Goal: Task Accomplishment & Management: Use online tool/utility

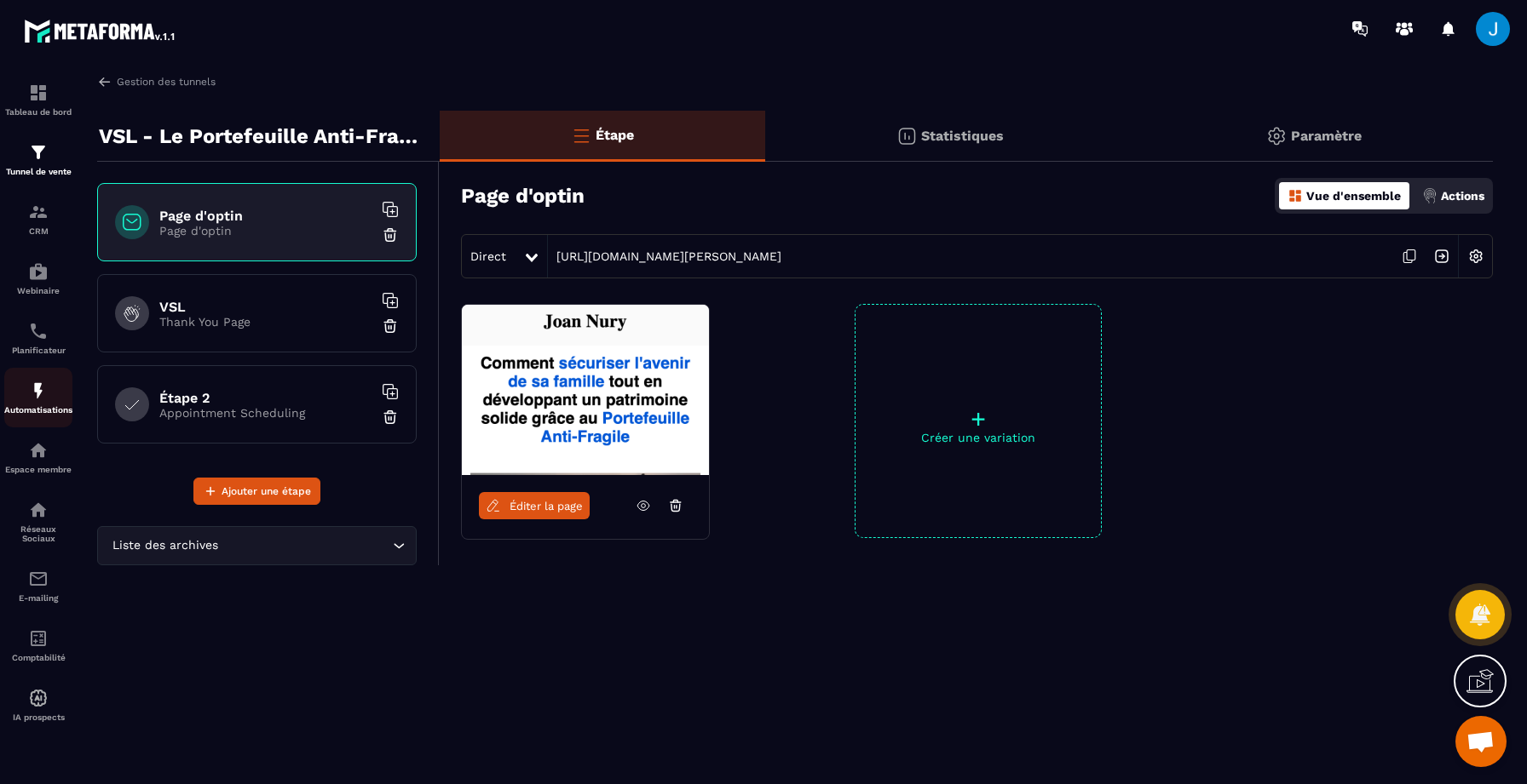
scroll to position [151, 0]
click at [39, 396] on img at bounding box center [38, 391] width 21 height 21
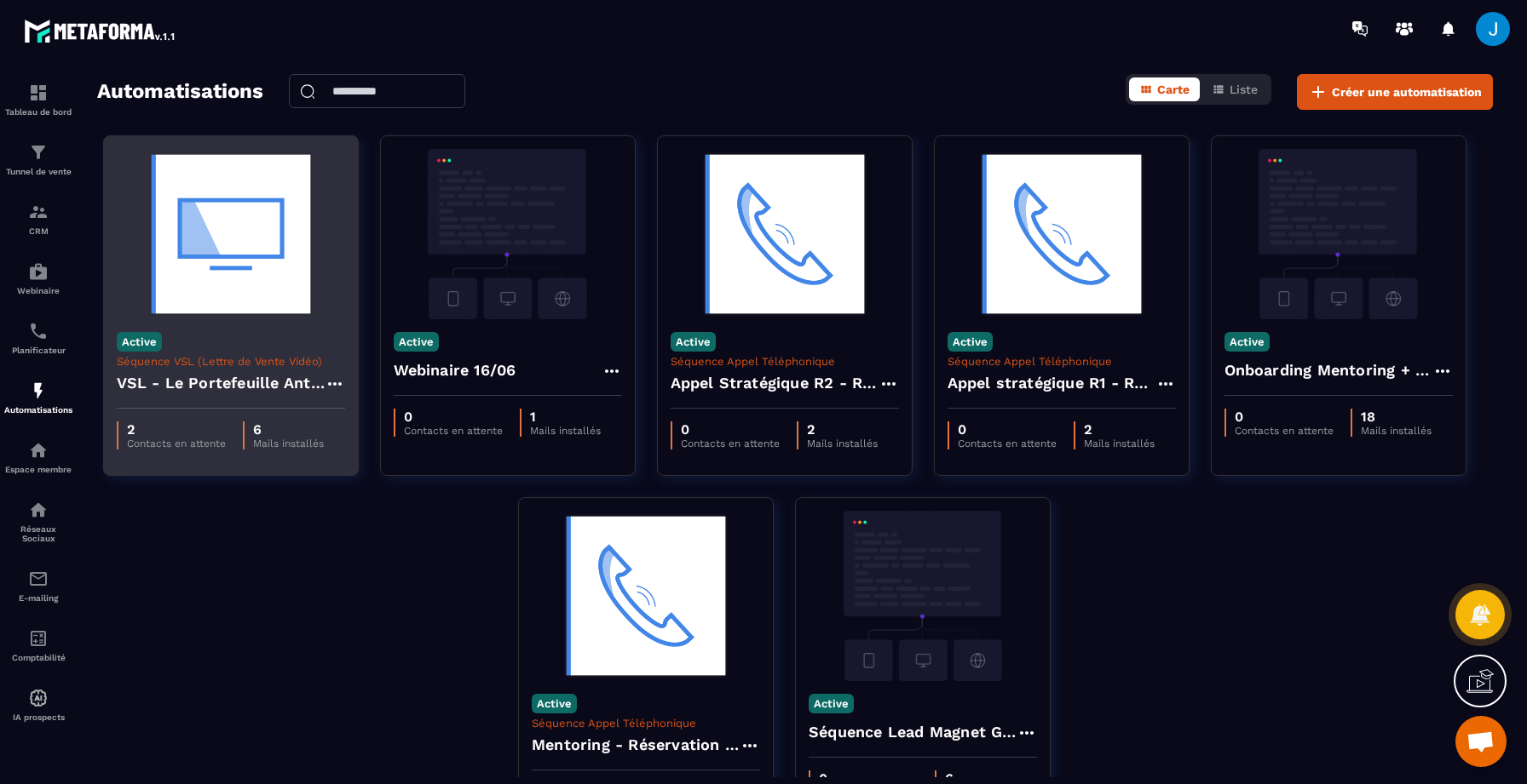
click at [336, 381] on icon at bounding box center [334, 384] width 21 height 21
click at [386, 454] on button "Cloner" at bounding box center [384, 456] width 106 height 31
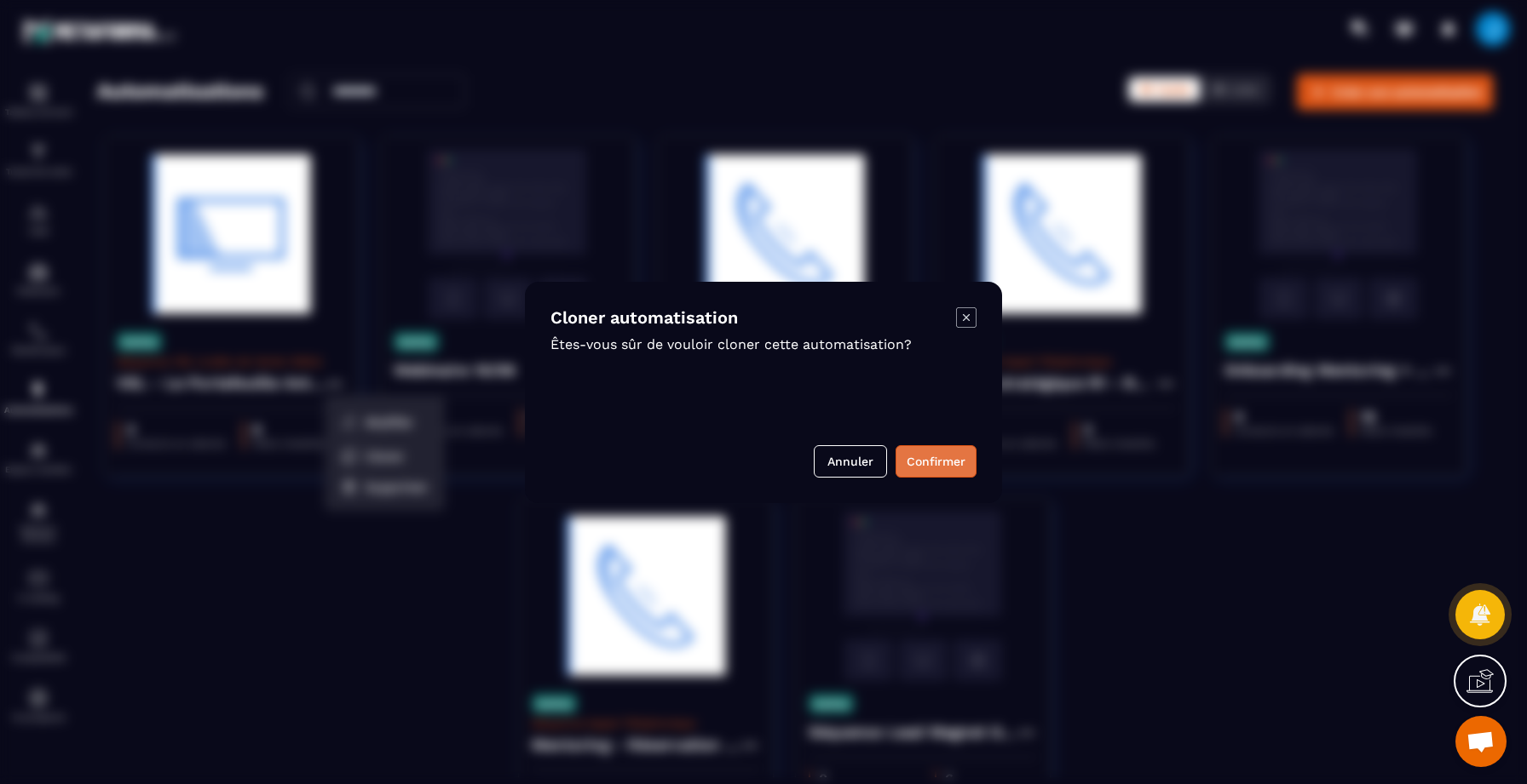
click at [918, 463] on button "Confirmer" at bounding box center [936, 461] width 81 height 33
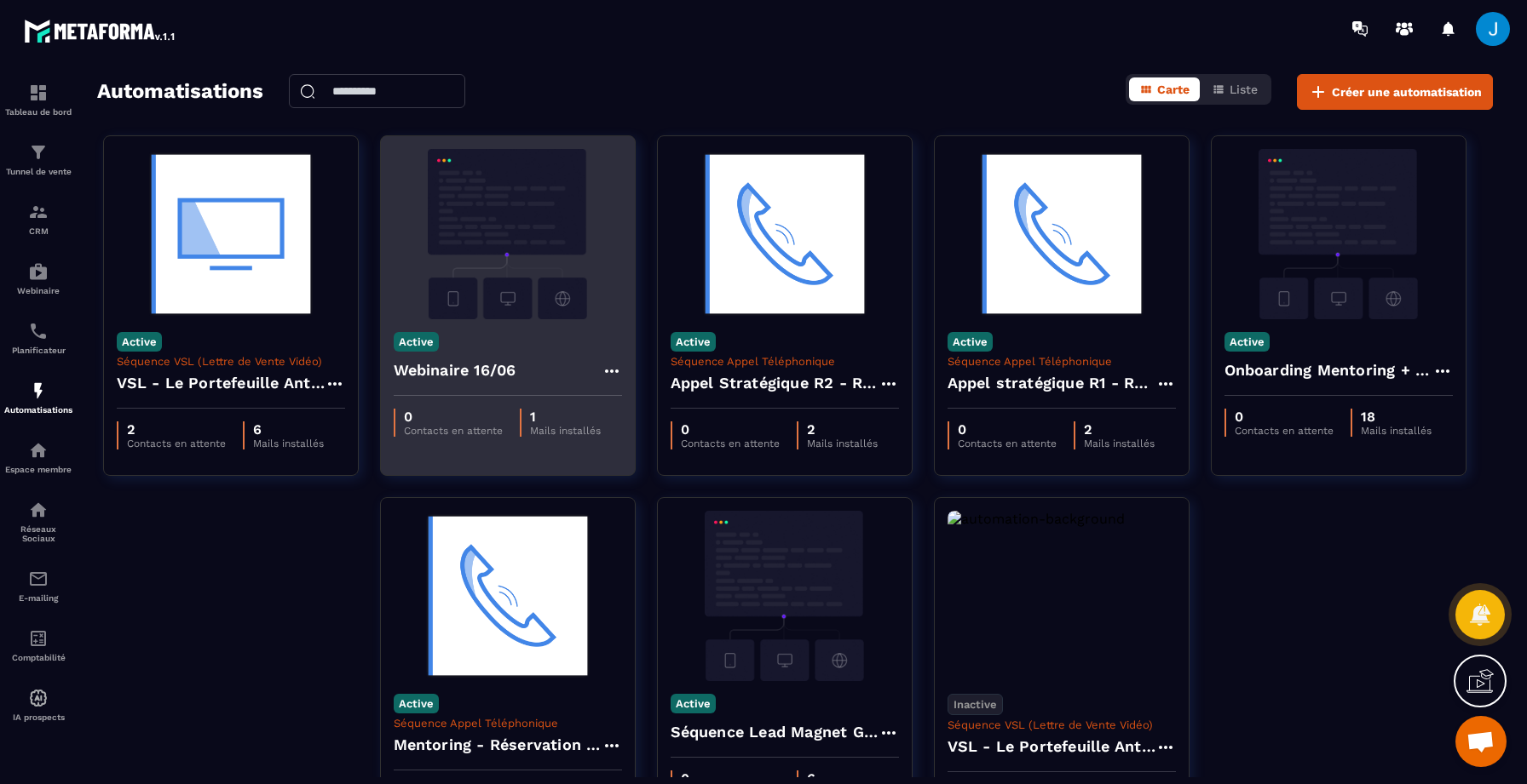
drag, startPoint x: 1059, startPoint y: 574, endPoint x: 449, endPoint y: 219, distance: 705.8
click at [449, 219] on div "Active Séquence VSL (Lettre de Vente Vidéo) VSL - Le Portefeuille Anti-Fragile …" at bounding box center [795, 498] width 1396 height 724
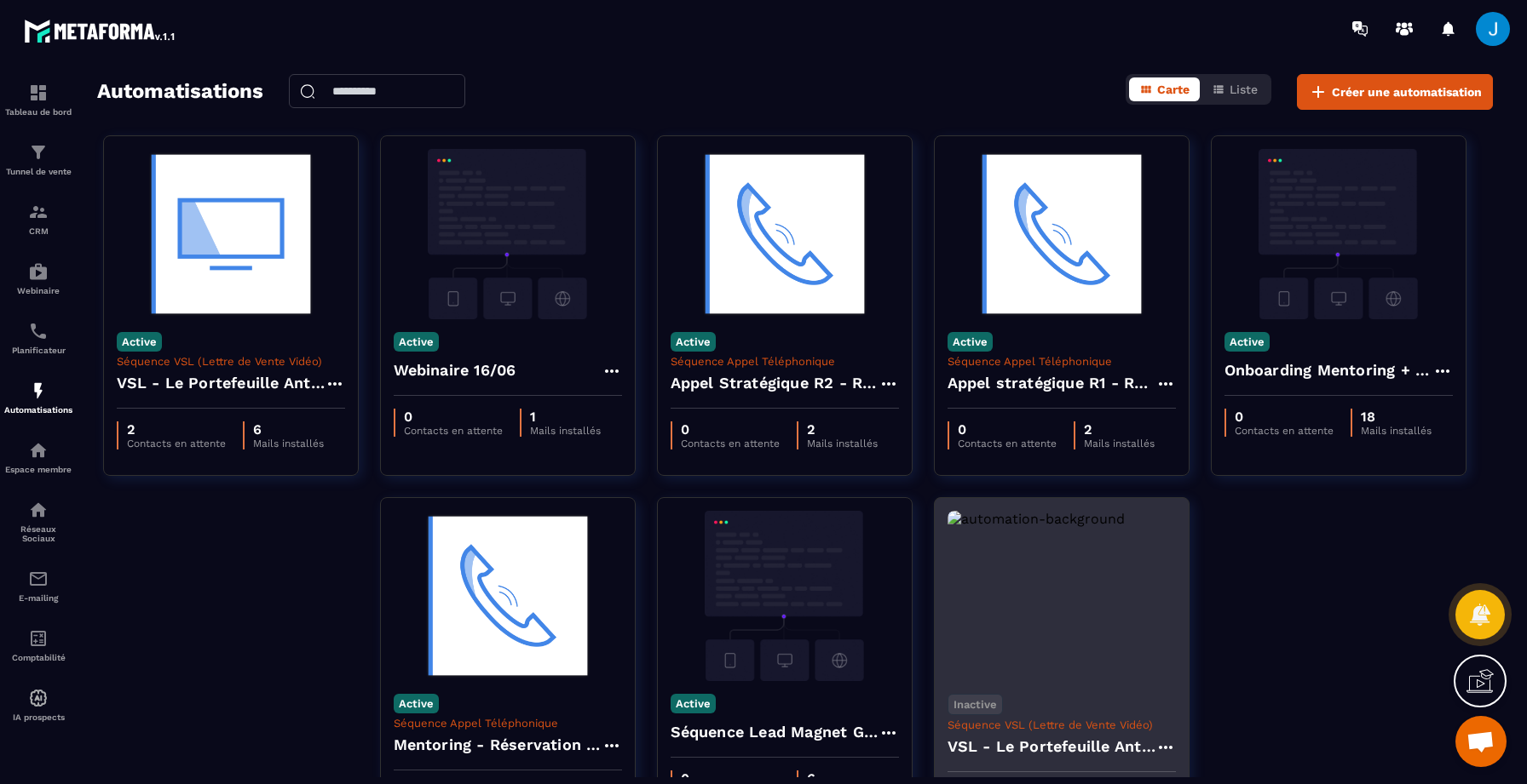
click at [1005, 681] on div "Inactive Séquence VSL (Lettre de Vente Vidéo) VSL - Le Portefeuille Anti-Fragil…" at bounding box center [1062, 727] width 254 height 91
click at [1082, 728] on p "Séquence VSL (Lettre de Vente Vidéo)" at bounding box center [1062, 725] width 228 height 13
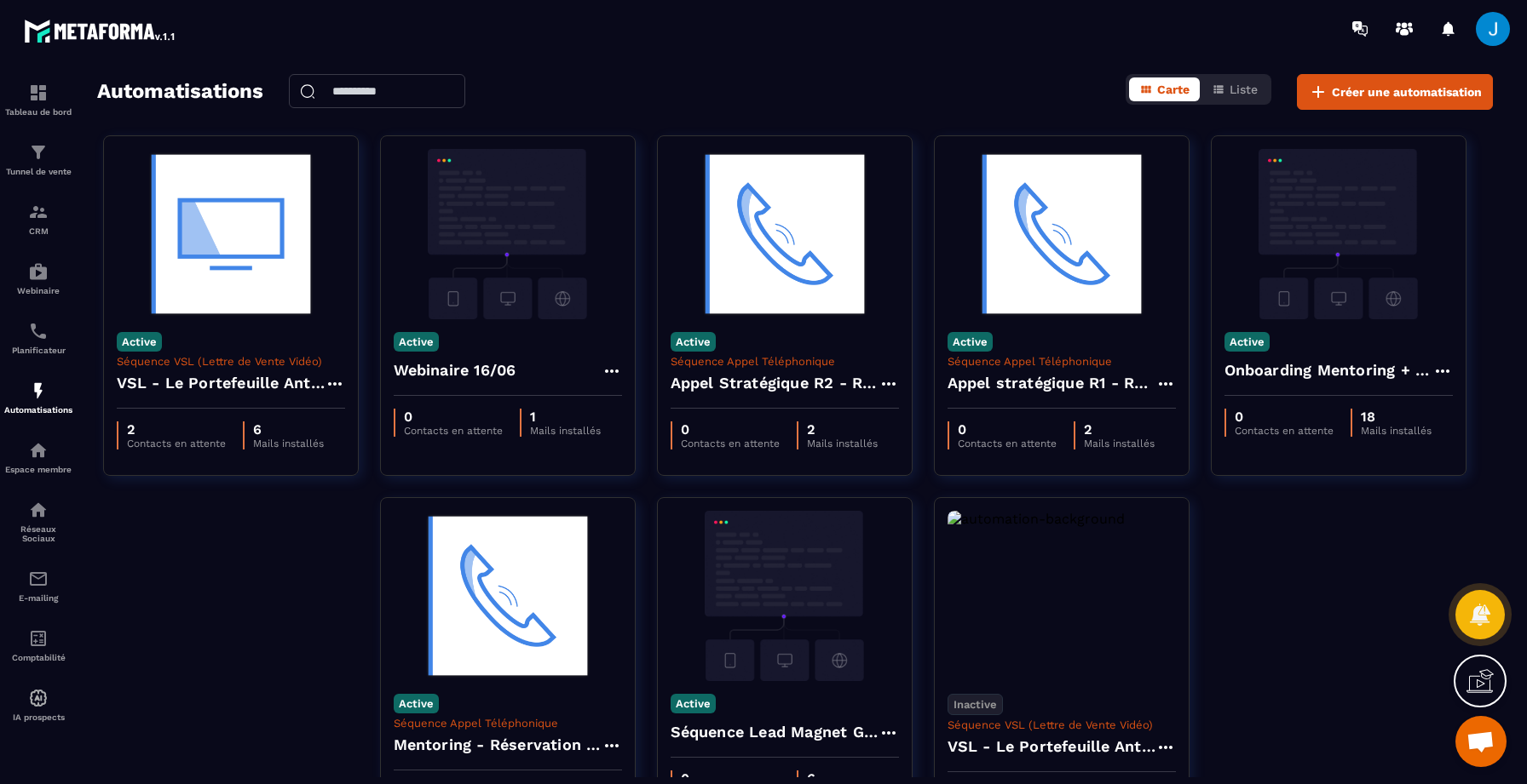
scroll to position [131, 0]
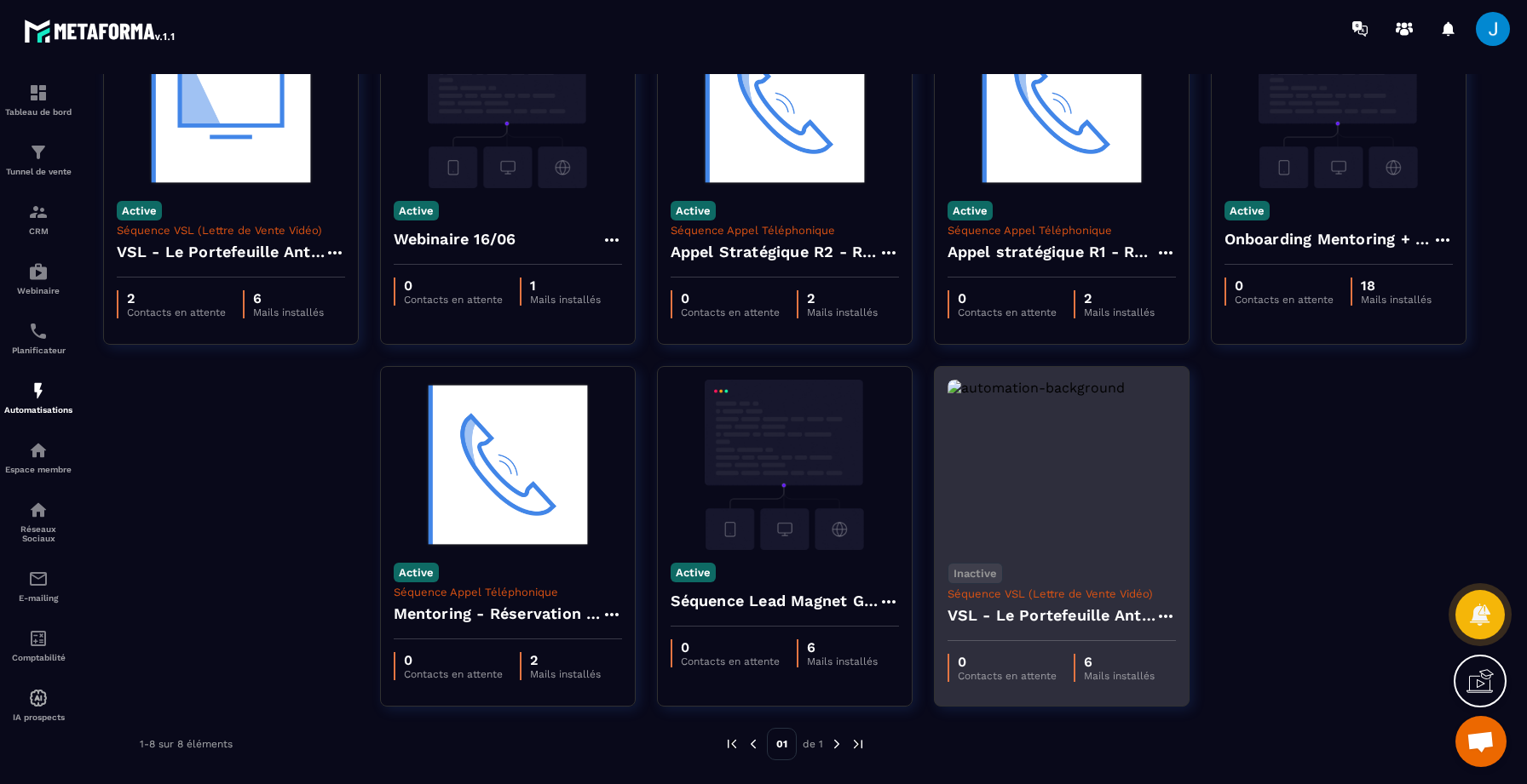
click at [1057, 509] on img at bounding box center [1062, 465] width 228 height 170
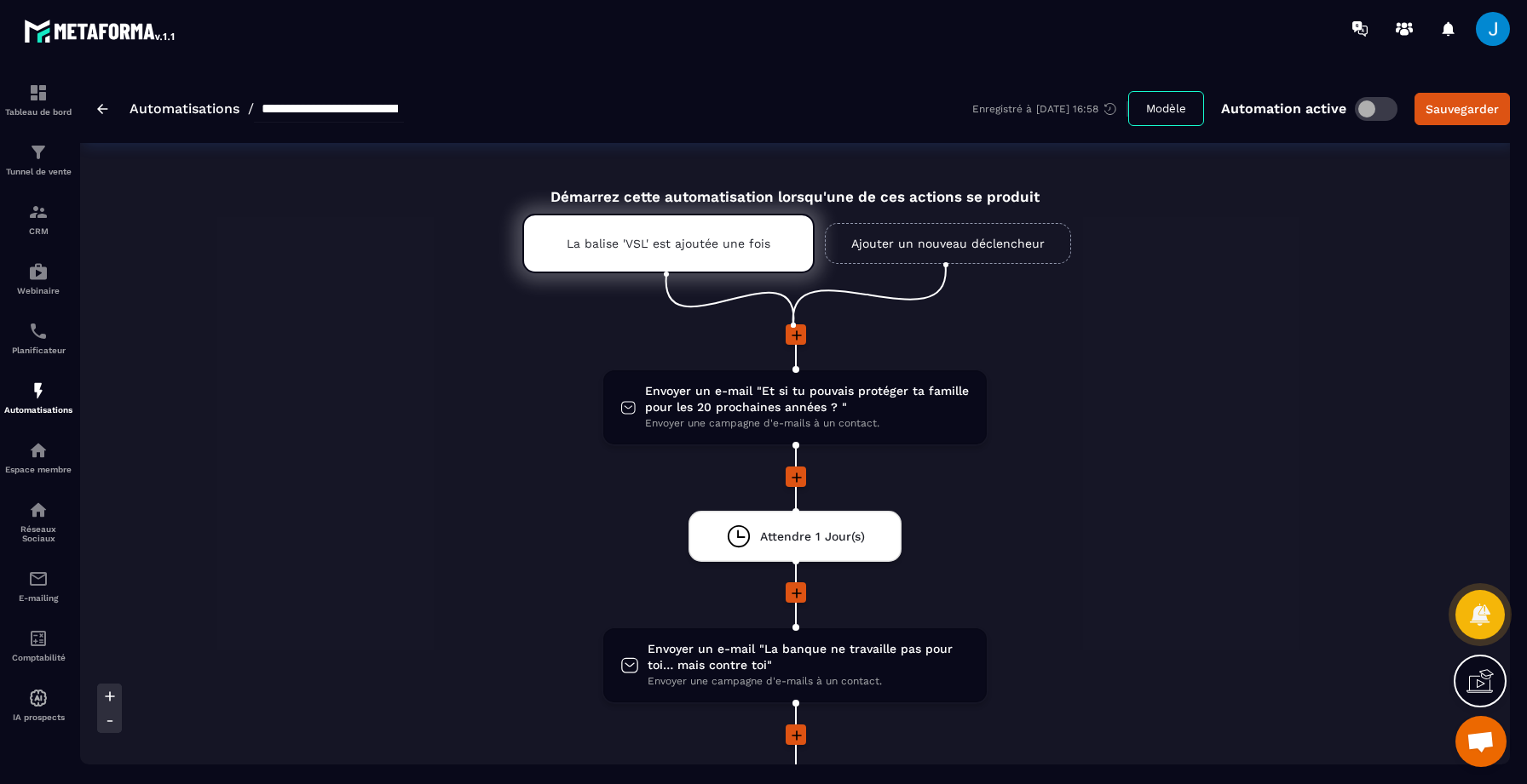
click at [98, 106] on img at bounding box center [102, 109] width 11 height 10
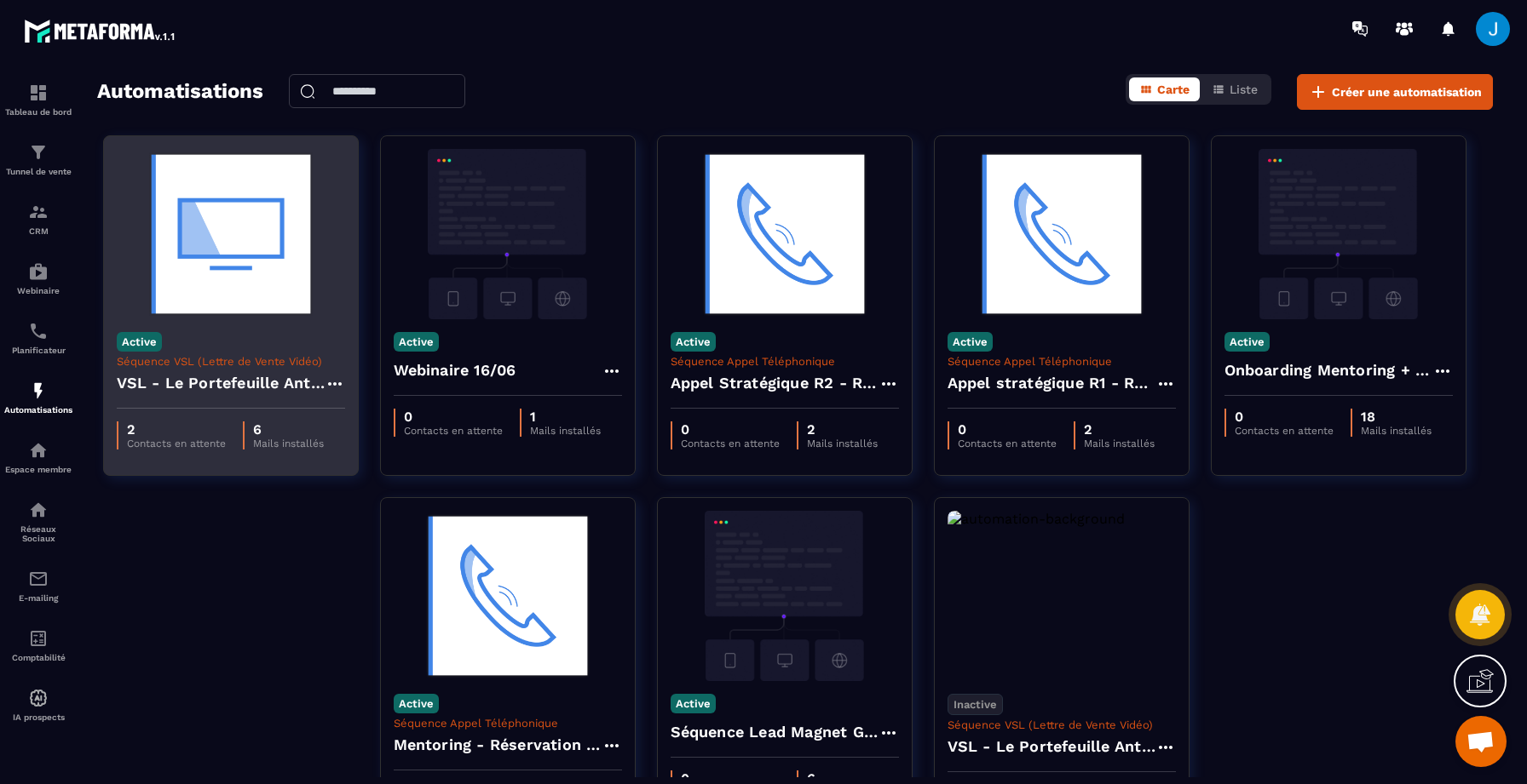
click at [190, 342] on div "Active Séquence VSL (Lettre de Vente Vidéo) VSL - Le Portefeuille Anti-Fragile" at bounding box center [231, 364] width 254 height 89
click at [196, 255] on img at bounding box center [231, 234] width 228 height 170
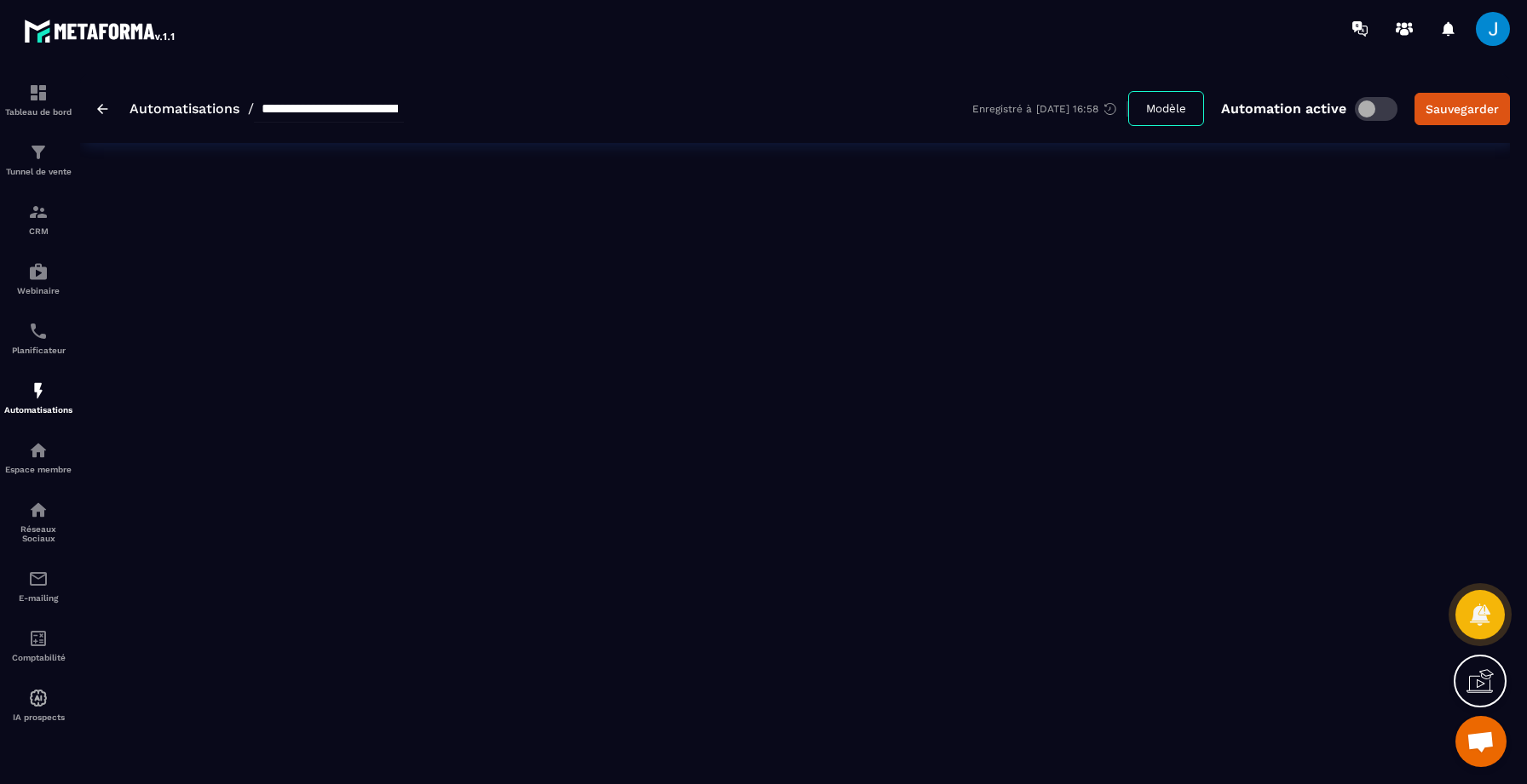
type input "**********"
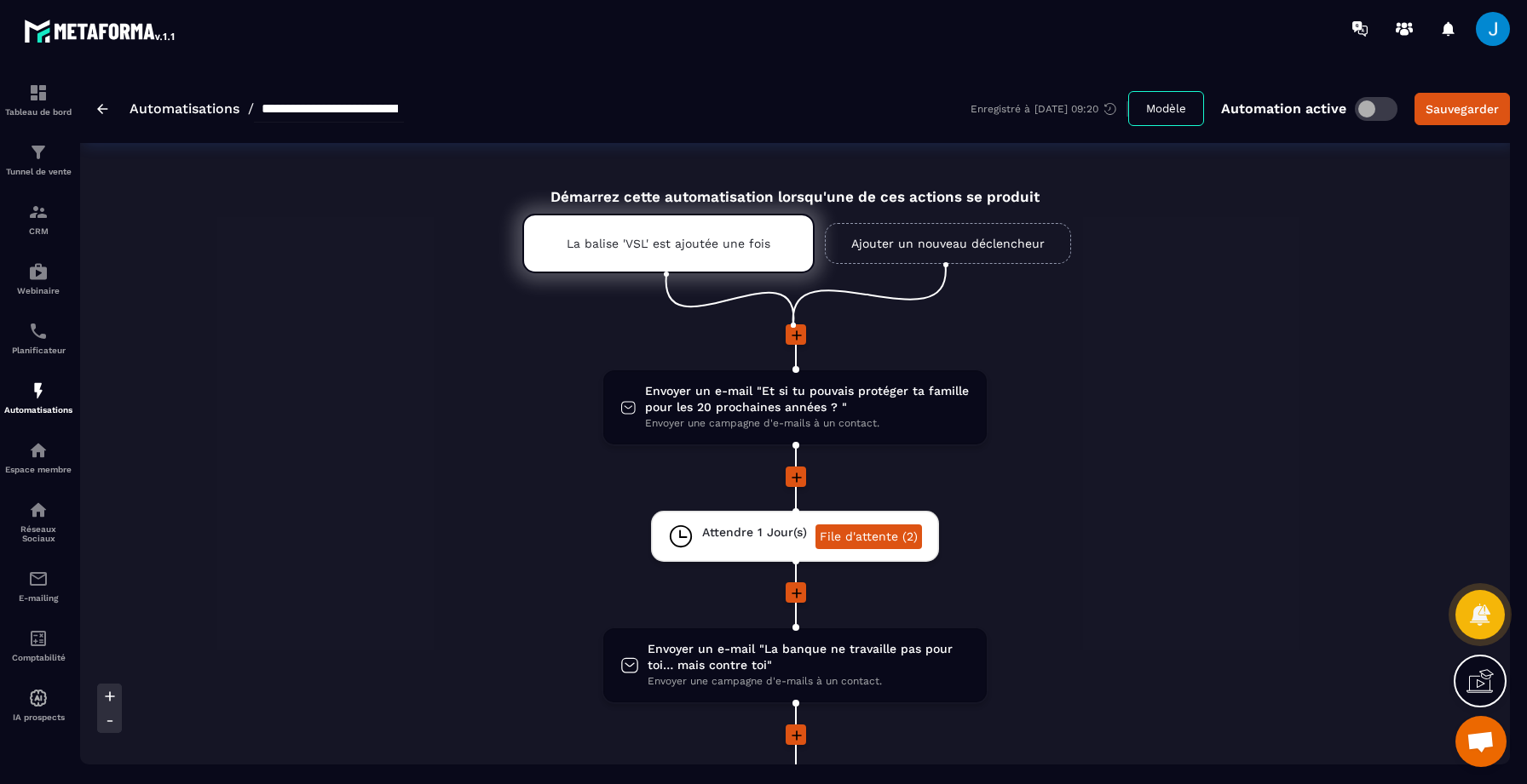
click at [106, 108] on img at bounding box center [102, 109] width 11 height 10
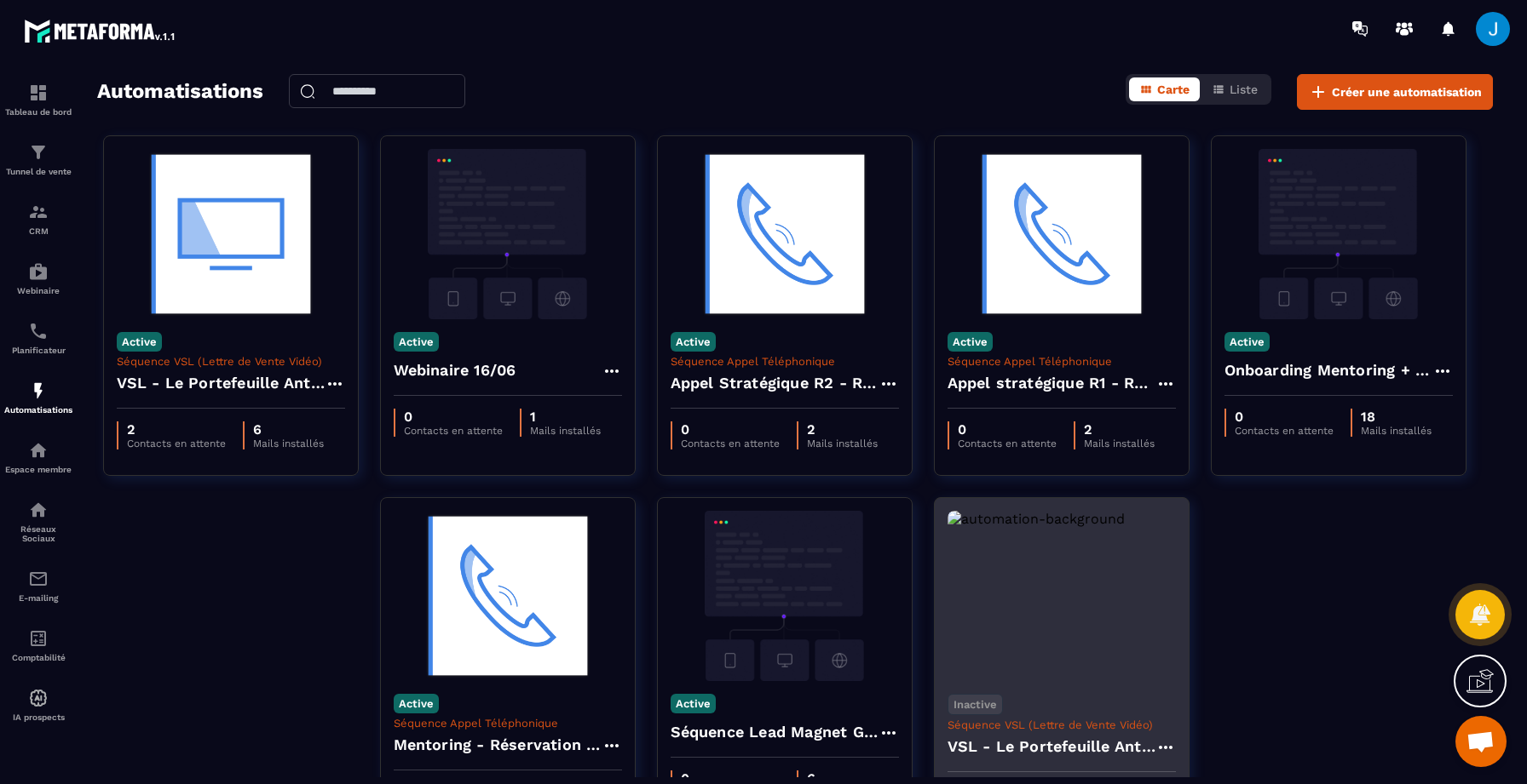
click at [1002, 639] on img at bounding box center [1062, 597] width 228 height 170
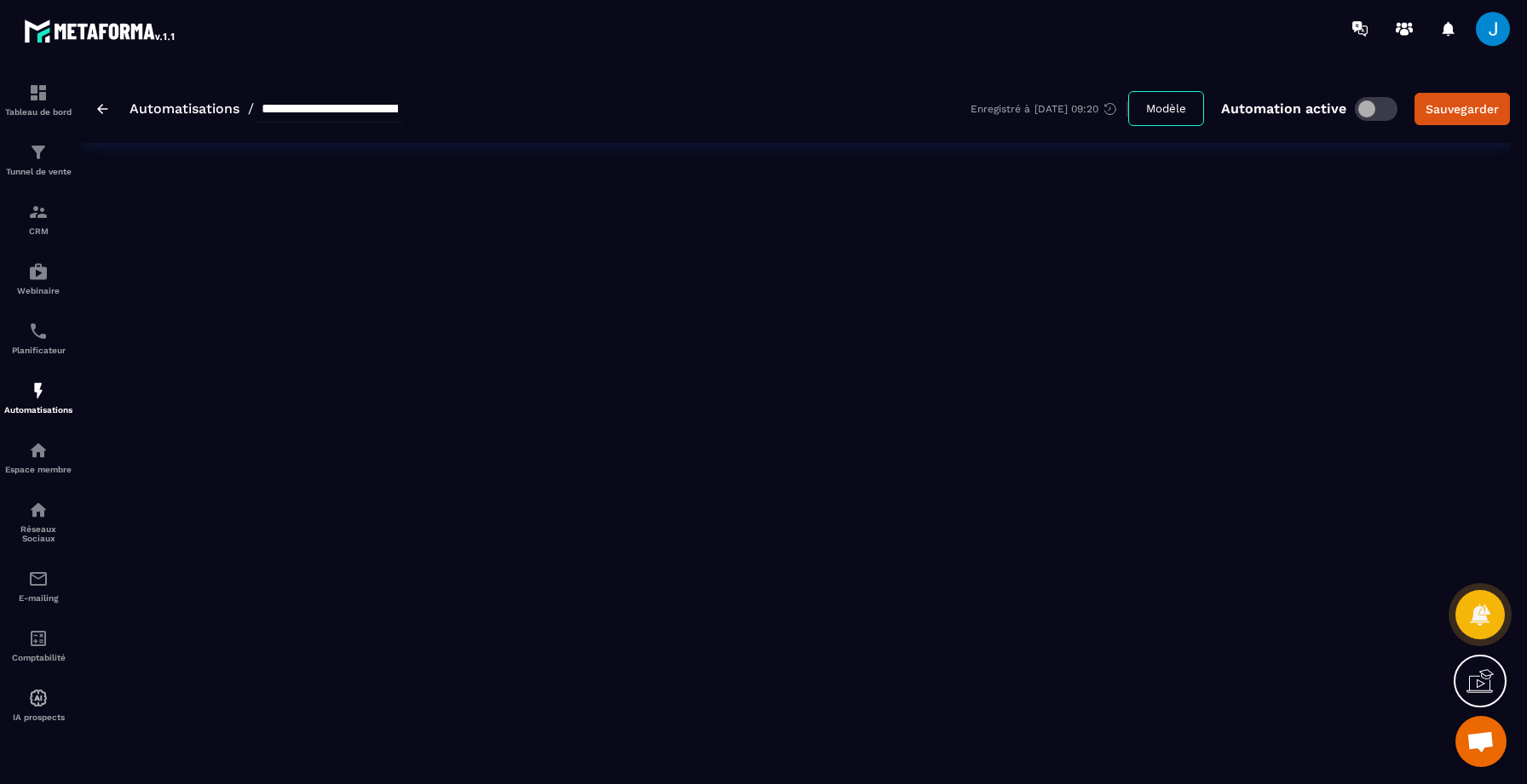
type input "**********"
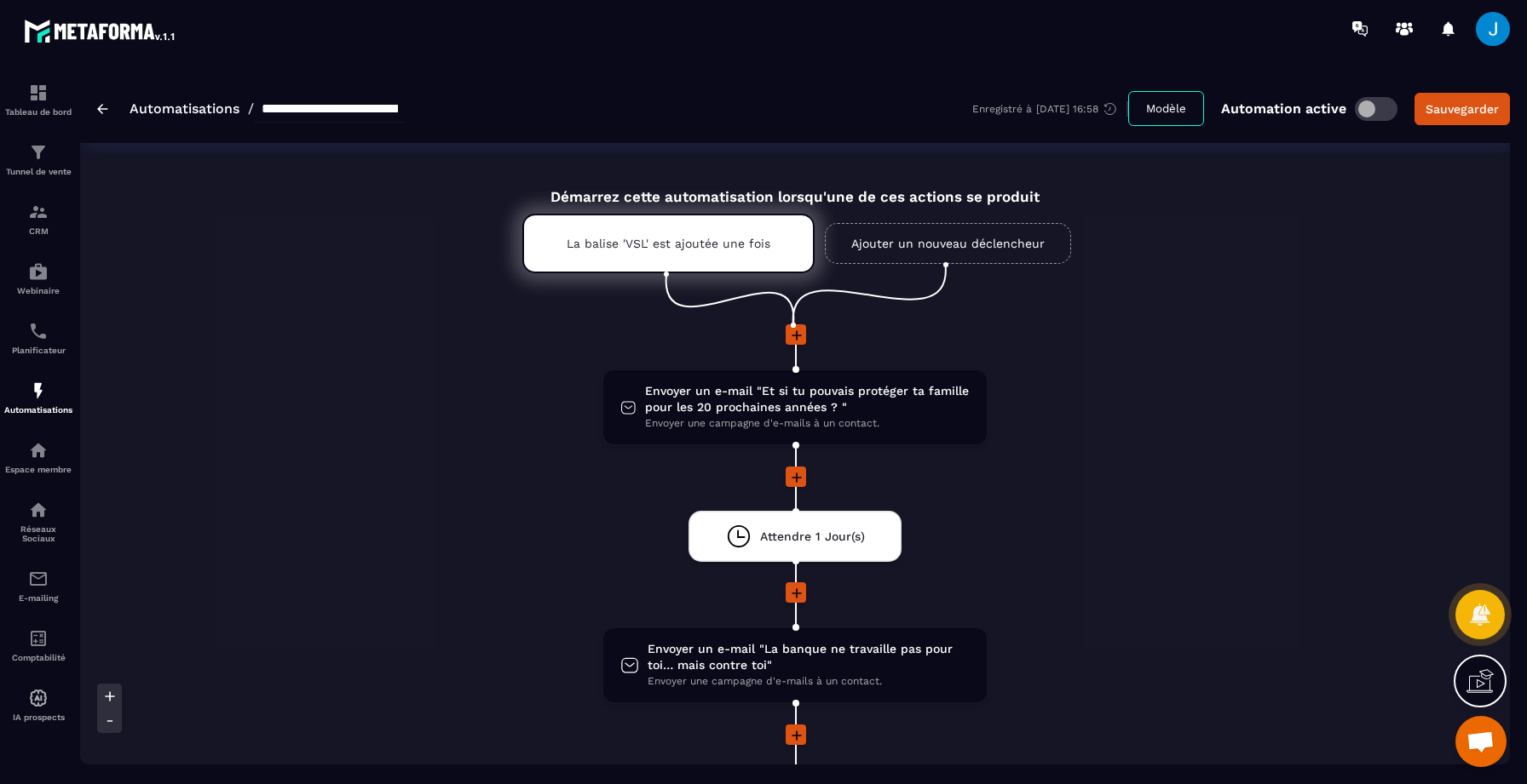
click at [1378, 108] on span at bounding box center [1375, 109] width 43 height 24
click at [747, 245] on p "La balise 'VSL' est ajoutée une fois" at bounding box center [667, 244] width 203 height 14
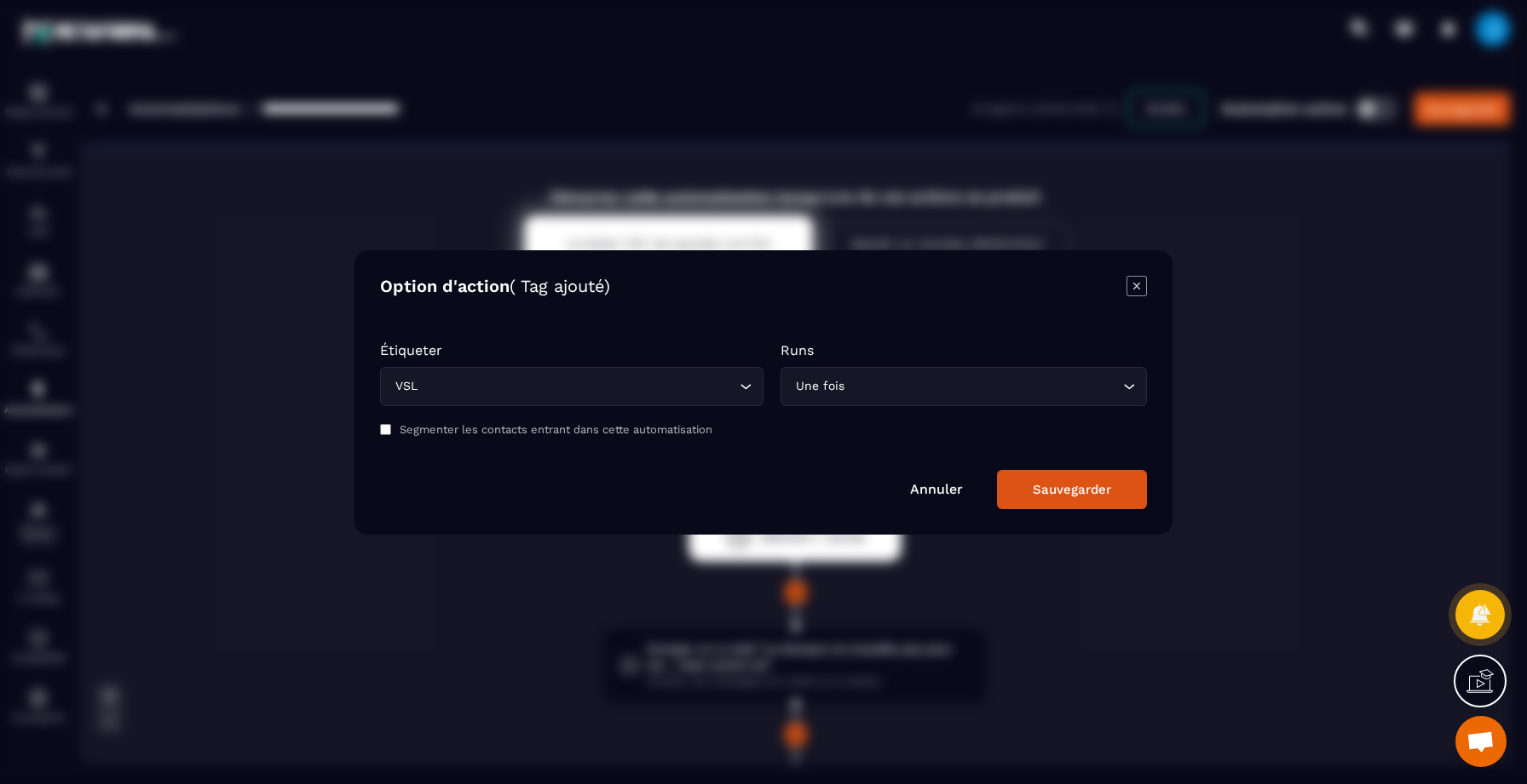
click at [698, 393] on input "Search for option" at bounding box center [578, 387] width 314 height 19
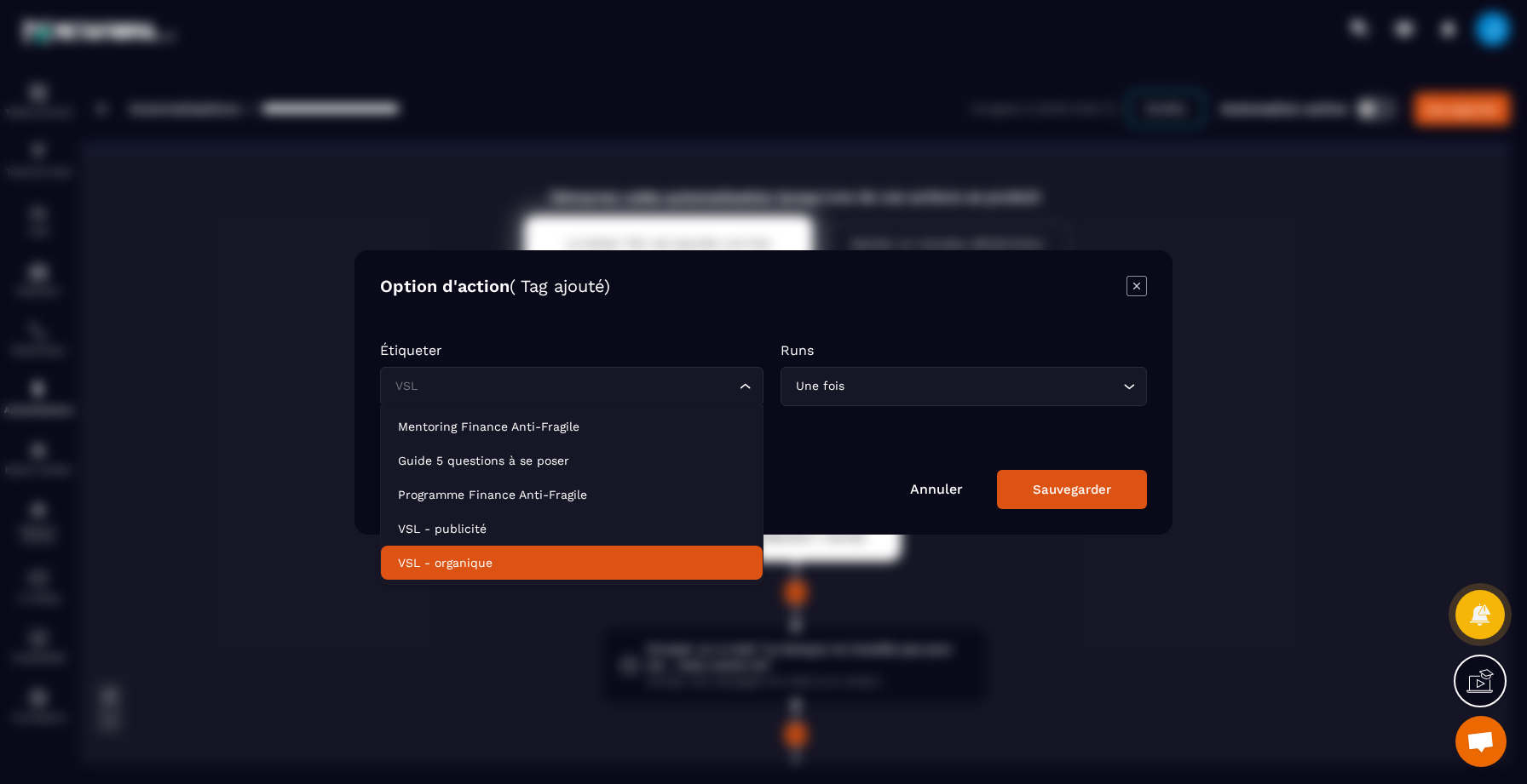
click at [508, 561] on p "VSL - organique" at bounding box center [571, 562] width 348 height 17
click at [518, 385] on input "Search for option" at bounding box center [562, 387] width 344 height 19
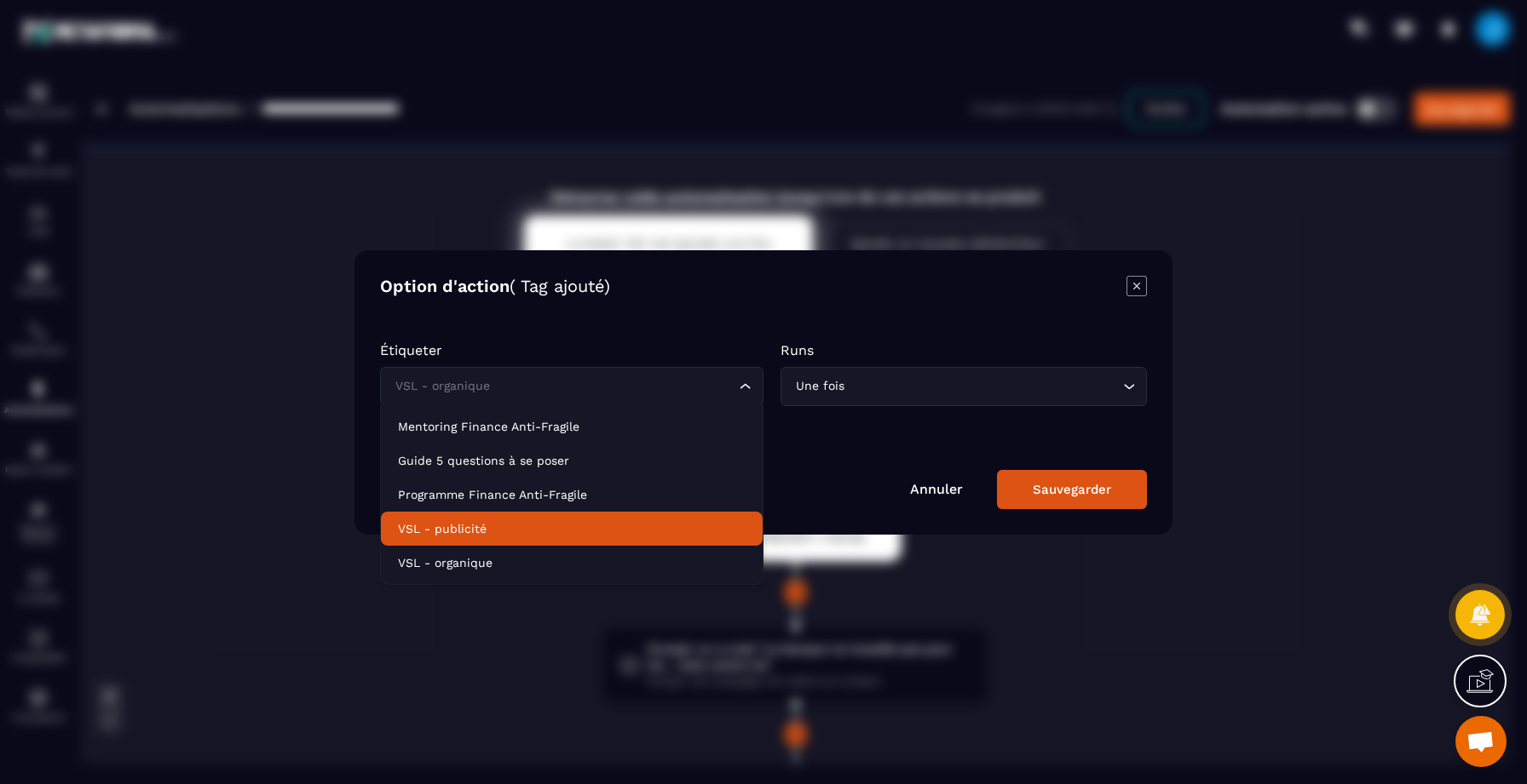
click at [499, 517] on li "VSL - publicité" at bounding box center [571, 528] width 382 height 34
click at [529, 391] on input "Search for option" at bounding box center [562, 387] width 344 height 19
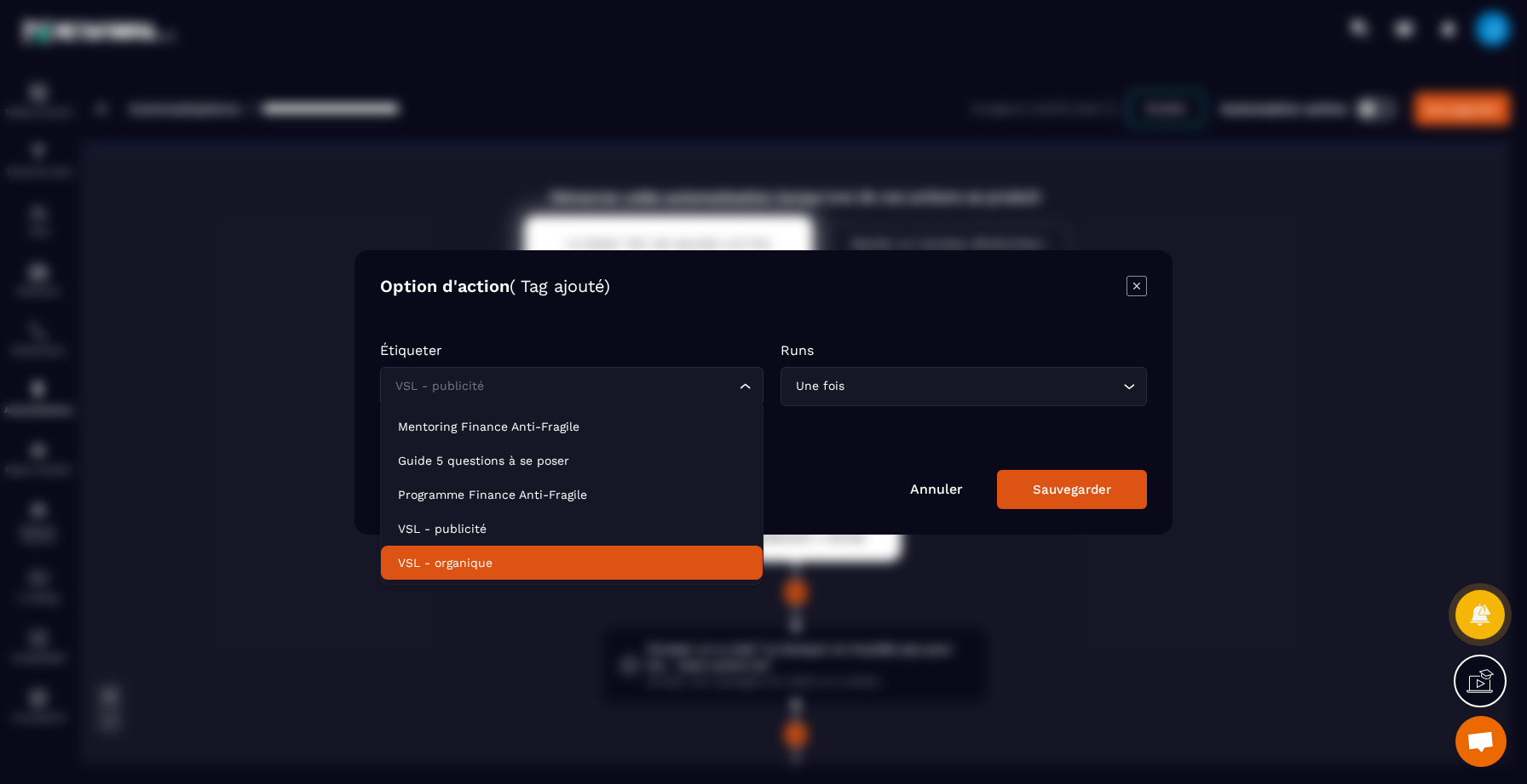
click at [523, 559] on p "VSL - organique" at bounding box center [571, 562] width 348 height 17
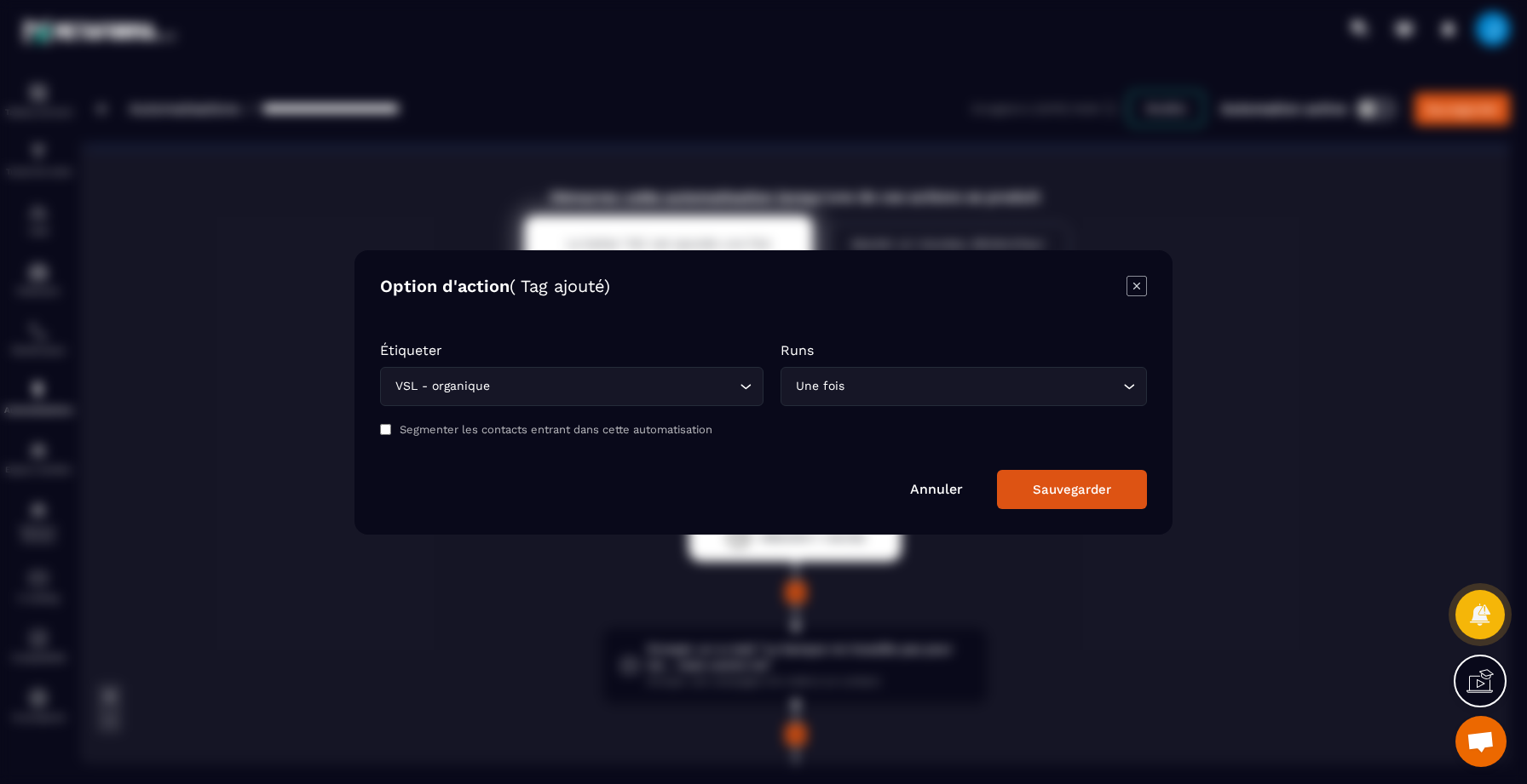
click at [1017, 491] on button "Sauvegarder" at bounding box center [1071, 490] width 150 height 40
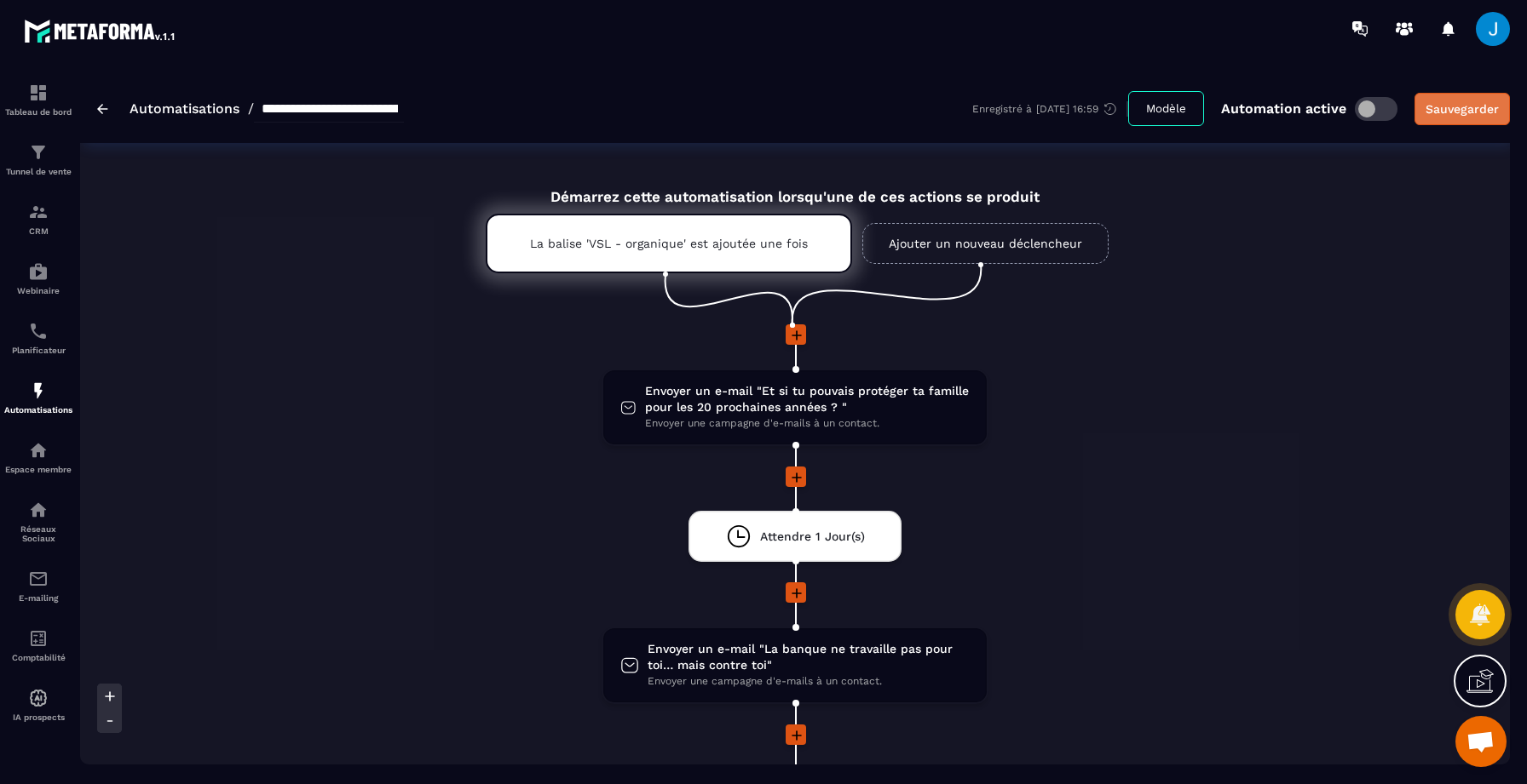
click at [1475, 115] on div "Sauvegarder" at bounding box center [1463, 108] width 73 height 17
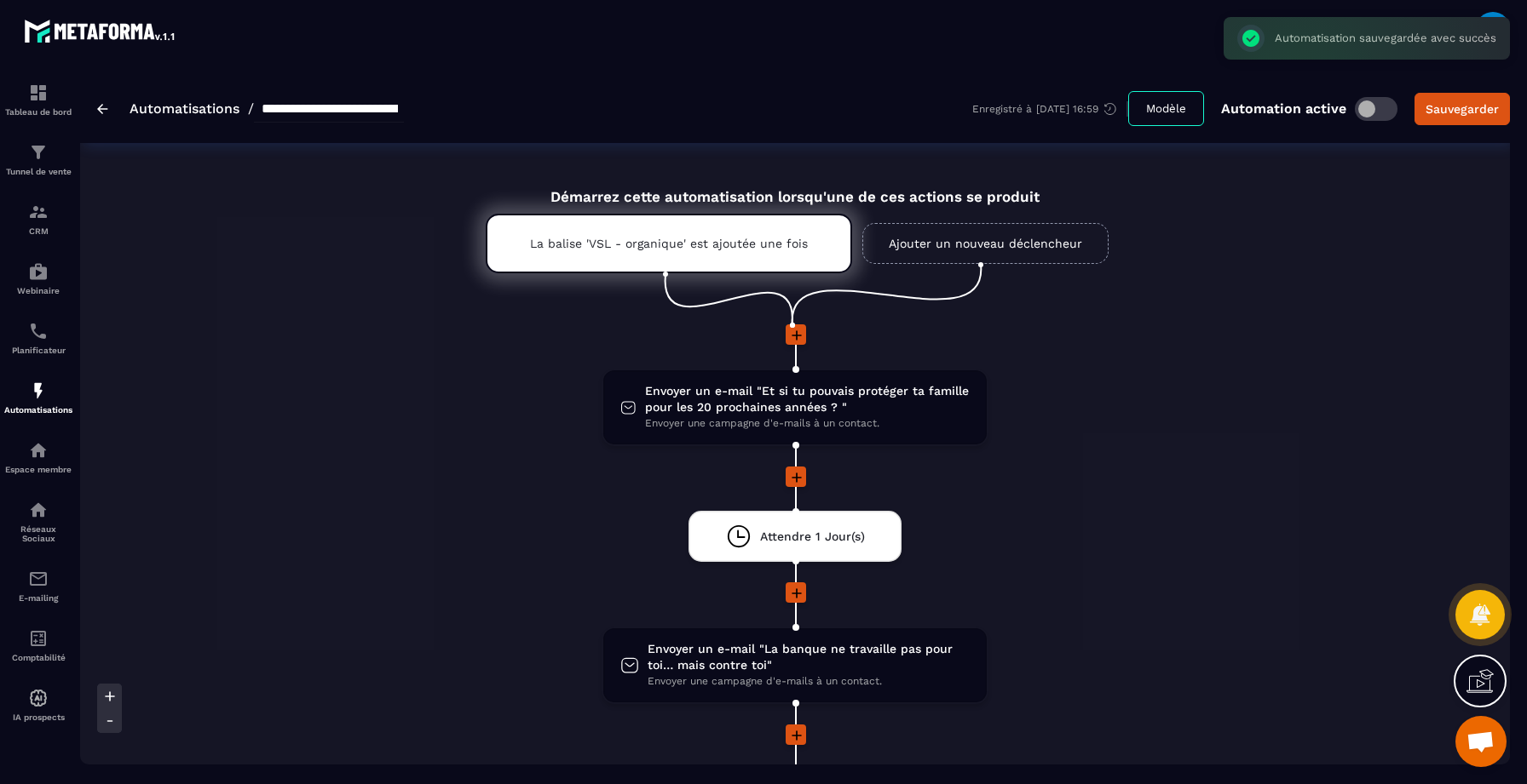
click at [106, 109] on img at bounding box center [102, 109] width 11 height 10
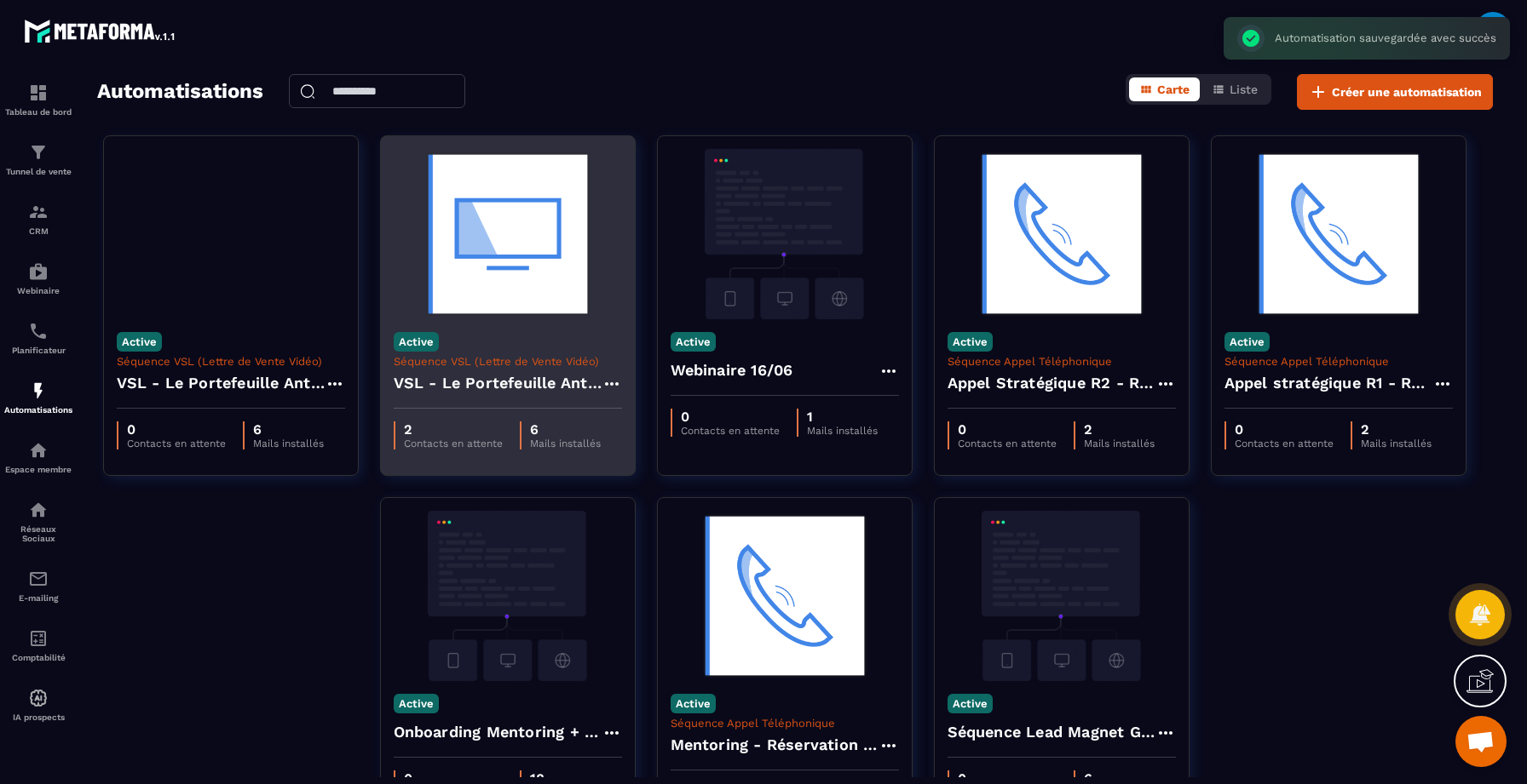
click at [451, 370] on div "VSL - Le Portefeuille Anti-Fragile" at bounding box center [508, 388] width 228 height 41
click at [531, 305] on img at bounding box center [508, 234] width 228 height 170
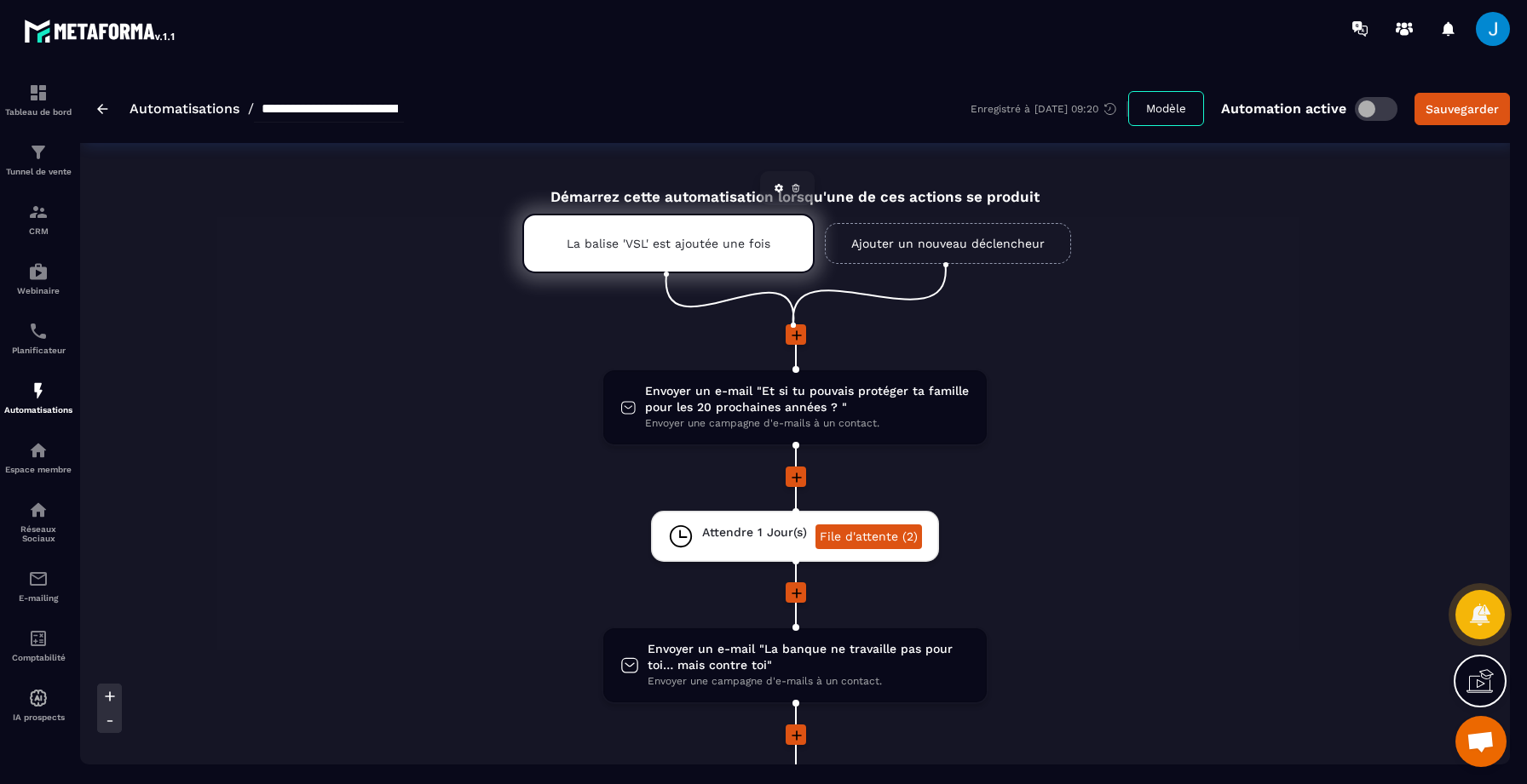
click at [714, 240] on p "La balise 'VSL' est ajoutée une fois" at bounding box center [667, 244] width 203 height 14
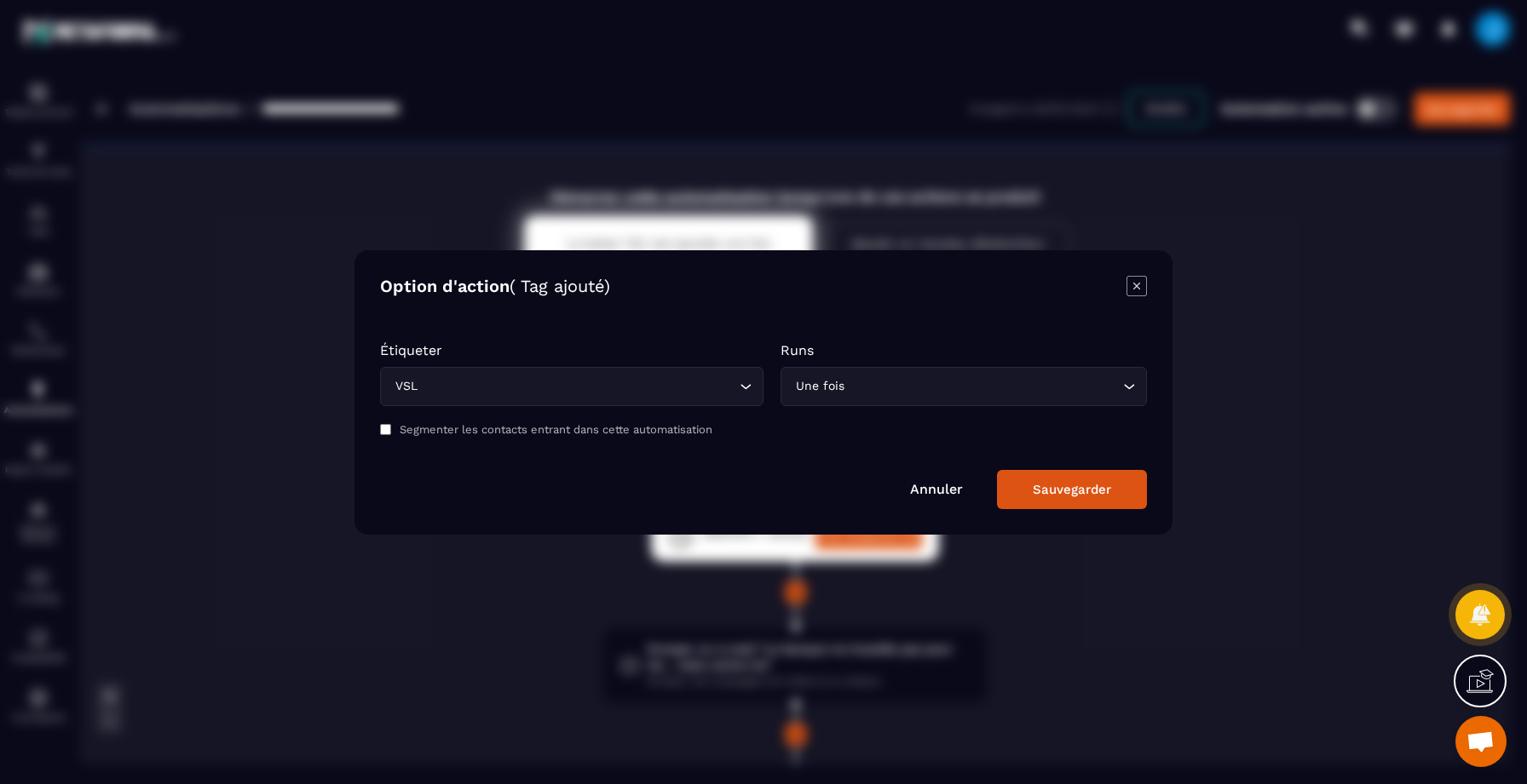
click at [494, 383] on input "Search for option" at bounding box center [578, 387] width 314 height 19
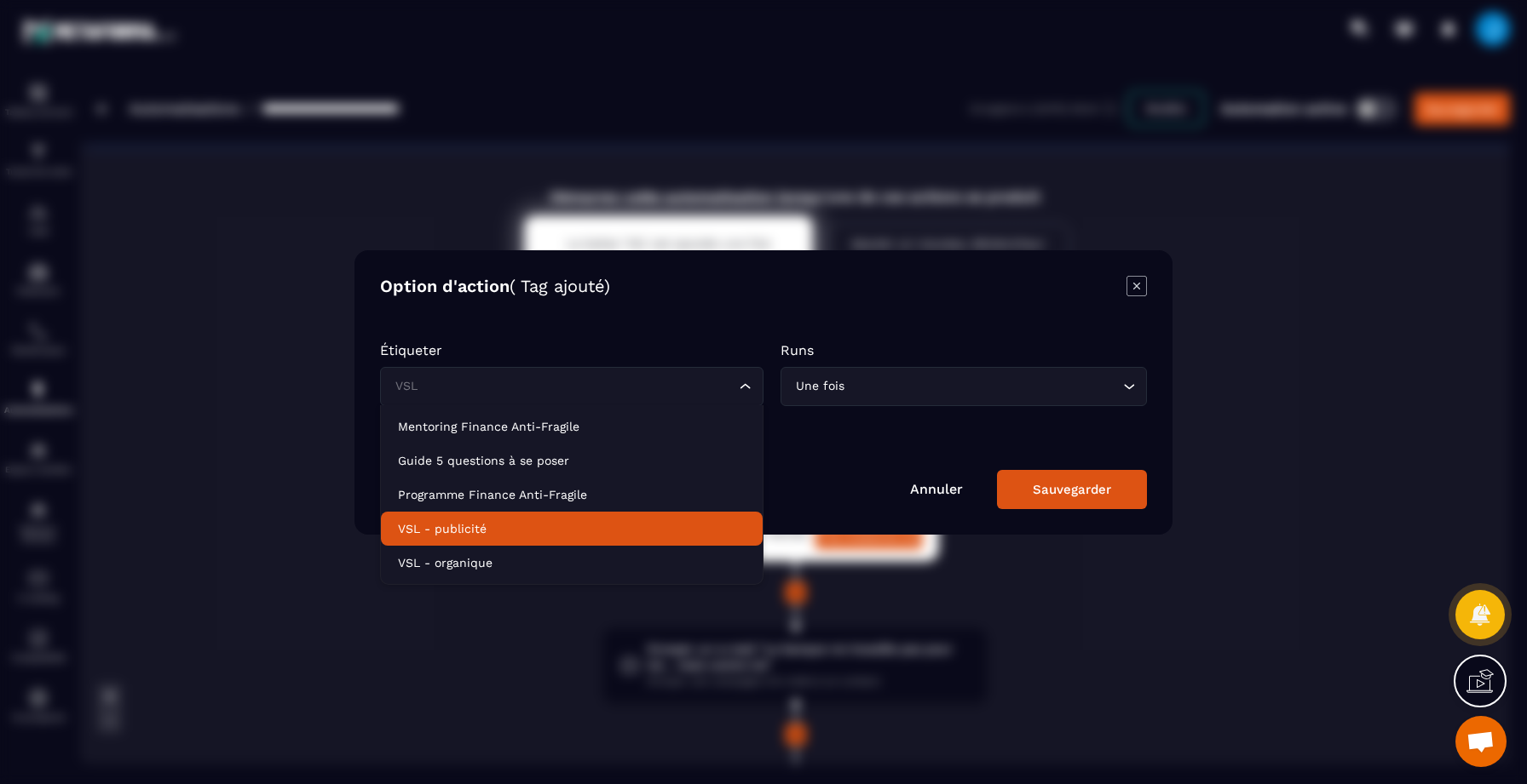
click at [467, 538] on li "VSL - publicité" at bounding box center [571, 528] width 382 height 34
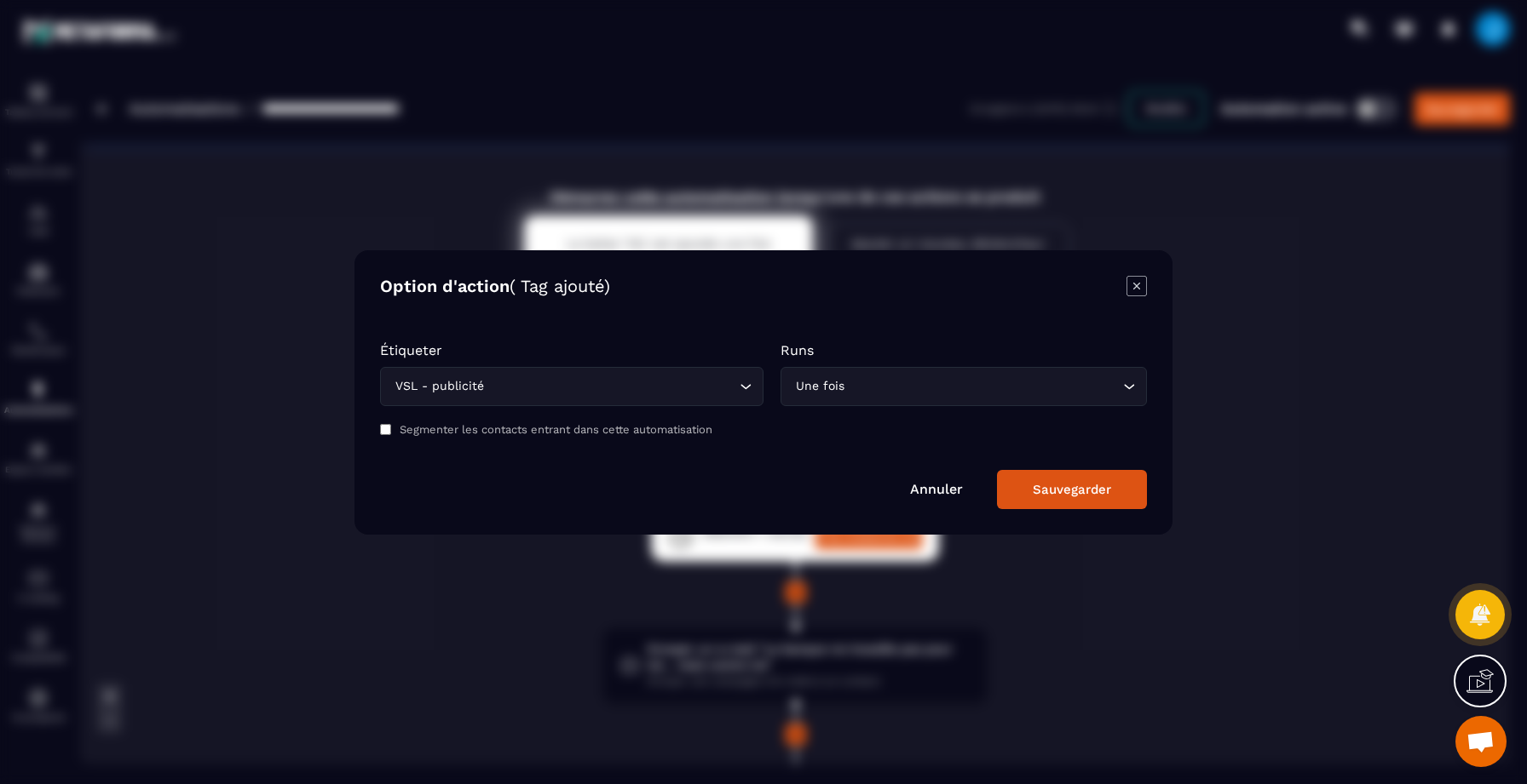
click at [1063, 472] on button "Sauvegarder" at bounding box center [1071, 490] width 150 height 40
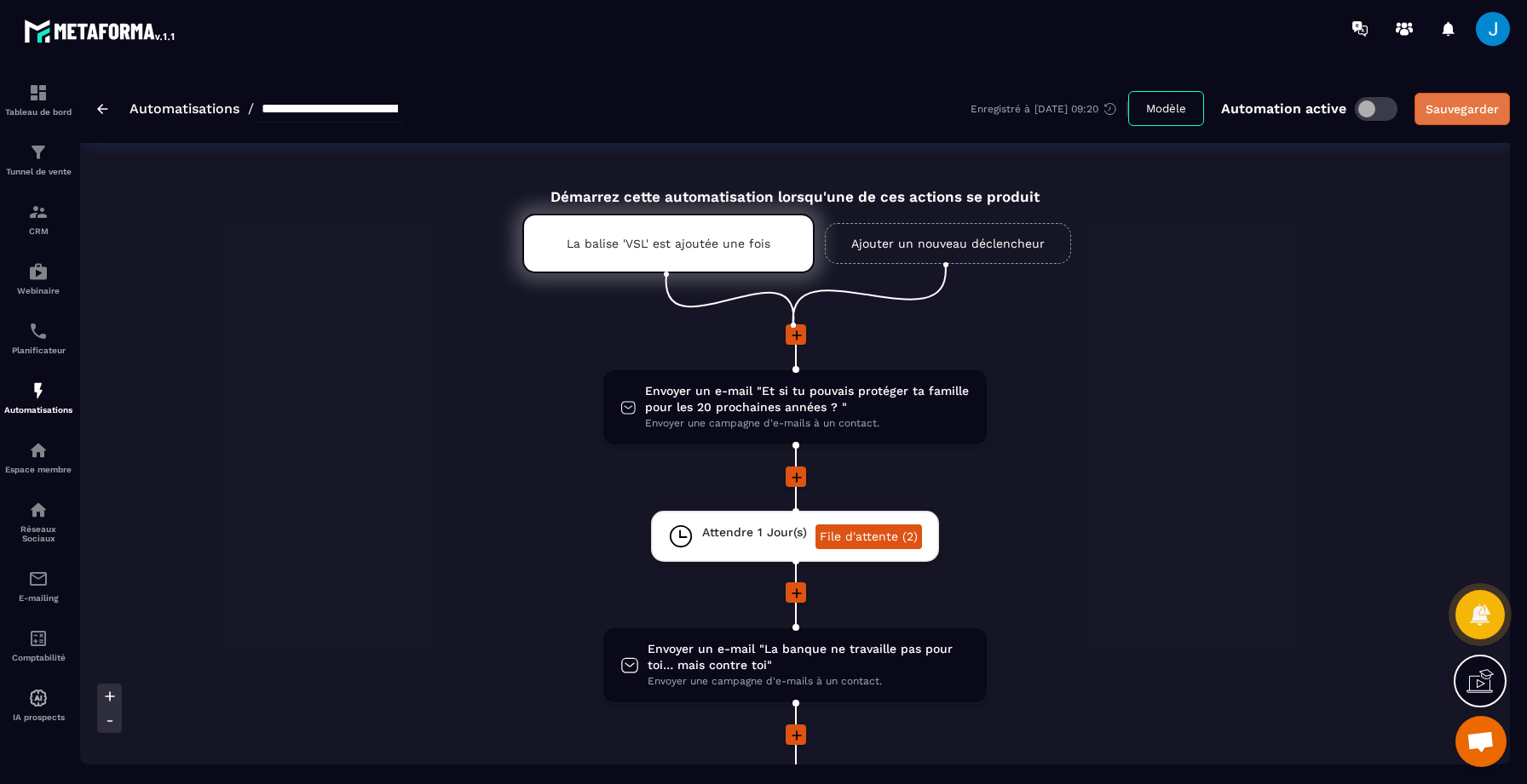
click at [1443, 104] on div "Sauvegarder" at bounding box center [1463, 108] width 73 height 17
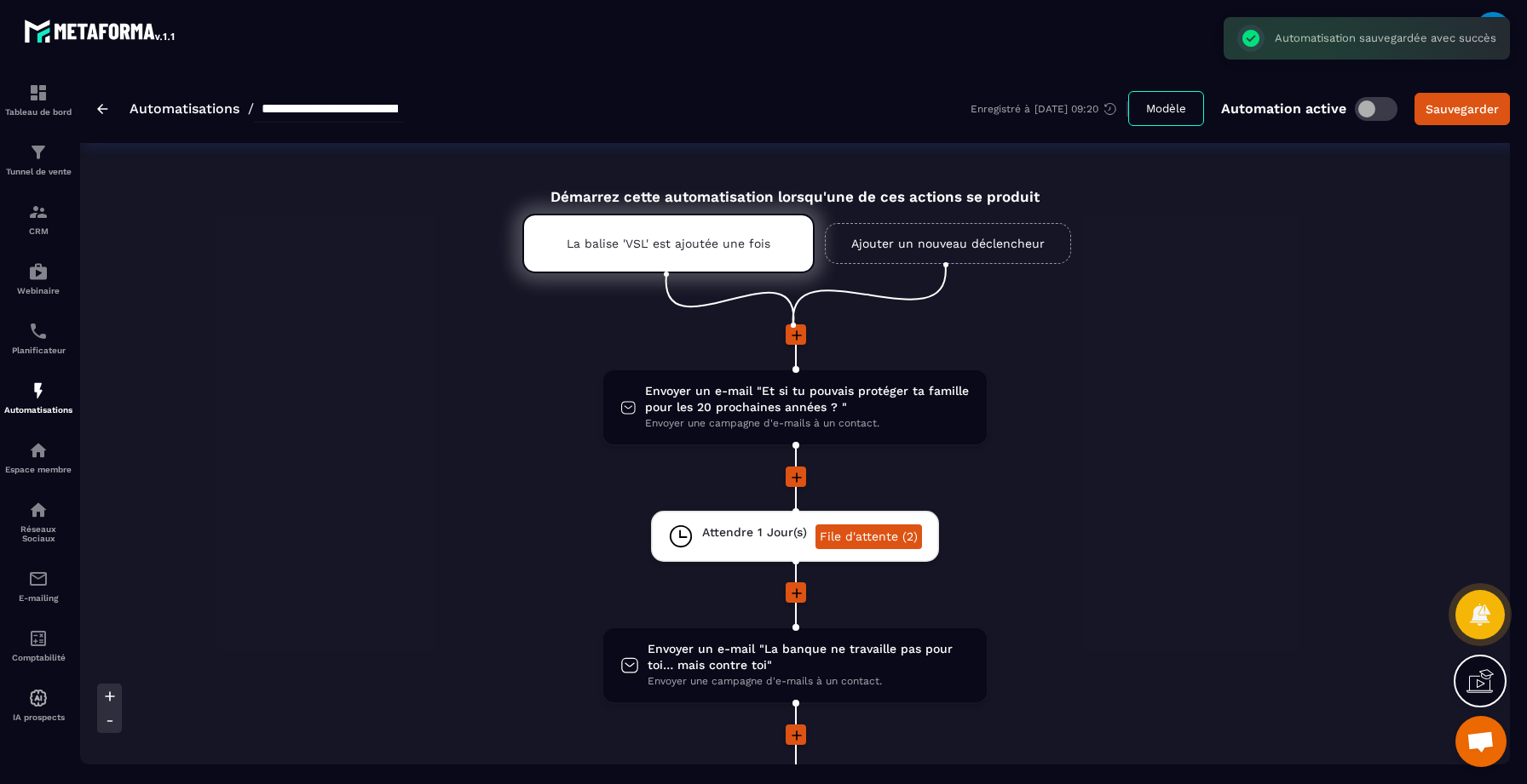
click at [106, 106] on img at bounding box center [102, 109] width 11 height 10
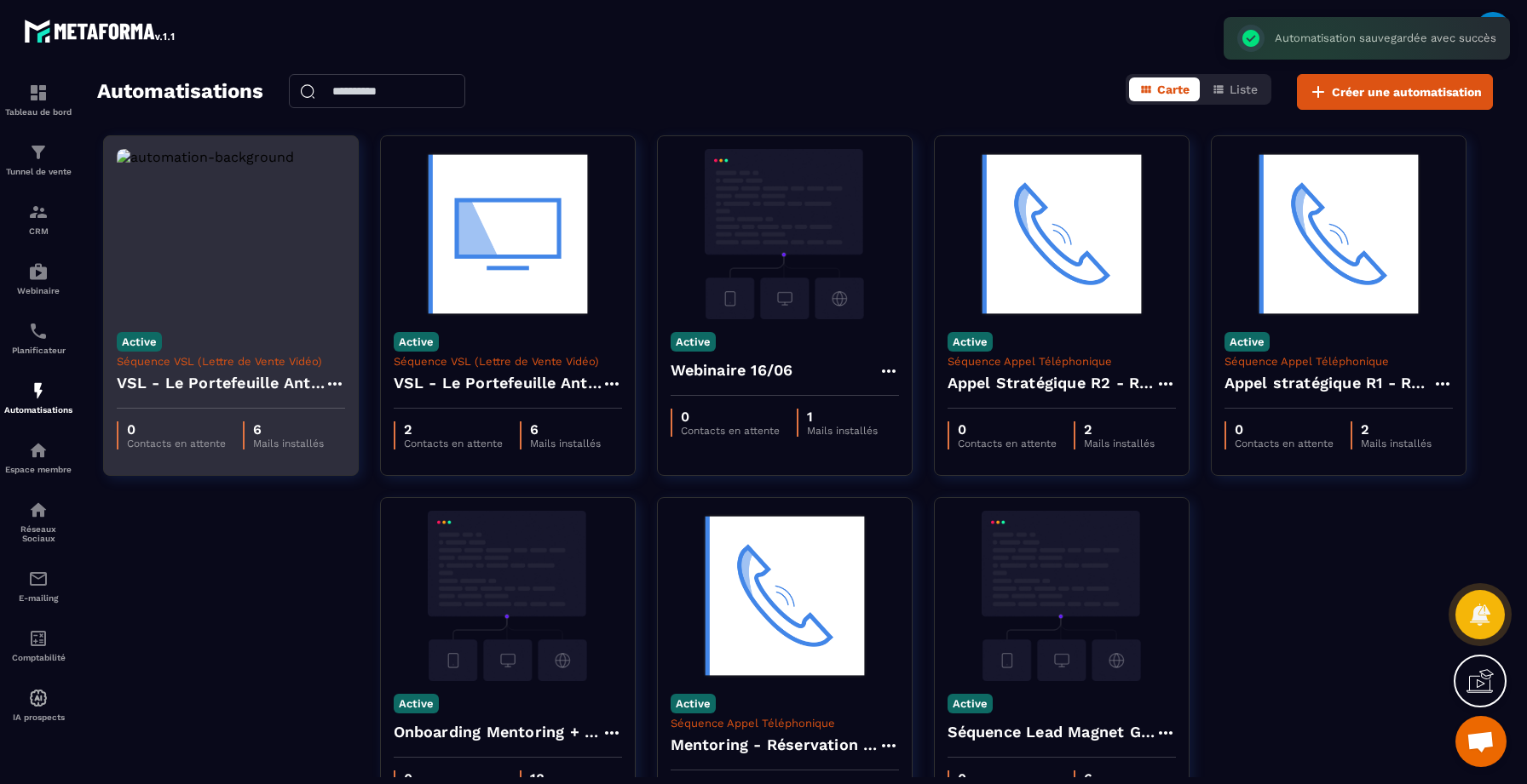
click at [282, 379] on h4 "VSL - Le Portefeuille Anti-Fragile - Copy" at bounding box center [221, 384] width 208 height 24
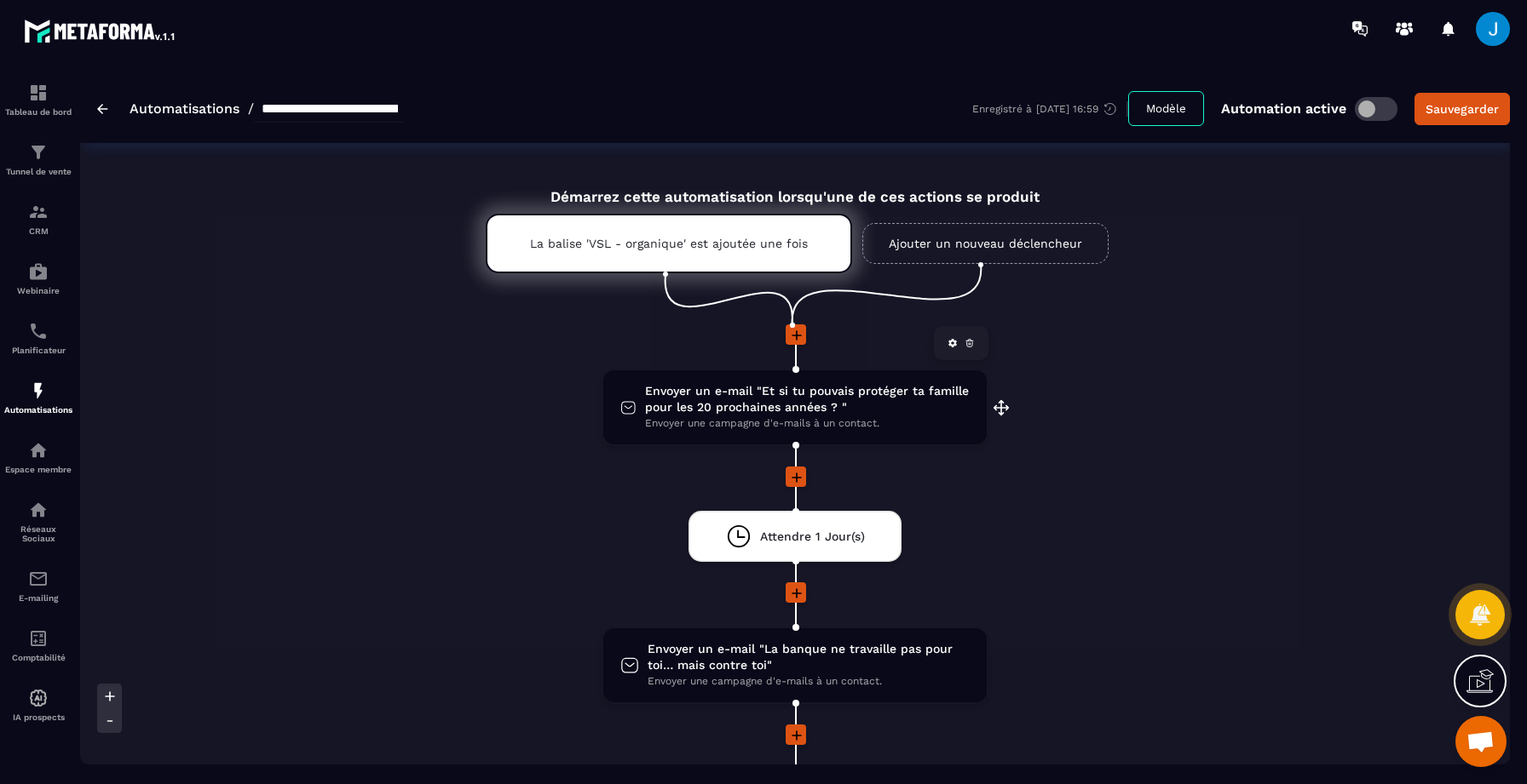
click at [812, 408] on span "Envoyer un e-mail "Et si tu pouvais protéger ta famille pour les 20 prochaines …" at bounding box center [807, 399] width 324 height 33
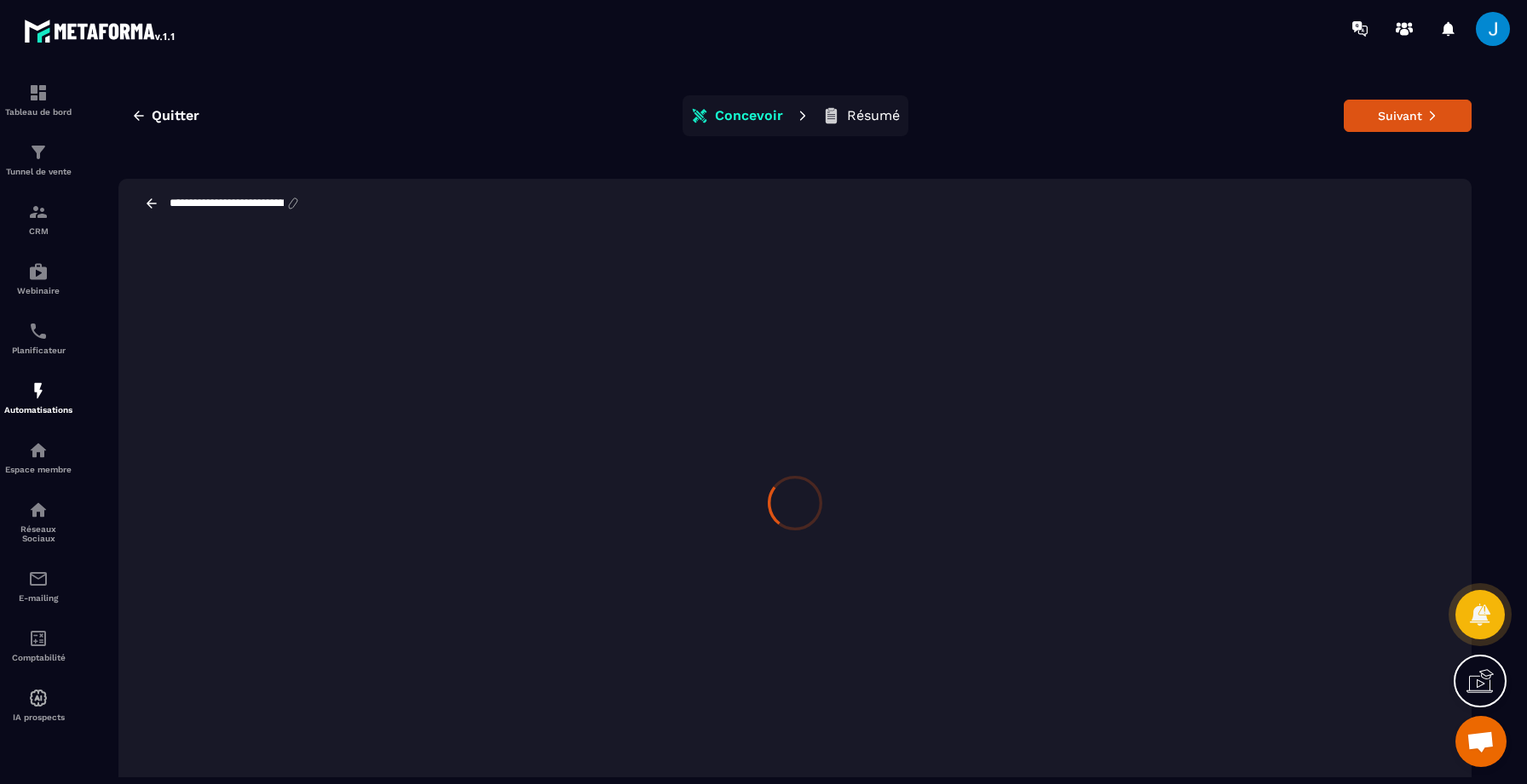
scroll to position [39, 0]
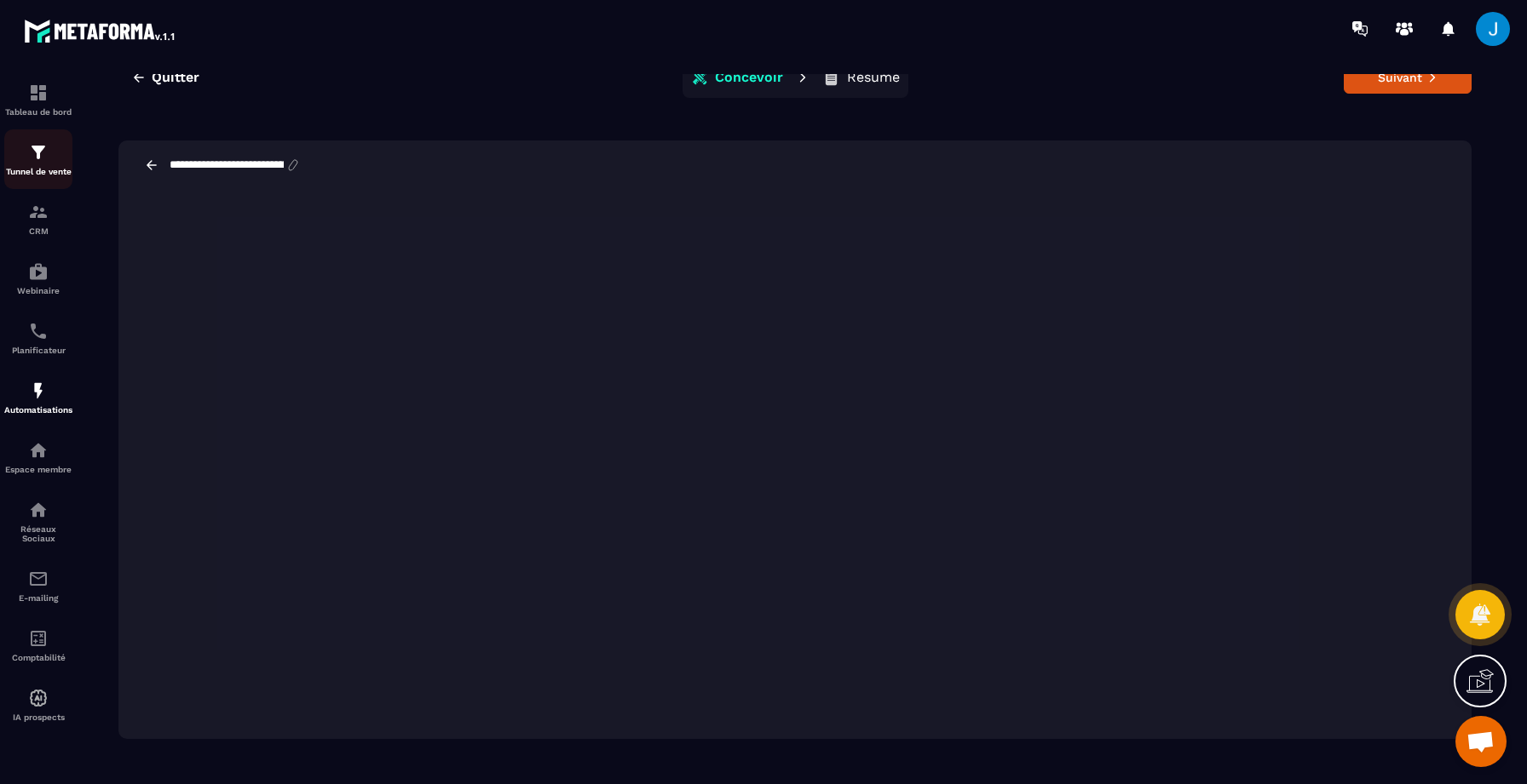
click at [40, 169] on p "Tunnel de vente" at bounding box center [38, 170] width 68 height 9
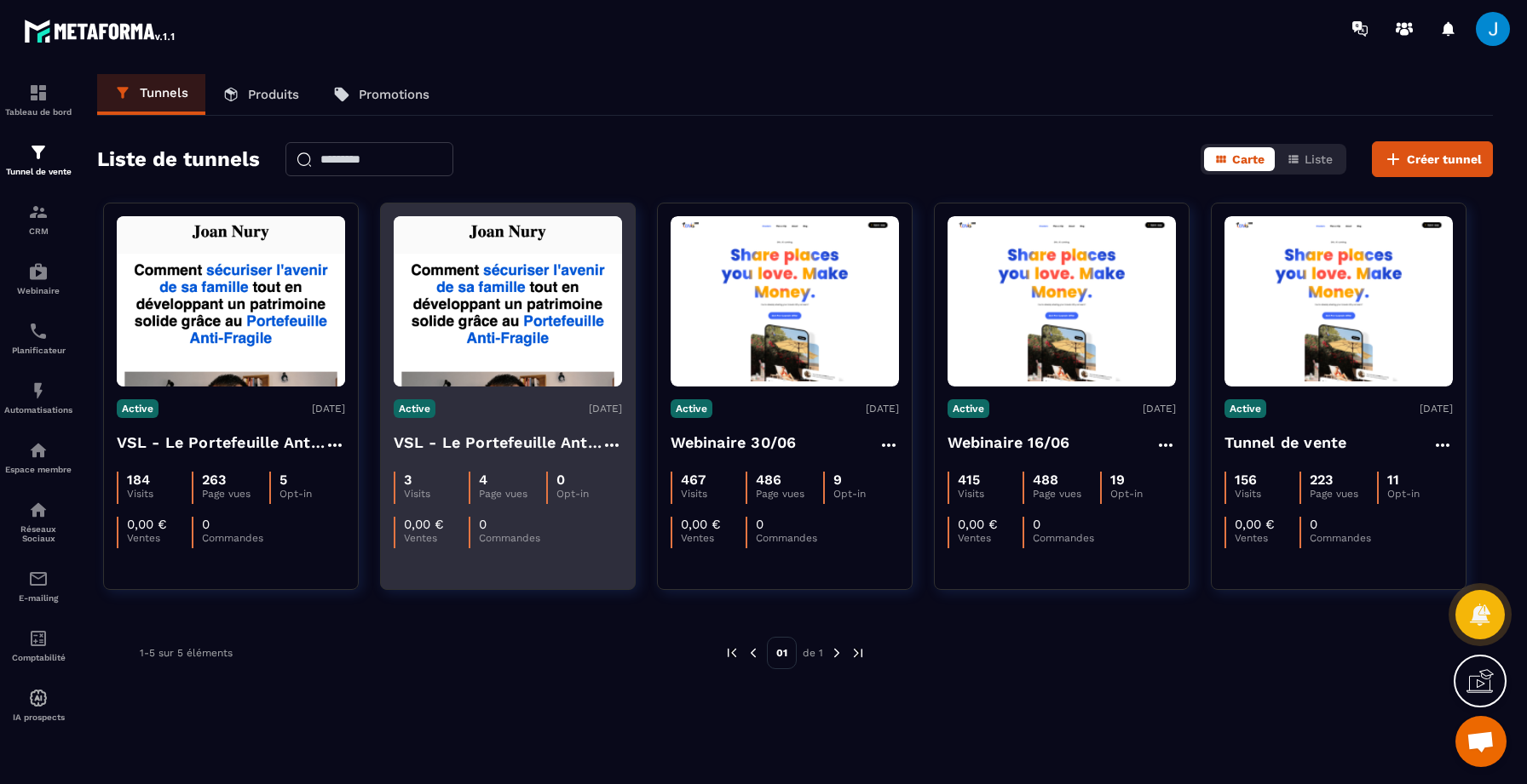
click at [512, 444] on h4 "VSL - Le Portefeuille Anti-Fragile - ORGANIQUE" at bounding box center [498, 443] width 208 height 24
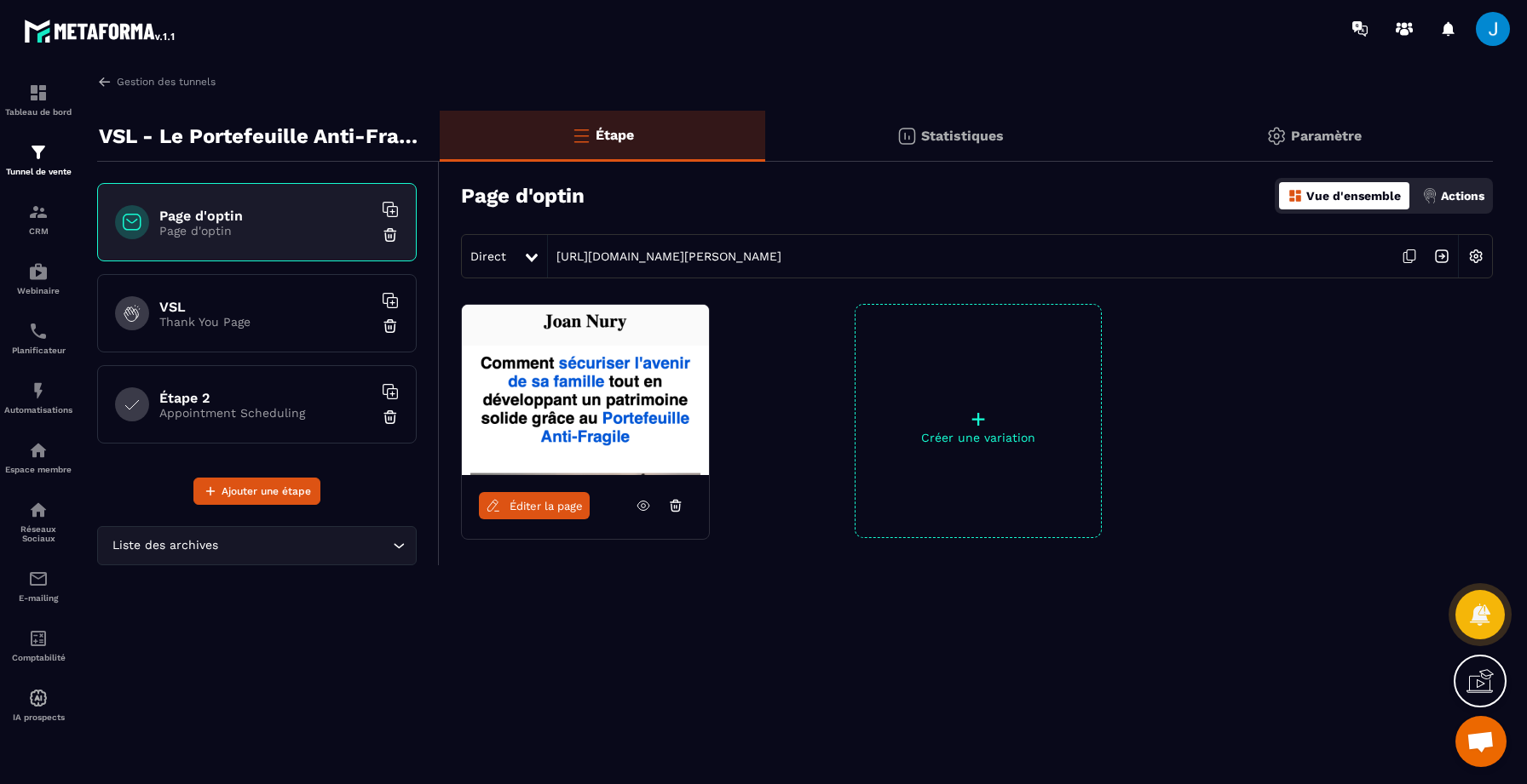
click at [187, 305] on h6 "VSL" at bounding box center [266, 307] width 213 height 16
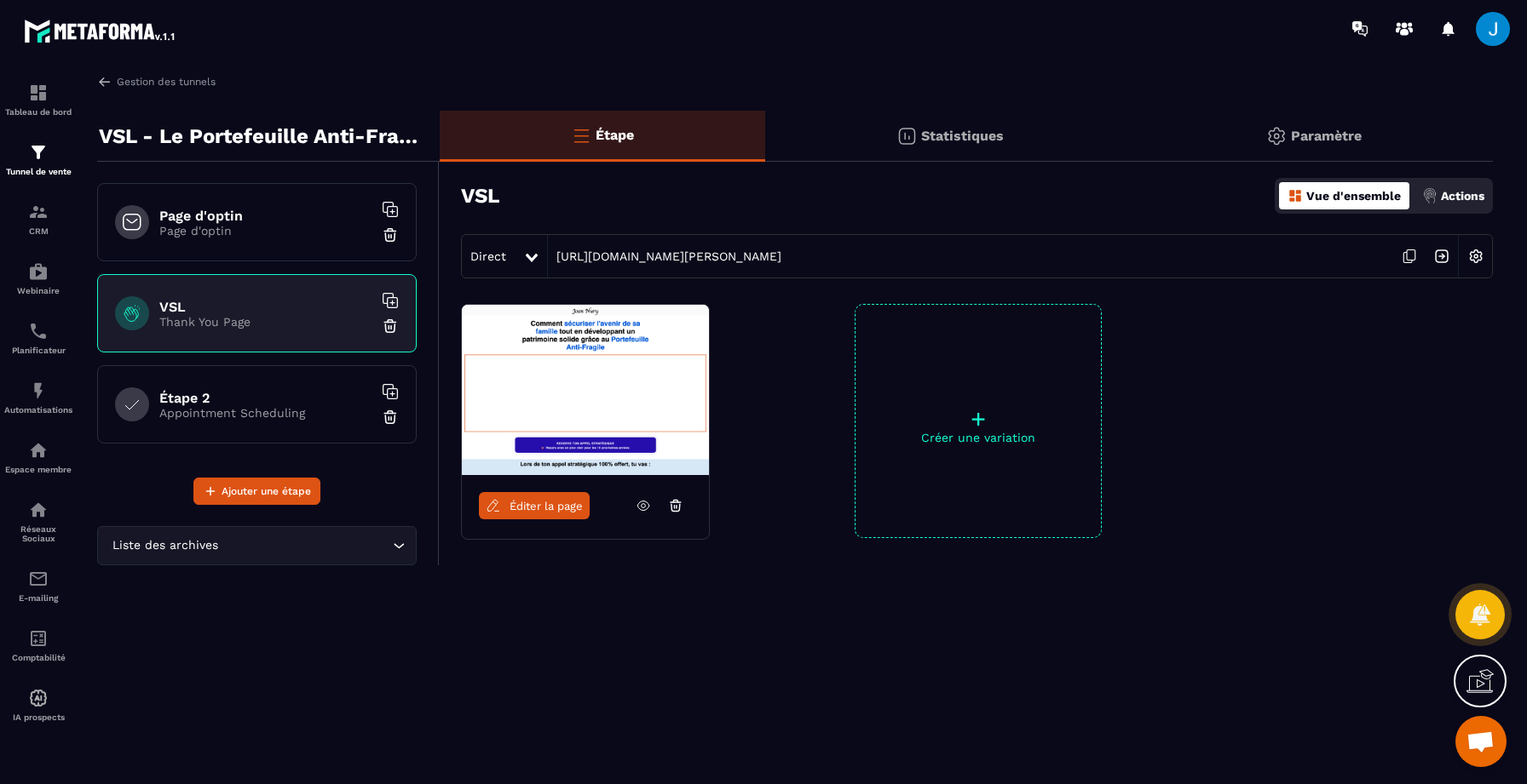
click at [1400, 256] on icon at bounding box center [1409, 256] width 33 height 33
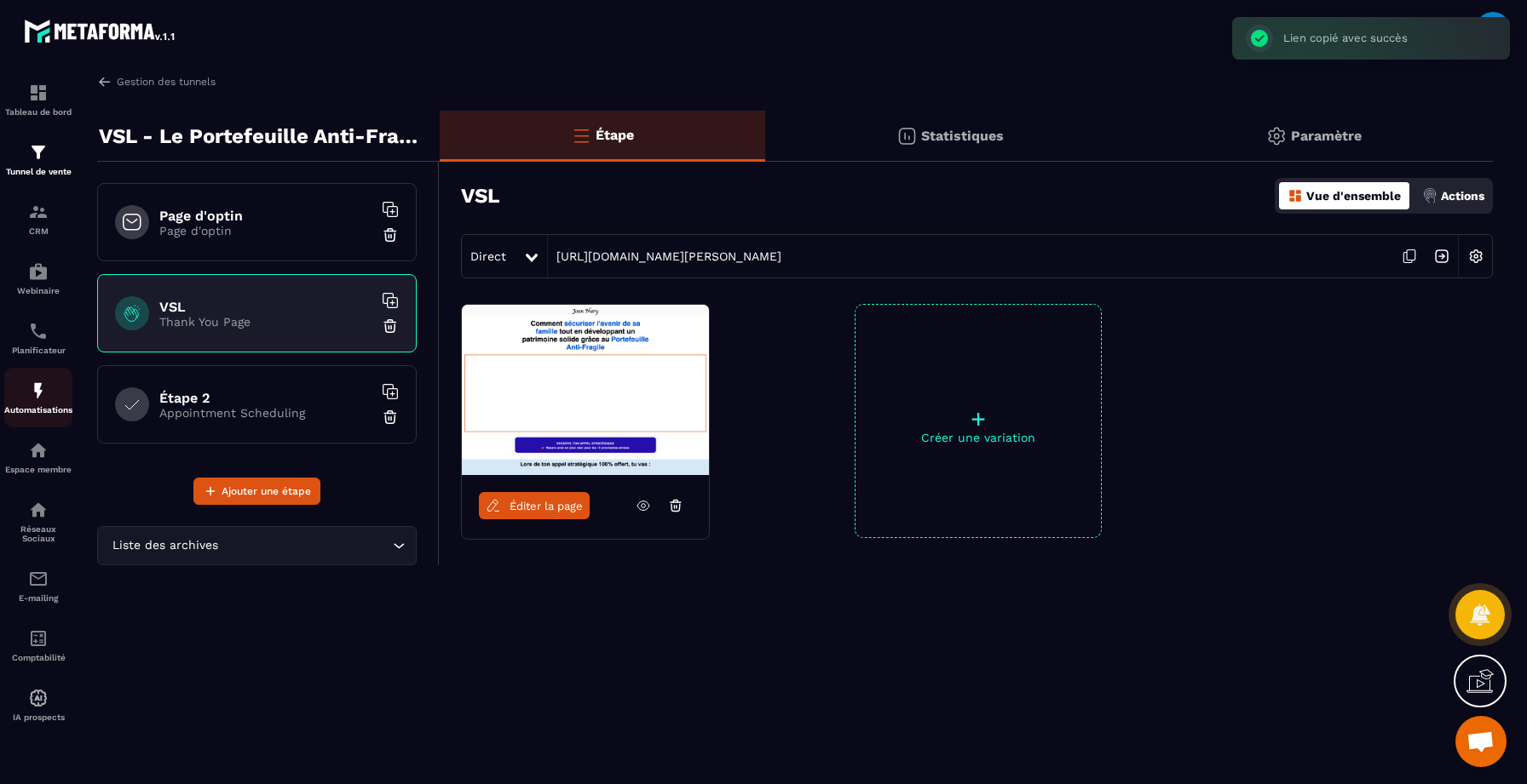
click at [42, 401] on img at bounding box center [38, 391] width 21 height 21
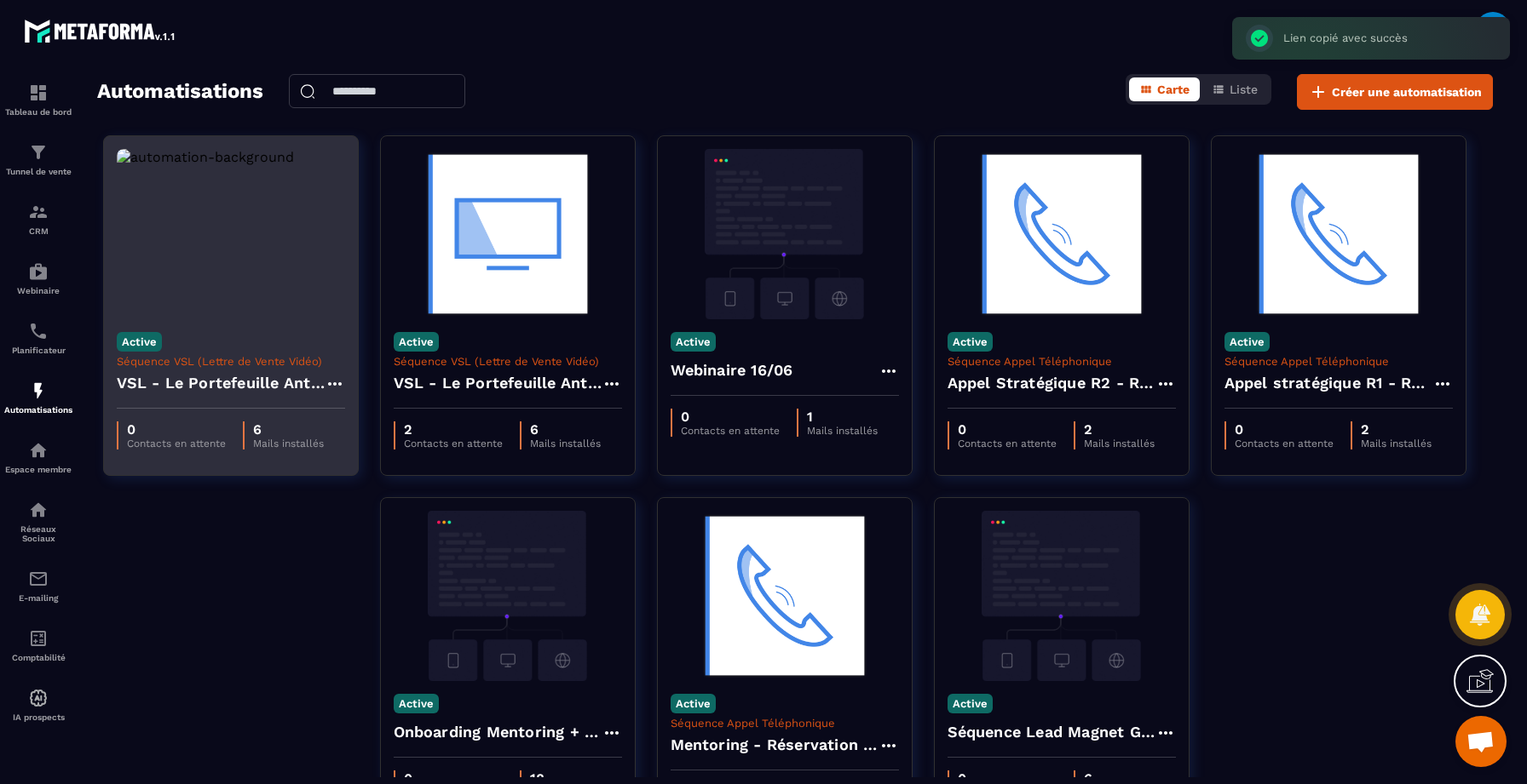
click at [195, 347] on div "Active Séquence VSL (Lettre de Vente Vidéo) VSL - Le Portefeuille Anti-Fragile …" at bounding box center [231, 364] width 254 height 89
click at [243, 367] on p "Séquence VSL (Lettre de Vente Vidéo)" at bounding box center [231, 361] width 228 height 13
click at [253, 287] on img at bounding box center [231, 234] width 228 height 170
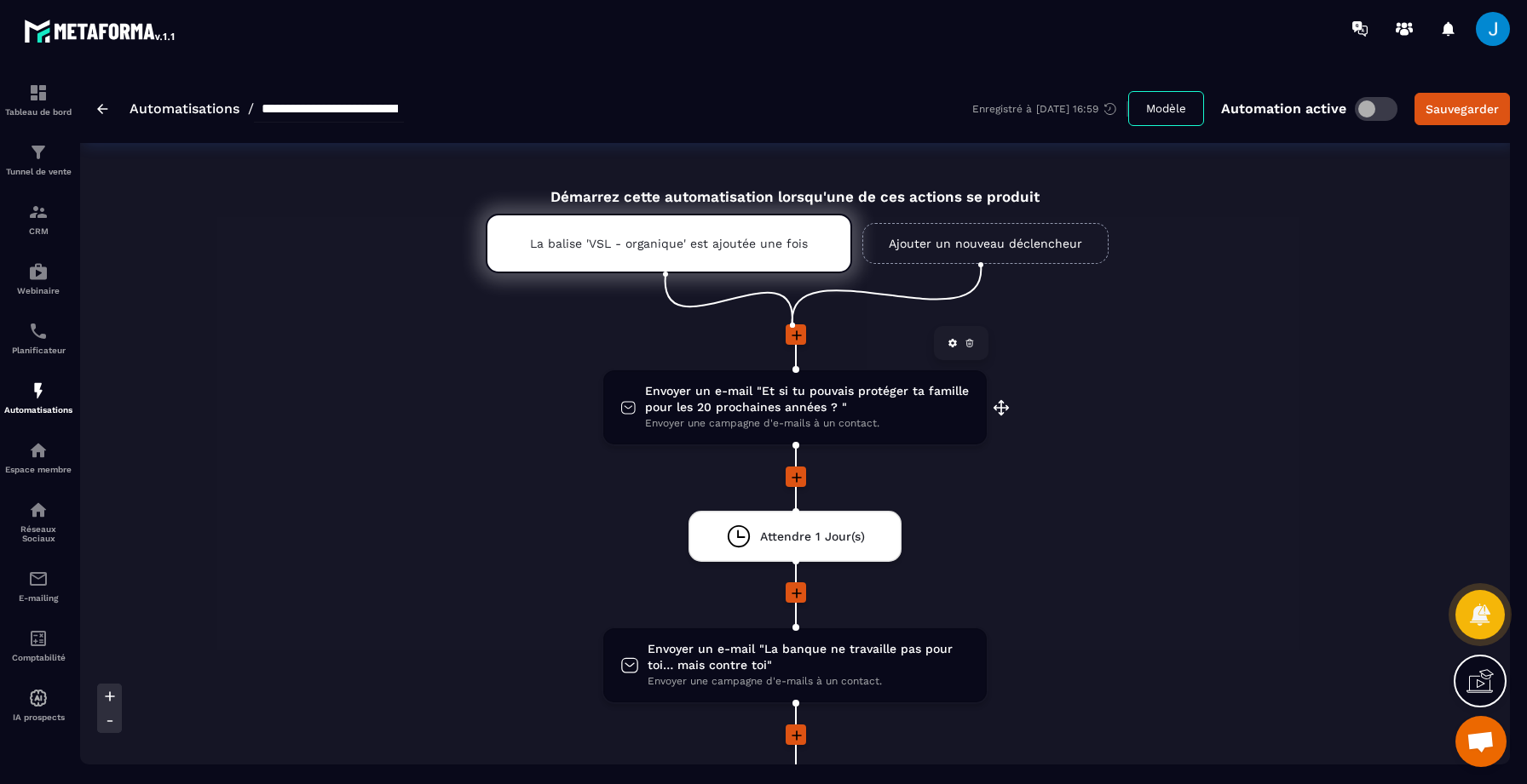
scroll to position [59, 0]
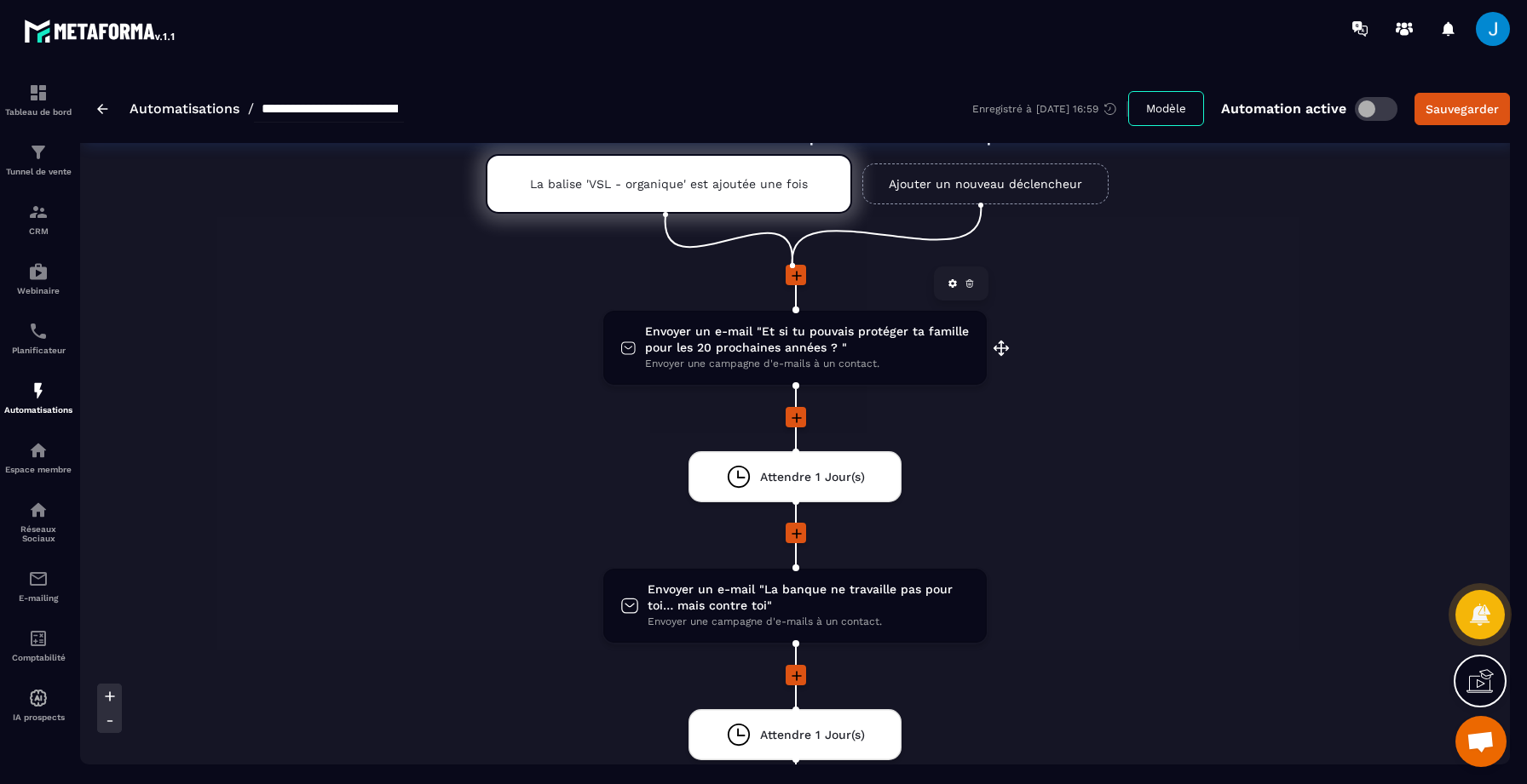
click at [820, 348] on span "Envoyer un e-mail "Et si tu pouvais protéger ta famille pour les 20 prochaines …" at bounding box center [807, 340] width 324 height 33
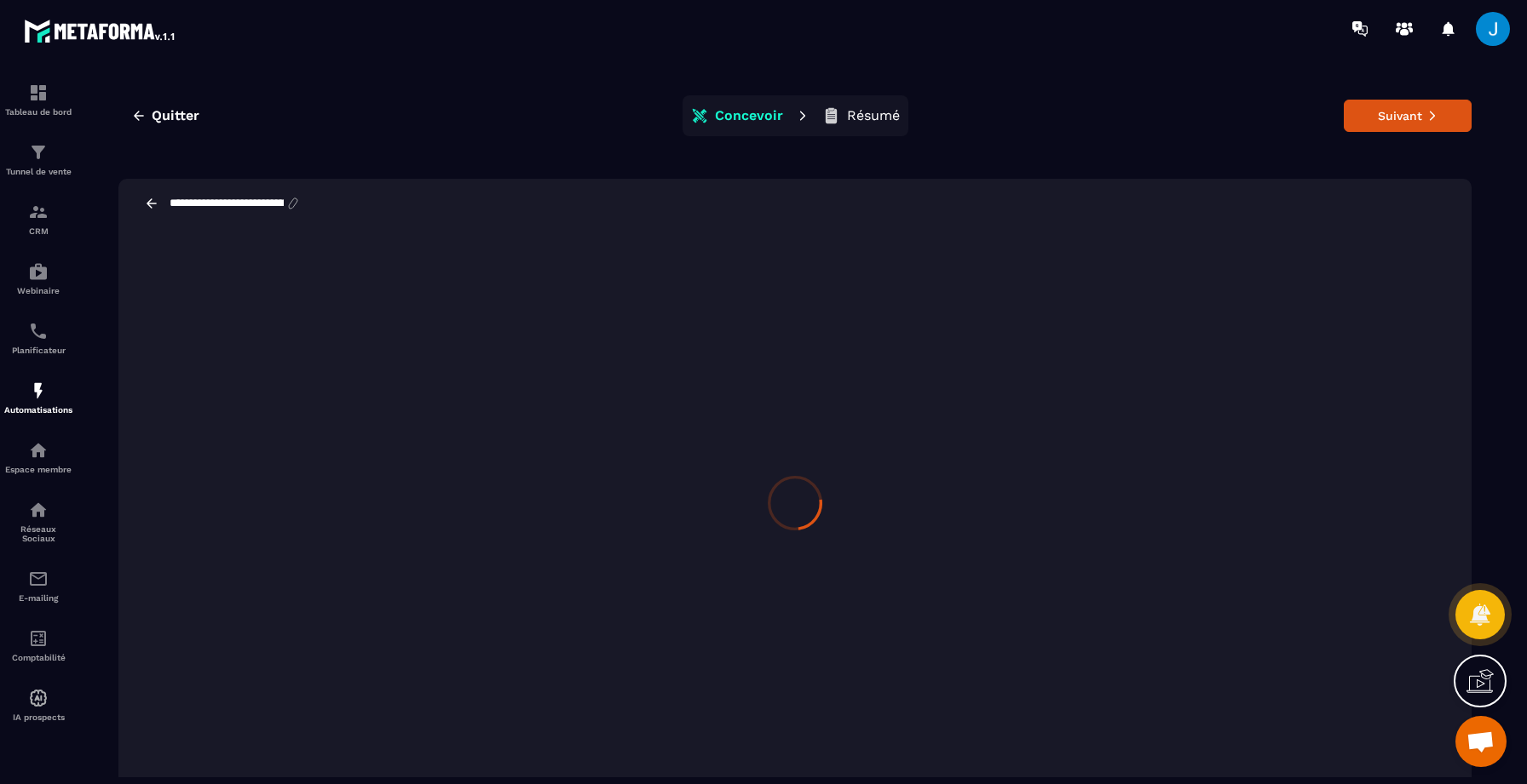
scroll to position [39, 0]
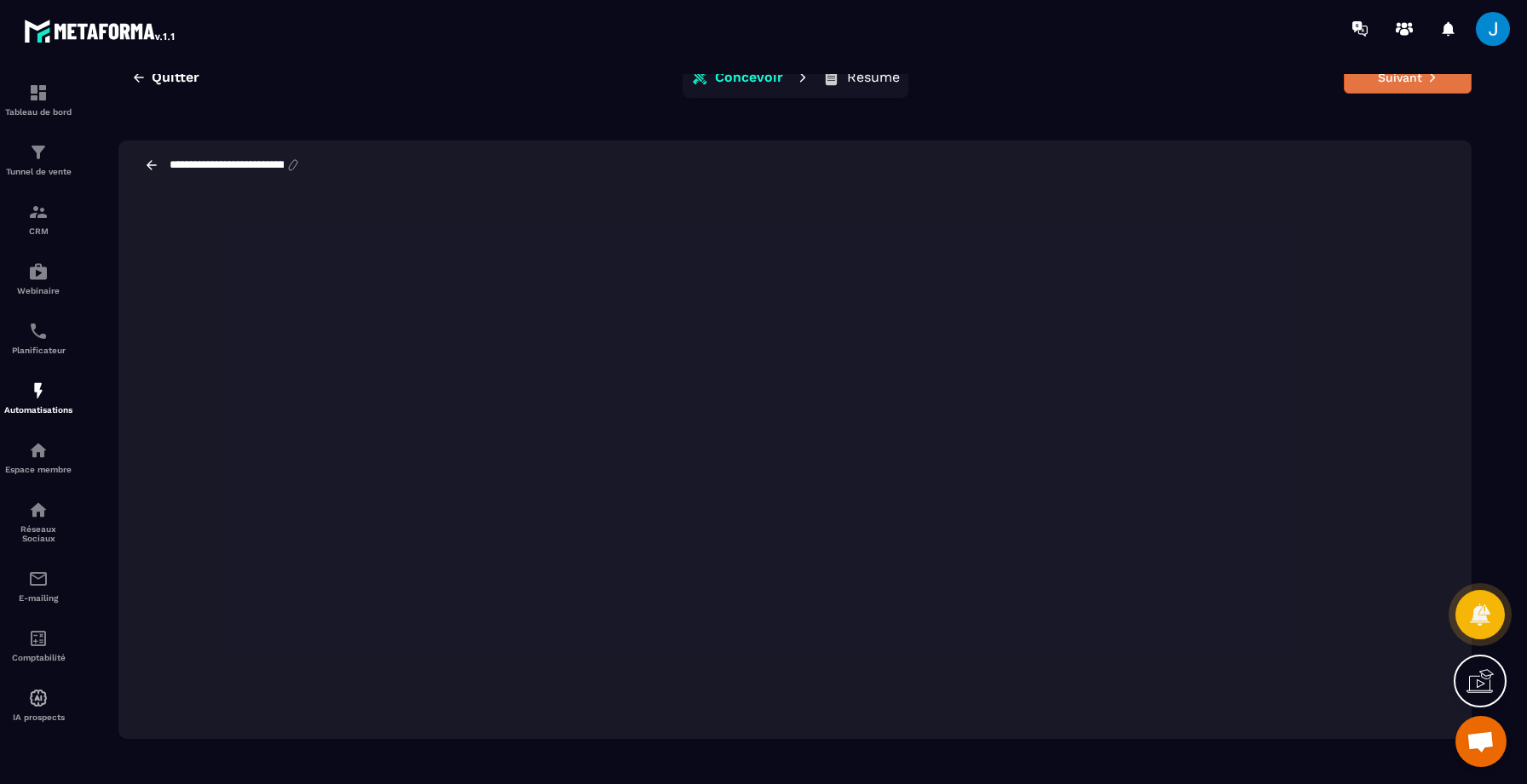
click at [1440, 87] on button "Suivant" at bounding box center [1407, 77] width 128 height 33
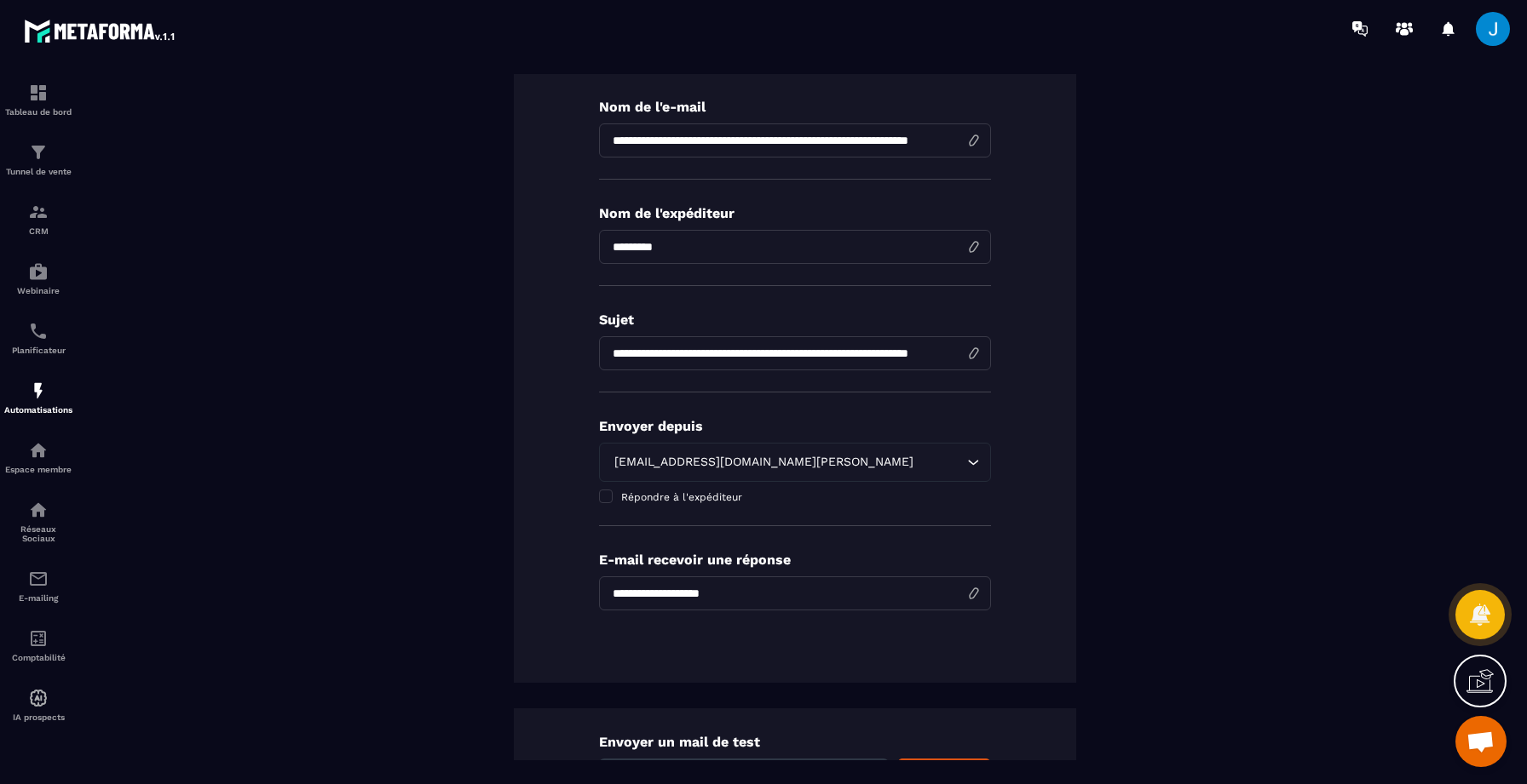
scroll to position [0, 0]
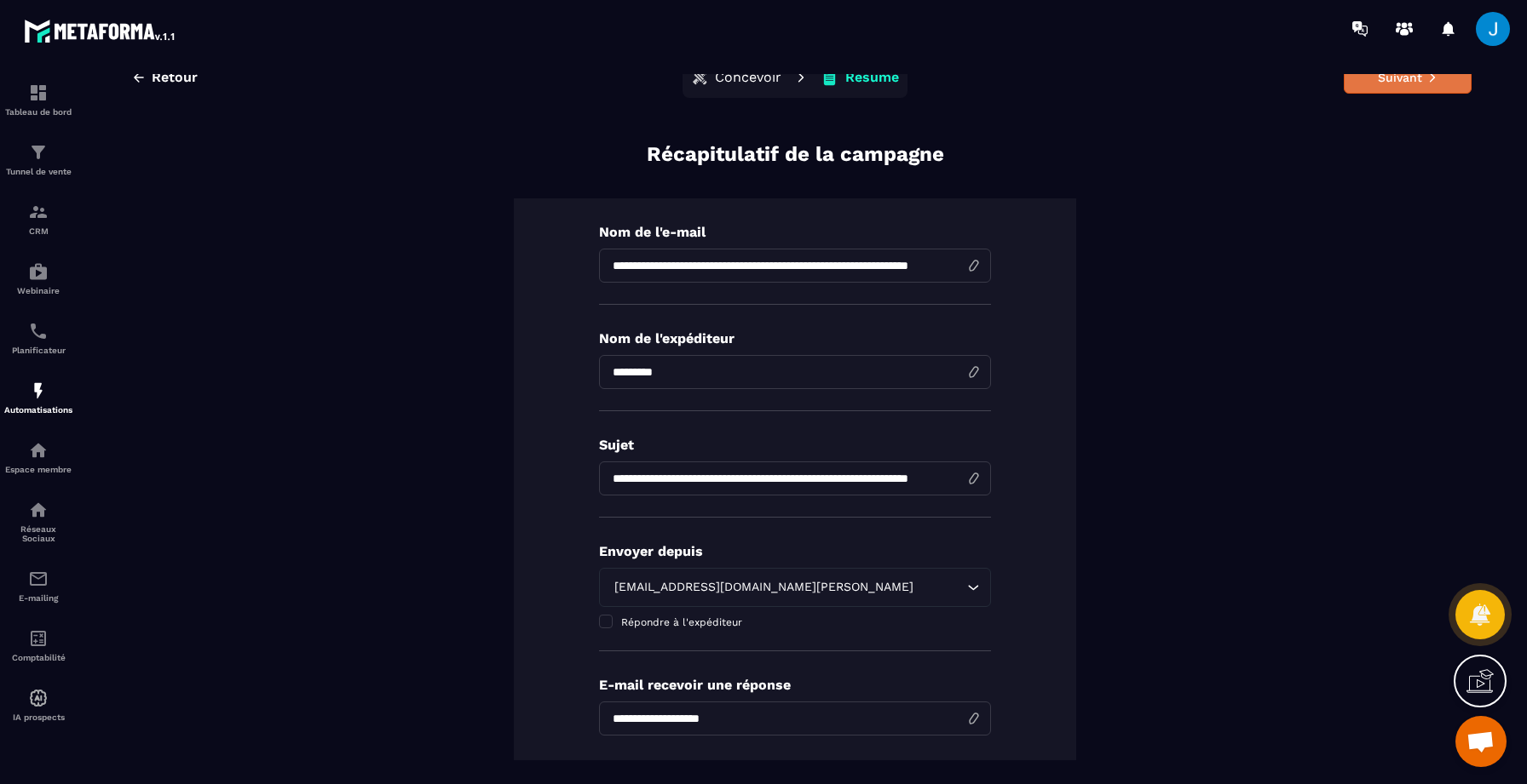
click at [1400, 81] on button "Suivant" at bounding box center [1407, 77] width 128 height 33
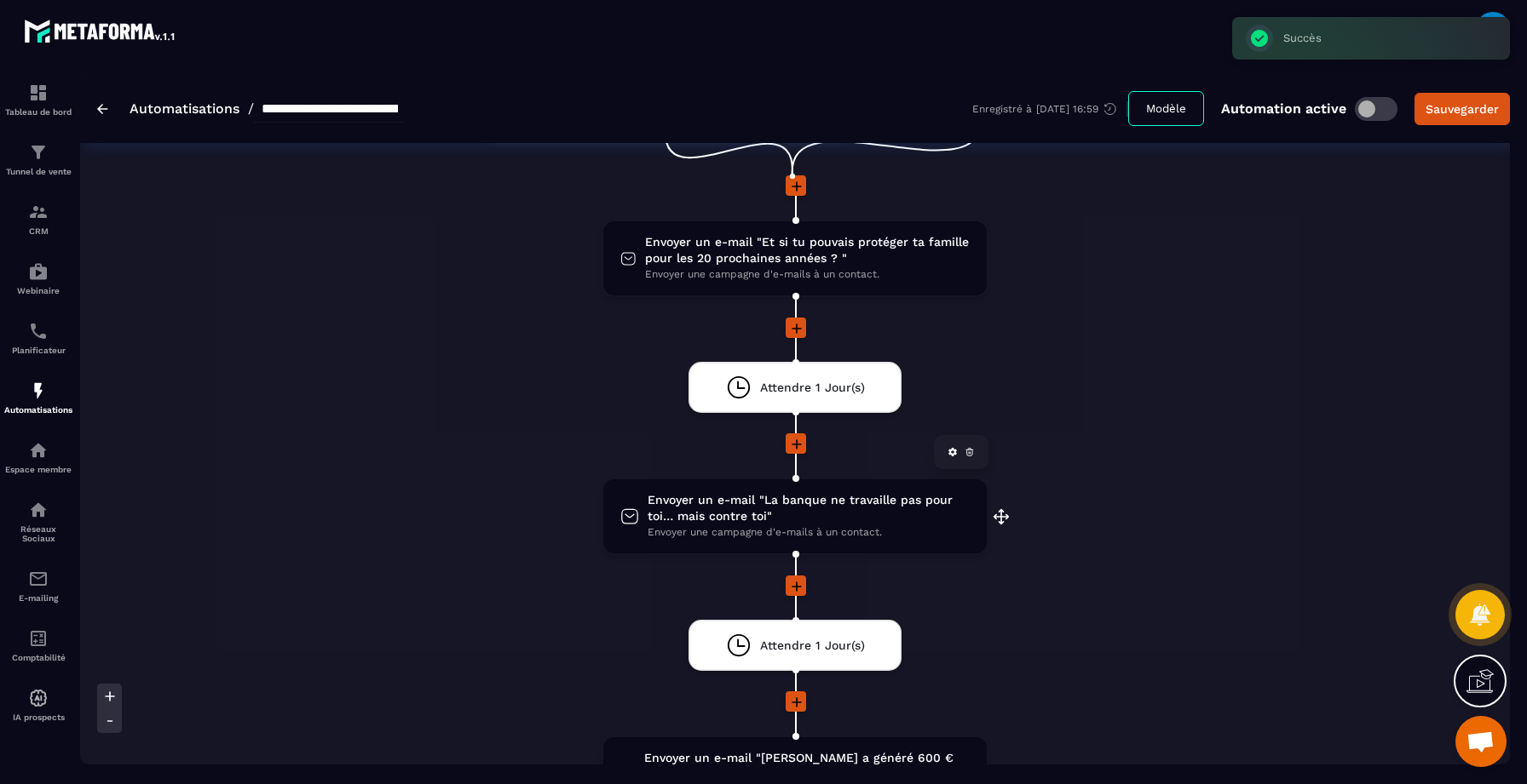
scroll to position [160, 0]
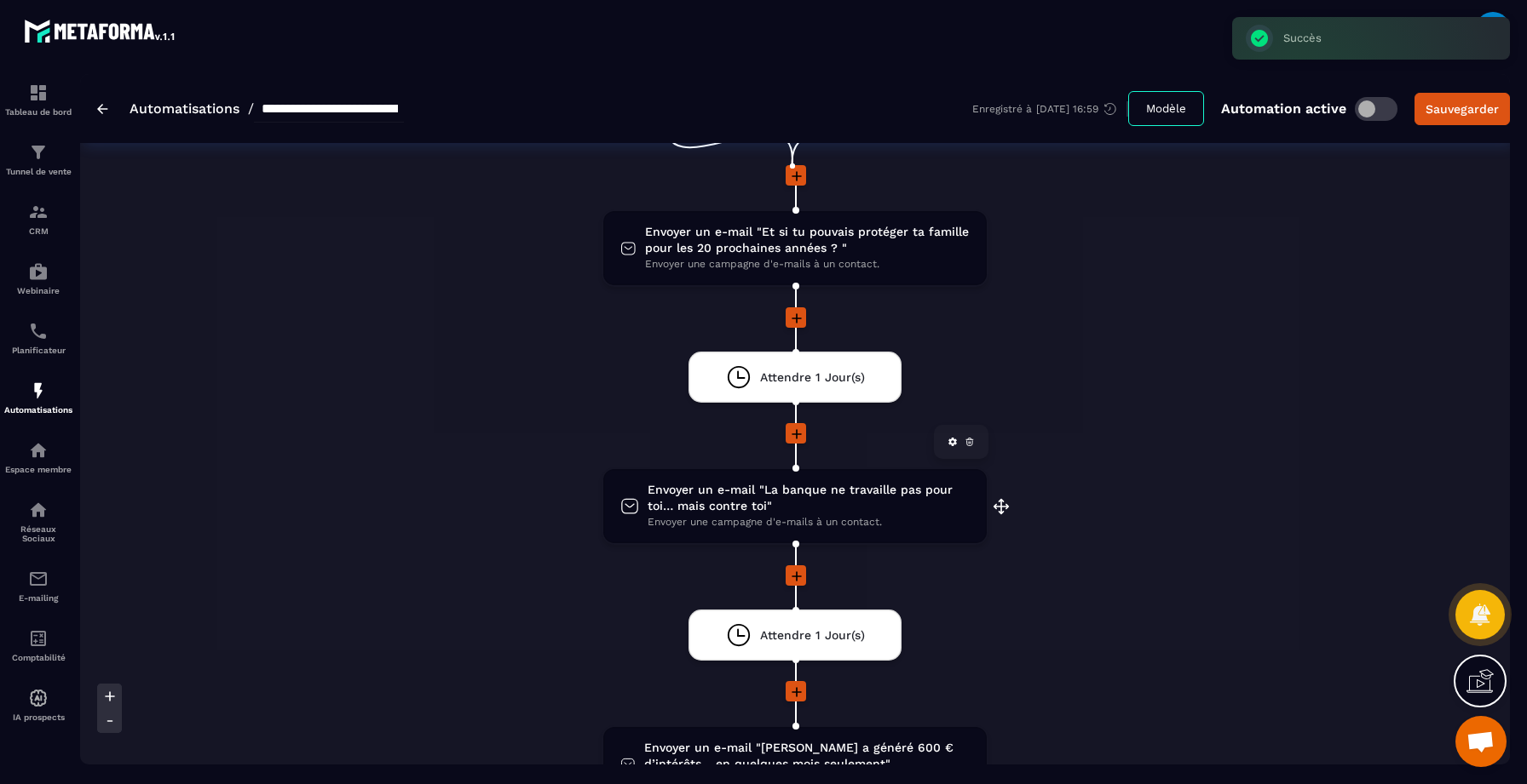
click at [846, 508] on span "Envoyer un e-mail "La banque ne travaille pas pour toi… mais contre toi"" at bounding box center [808, 498] width 322 height 33
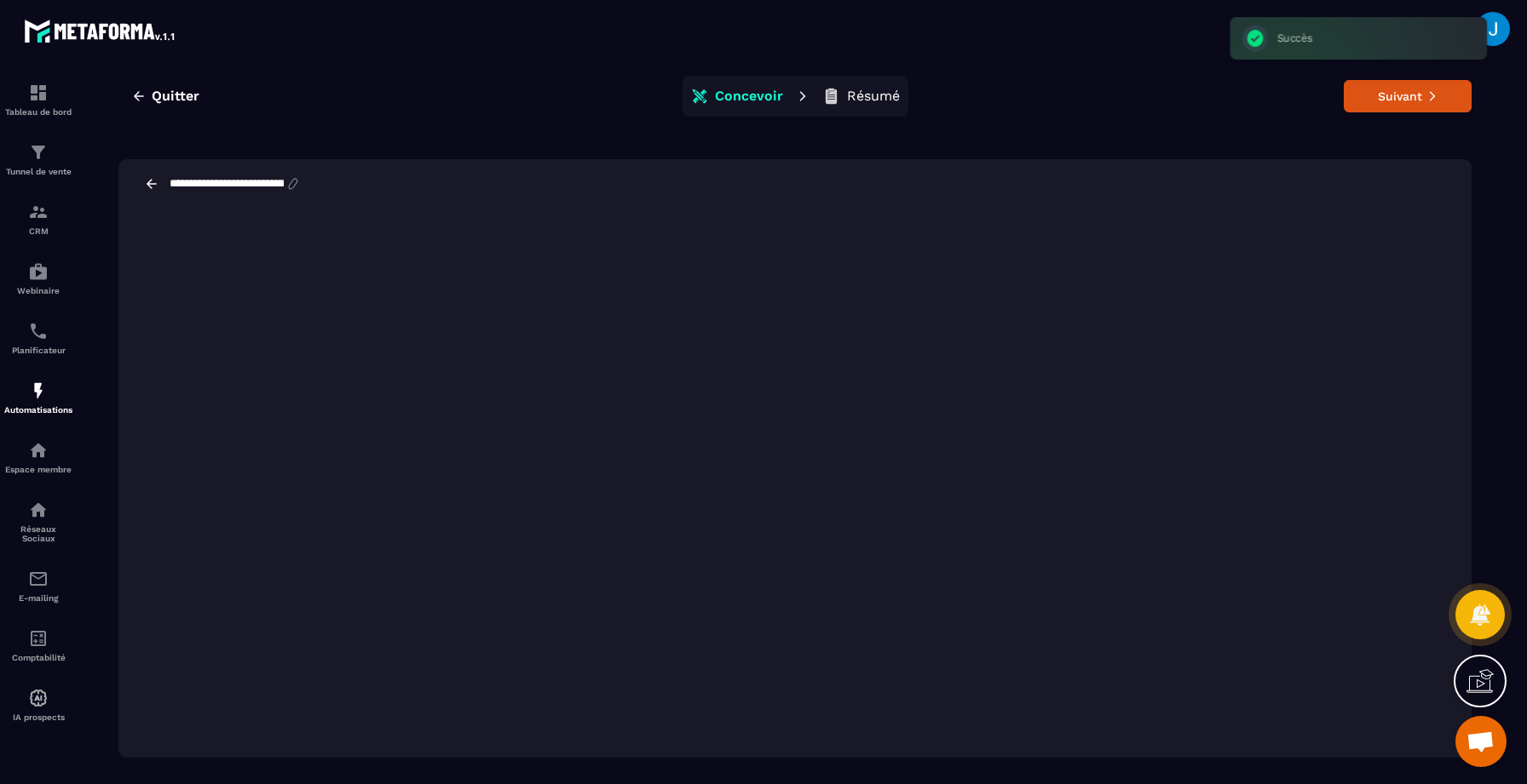
scroll to position [26, 0]
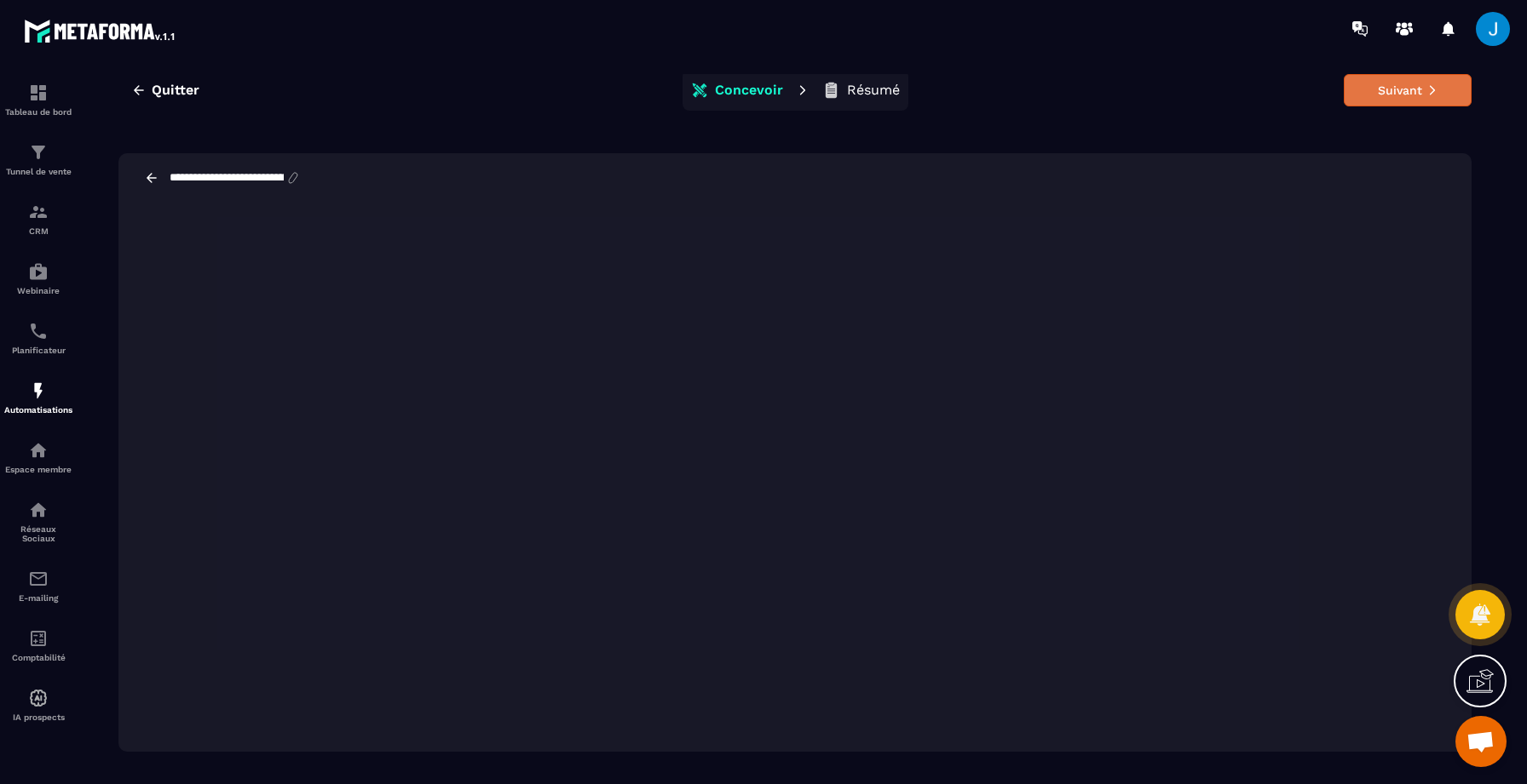
click at [1418, 98] on button "Suivant" at bounding box center [1407, 90] width 128 height 33
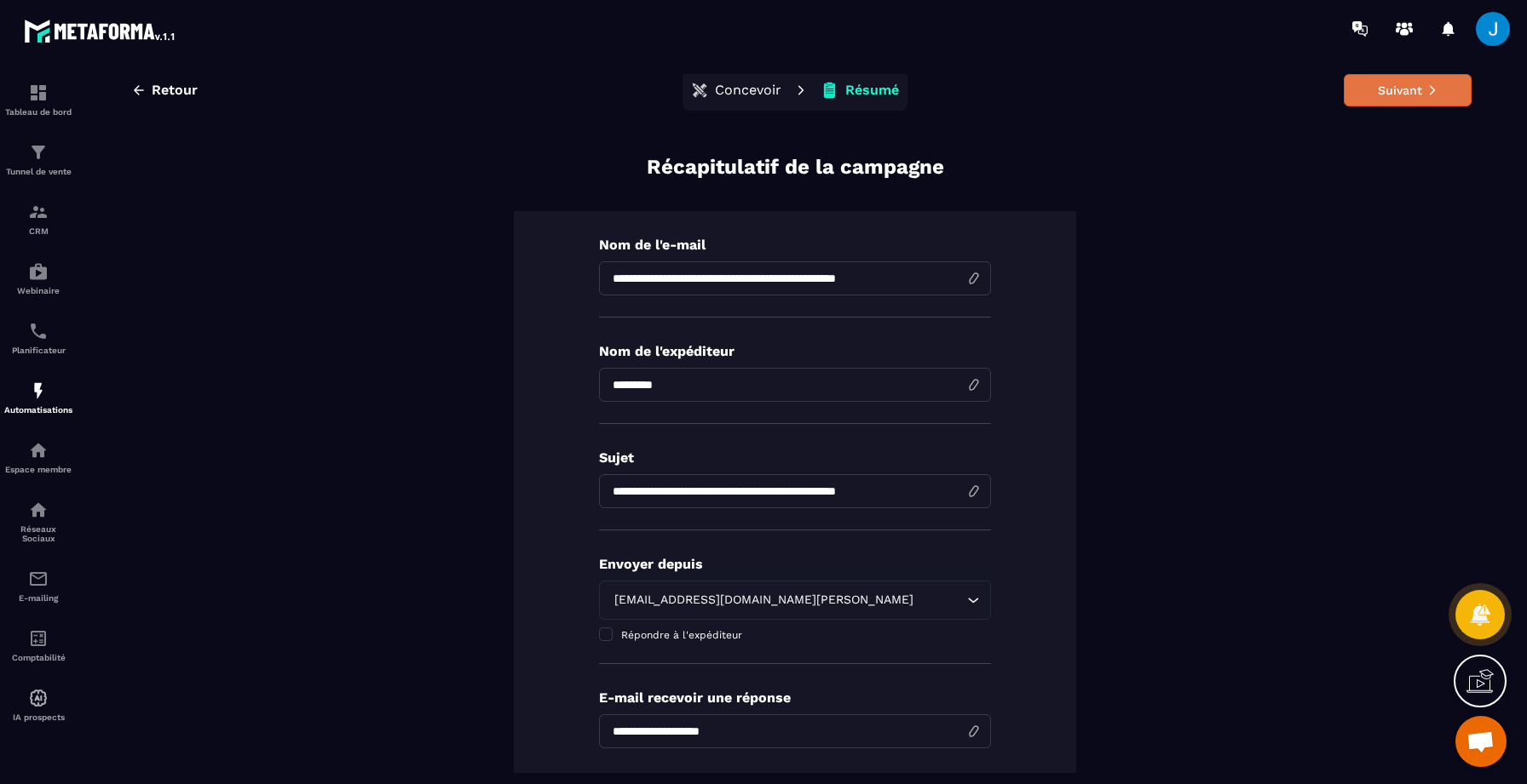
click at [1405, 98] on button "Suivant" at bounding box center [1407, 90] width 128 height 33
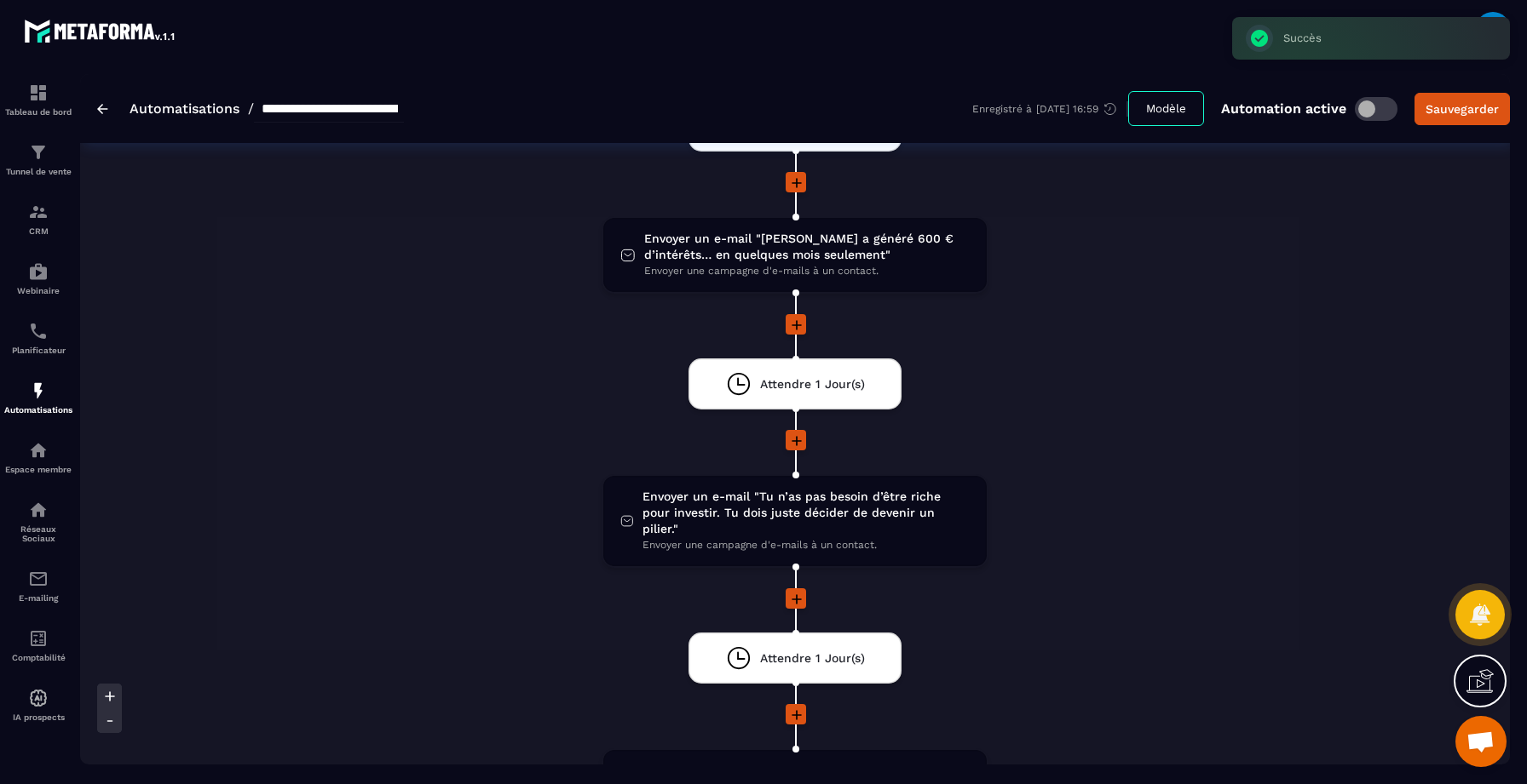
scroll to position [711, 0]
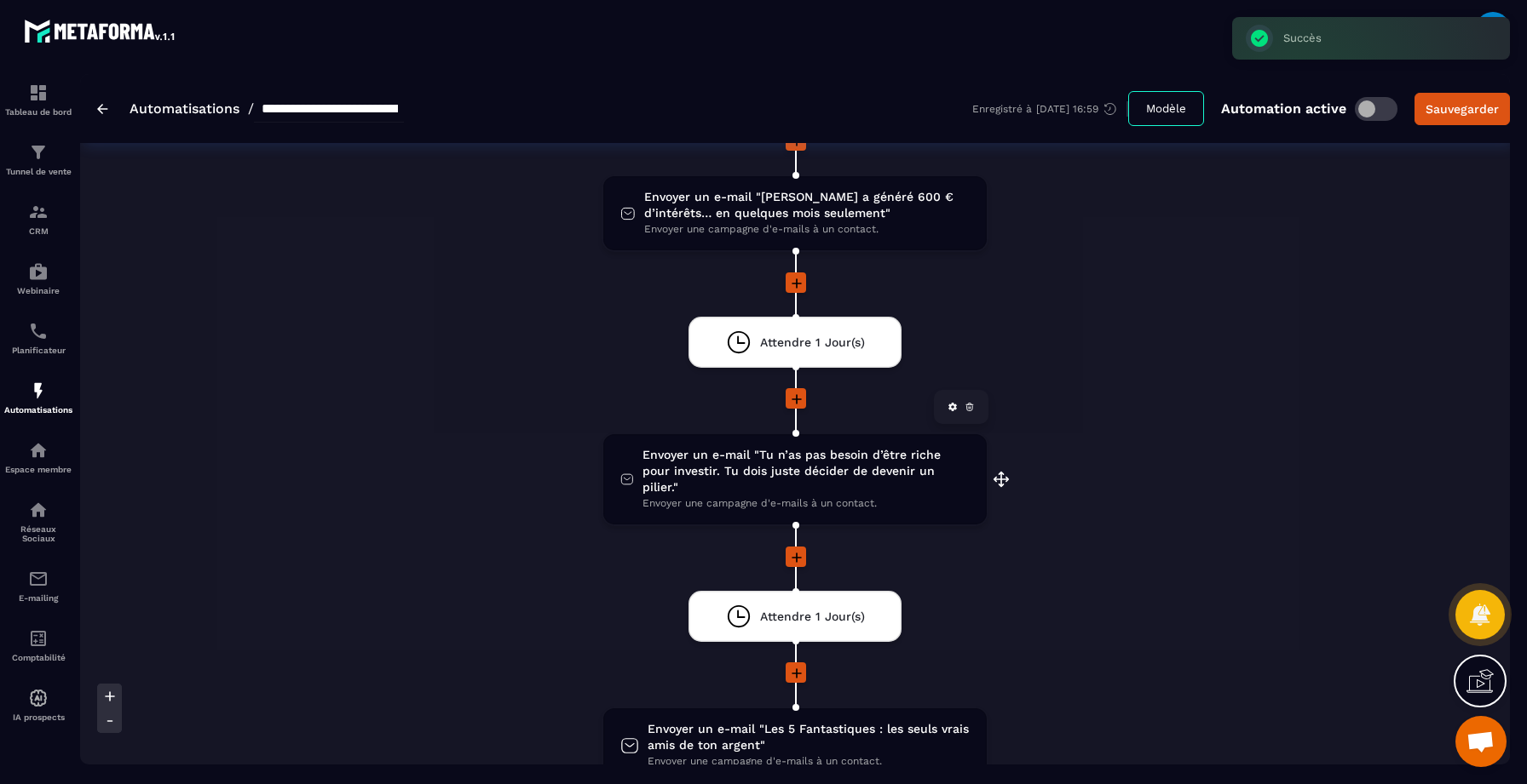
click at [782, 467] on span "Envoyer un e-mail "Tu n’as pas besoin d’être riche pour investir. Tu dois juste…" at bounding box center [806, 471] width 327 height 49
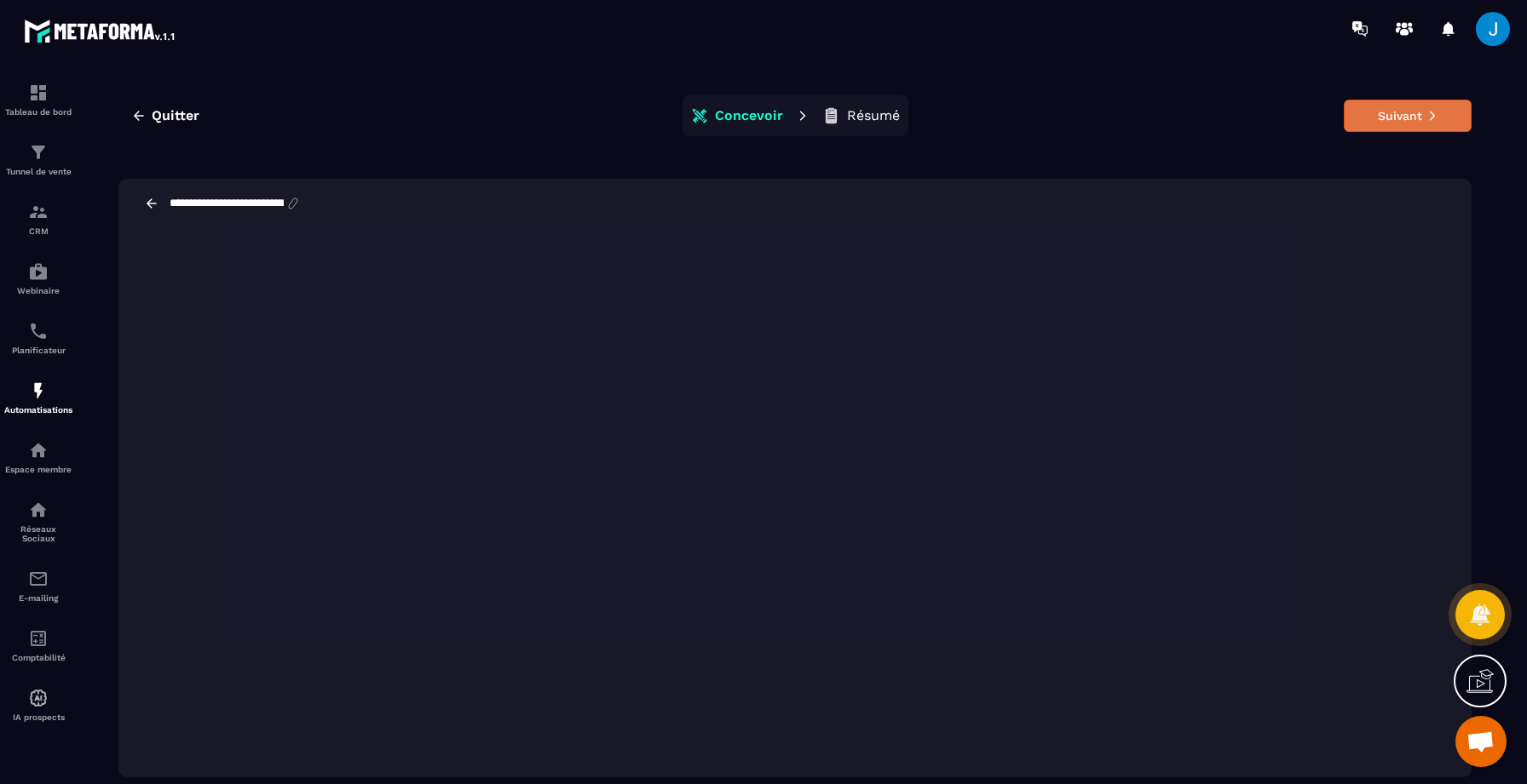
click at [1427, 120] on icon at bounding box center [1433, 116] width 12 height 12
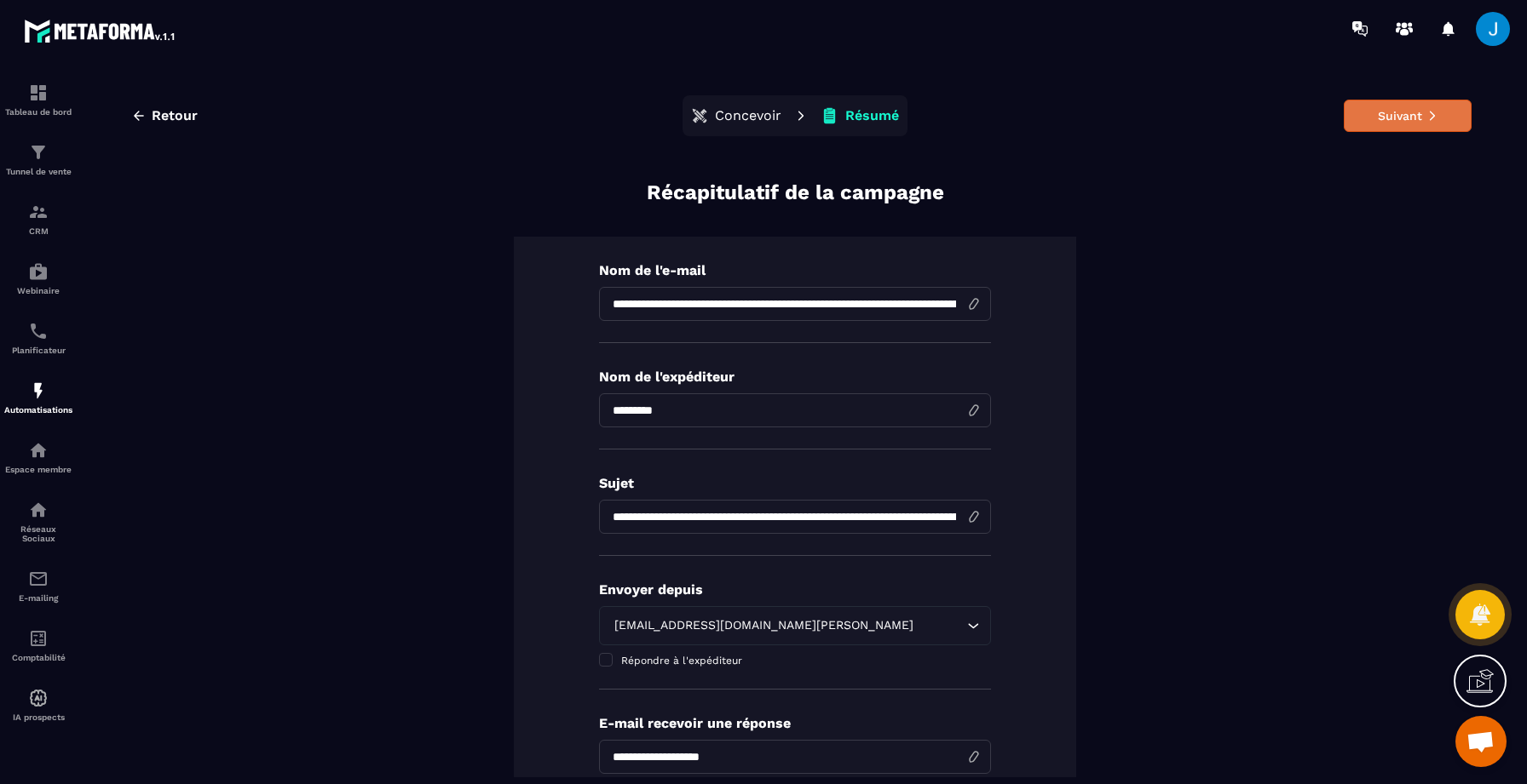
click at [1381, 130] on button "Suivant" at bounding box center [1407, 116] width 128 height 33
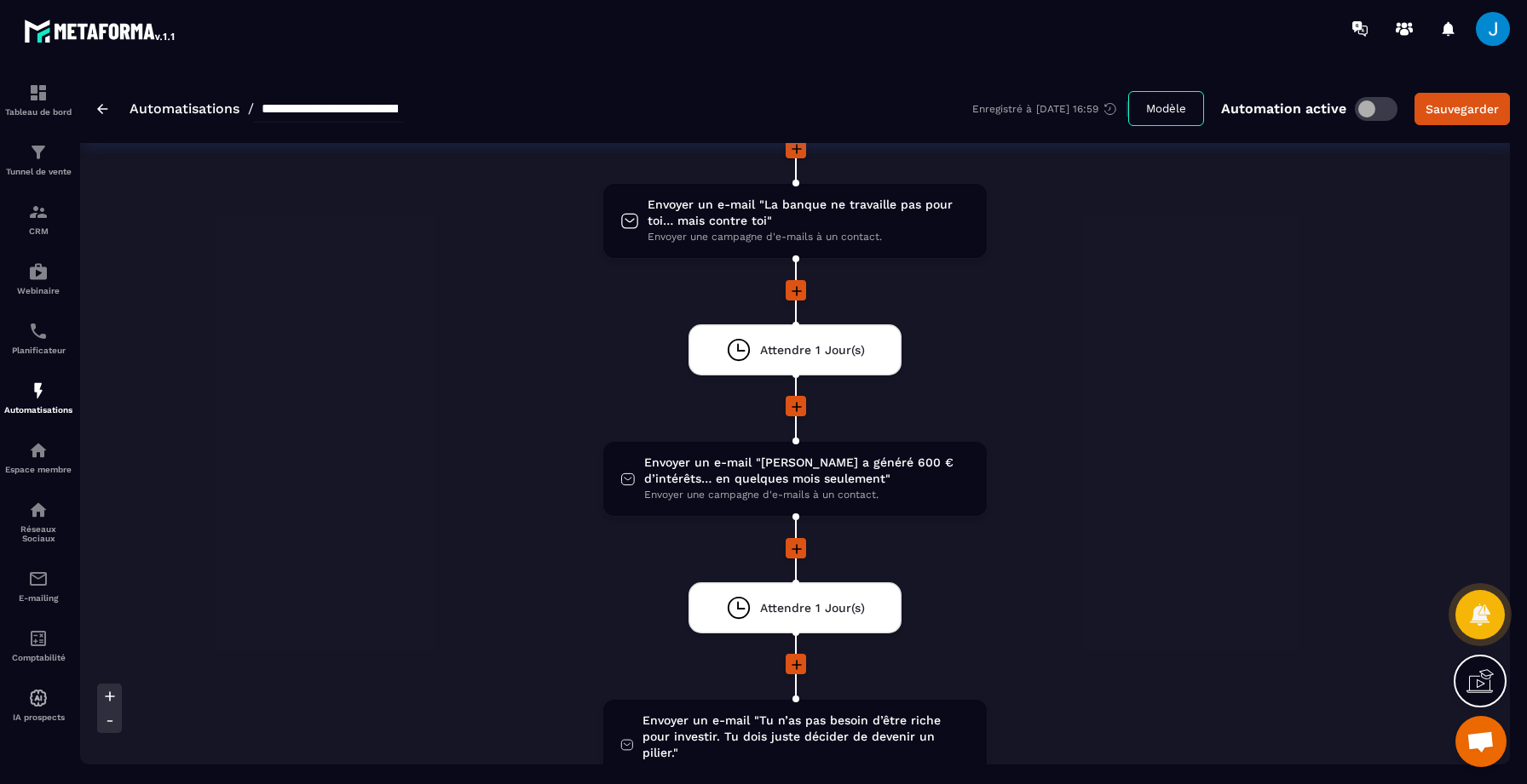
scroll to position [447, 0]
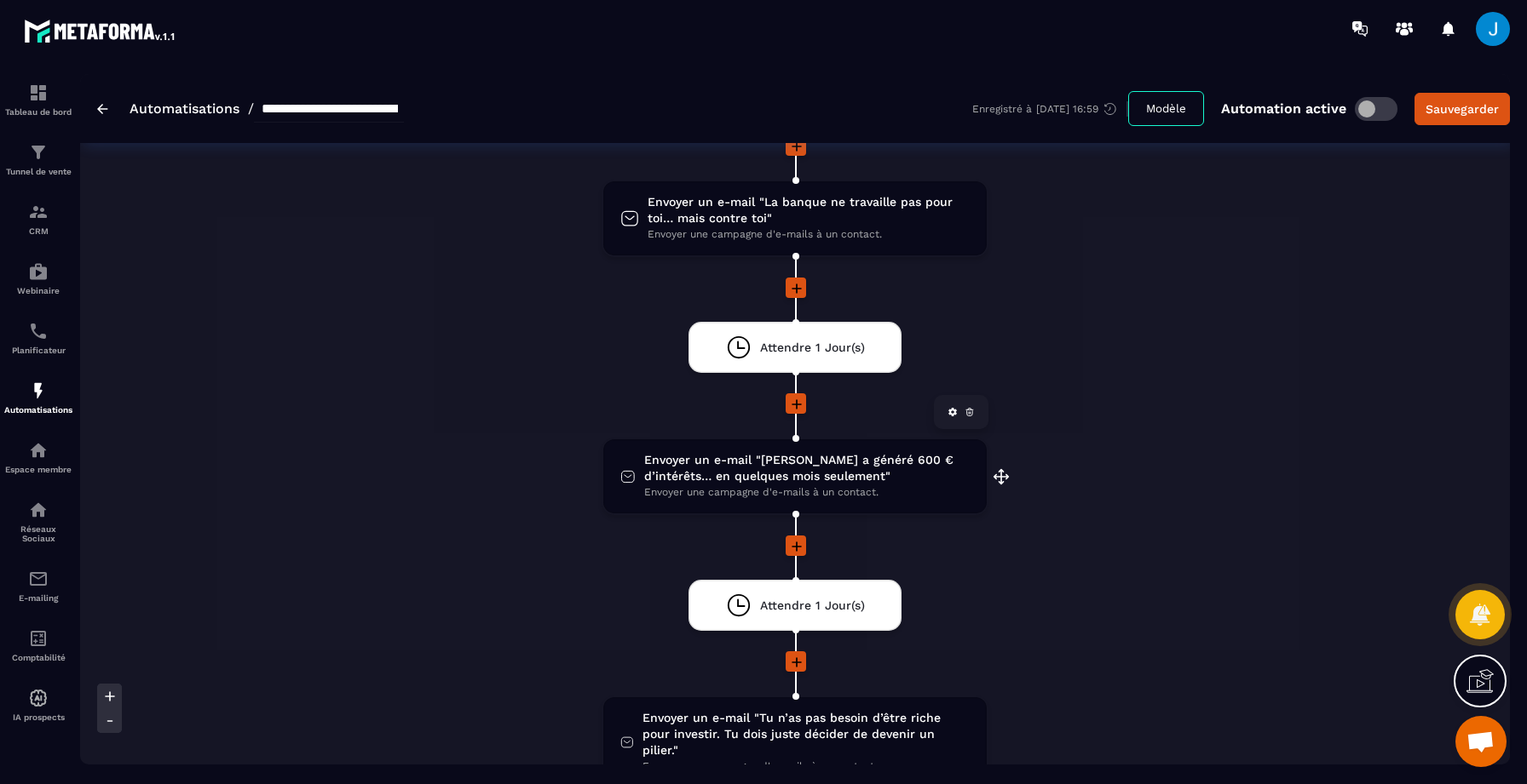
click at [797, 480] on span "Envoyer un e-mail "[PERSON_NAME] a généré 600 € d’intérêts… en quelques mois se…" at bounding box center [807, 468] width 325 height 33
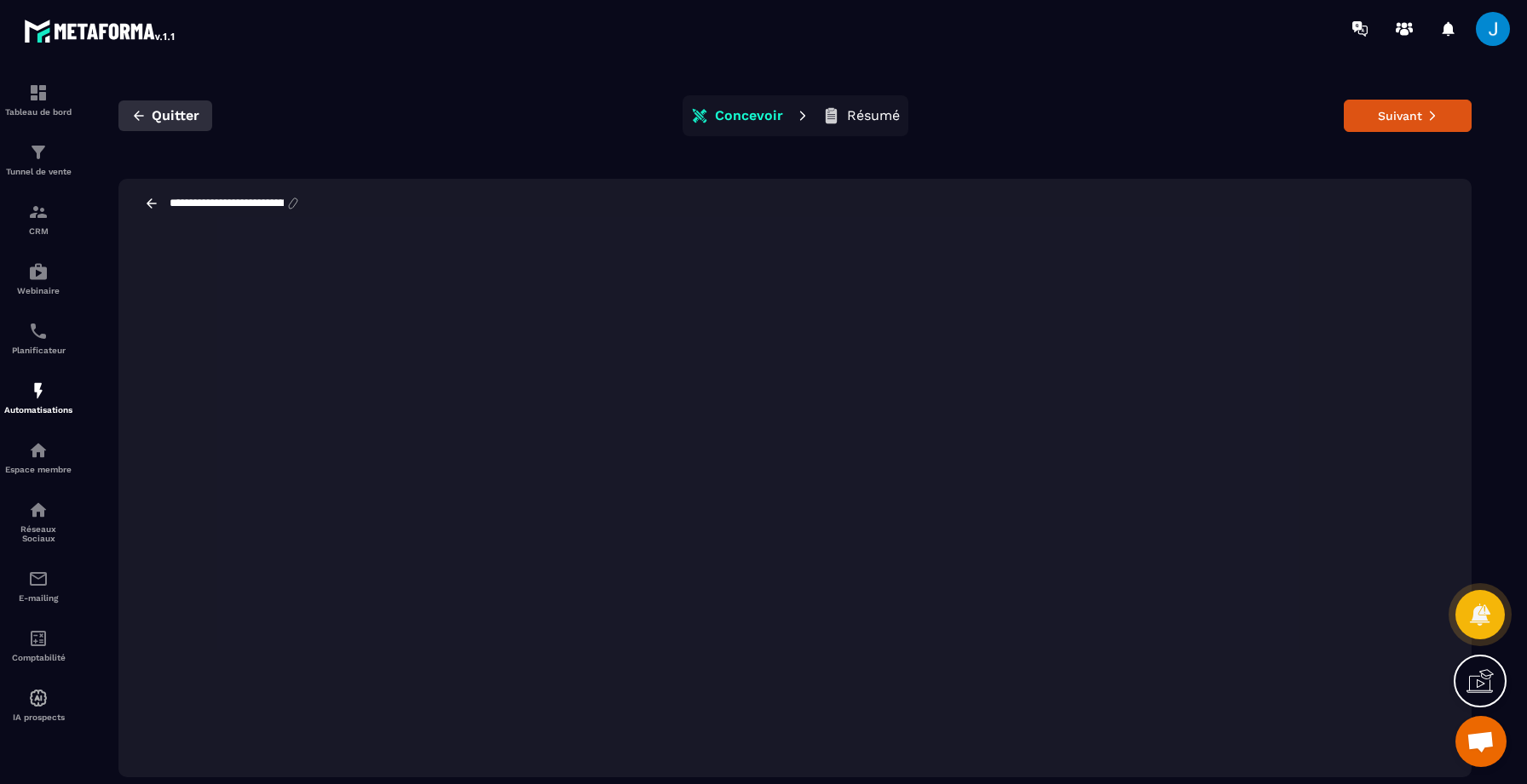
click at [164, 112] on span "Quitter" at bounding box center [176, 115] width 48 height 17
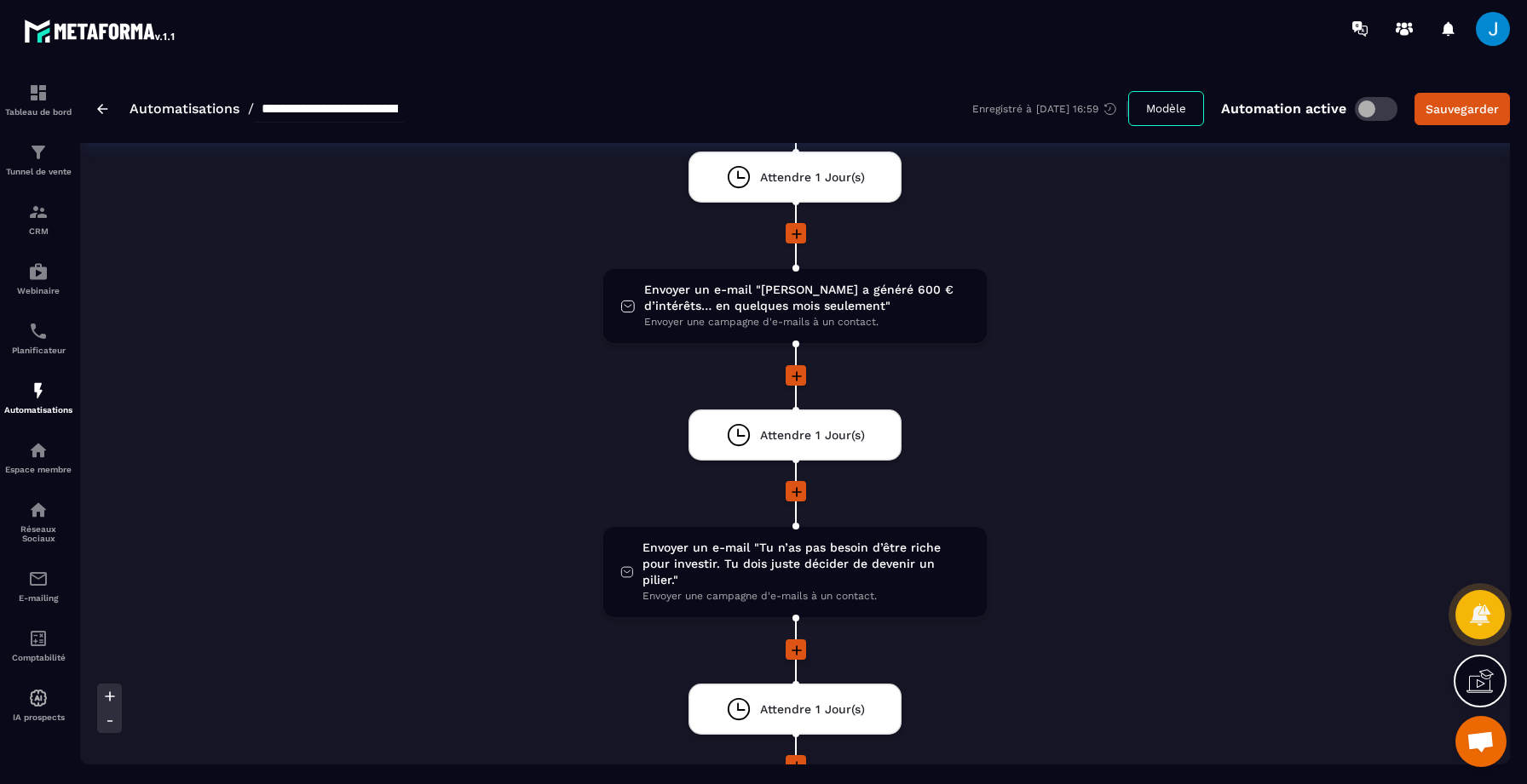
scroll to position [638, 0]
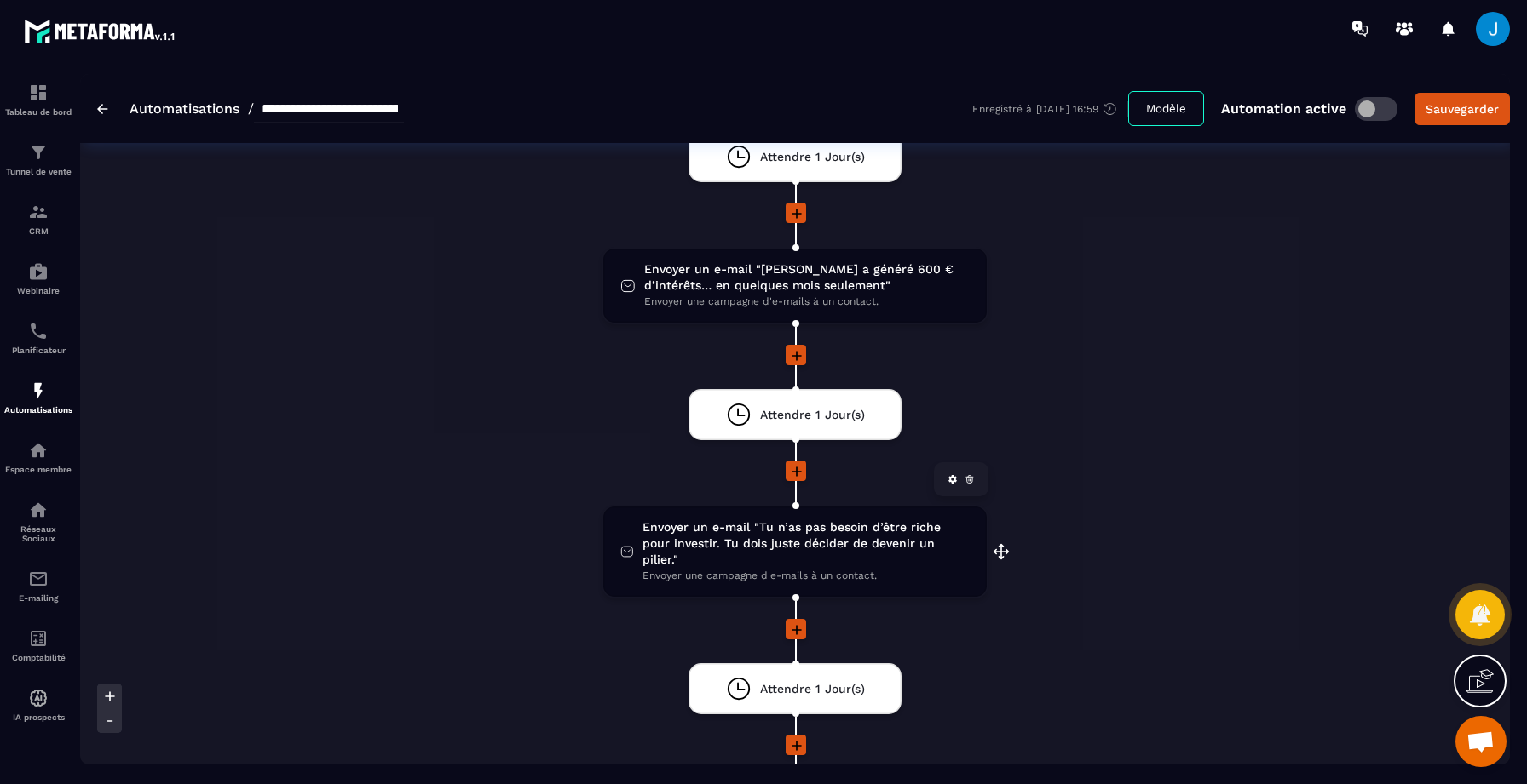
click at [819, 537] on span "Envoyer un e-mail "Tu n’as pas besoin d’être riche pour investir. Tu dois juste…" at bounding box center [806, 543] width 327 height 49
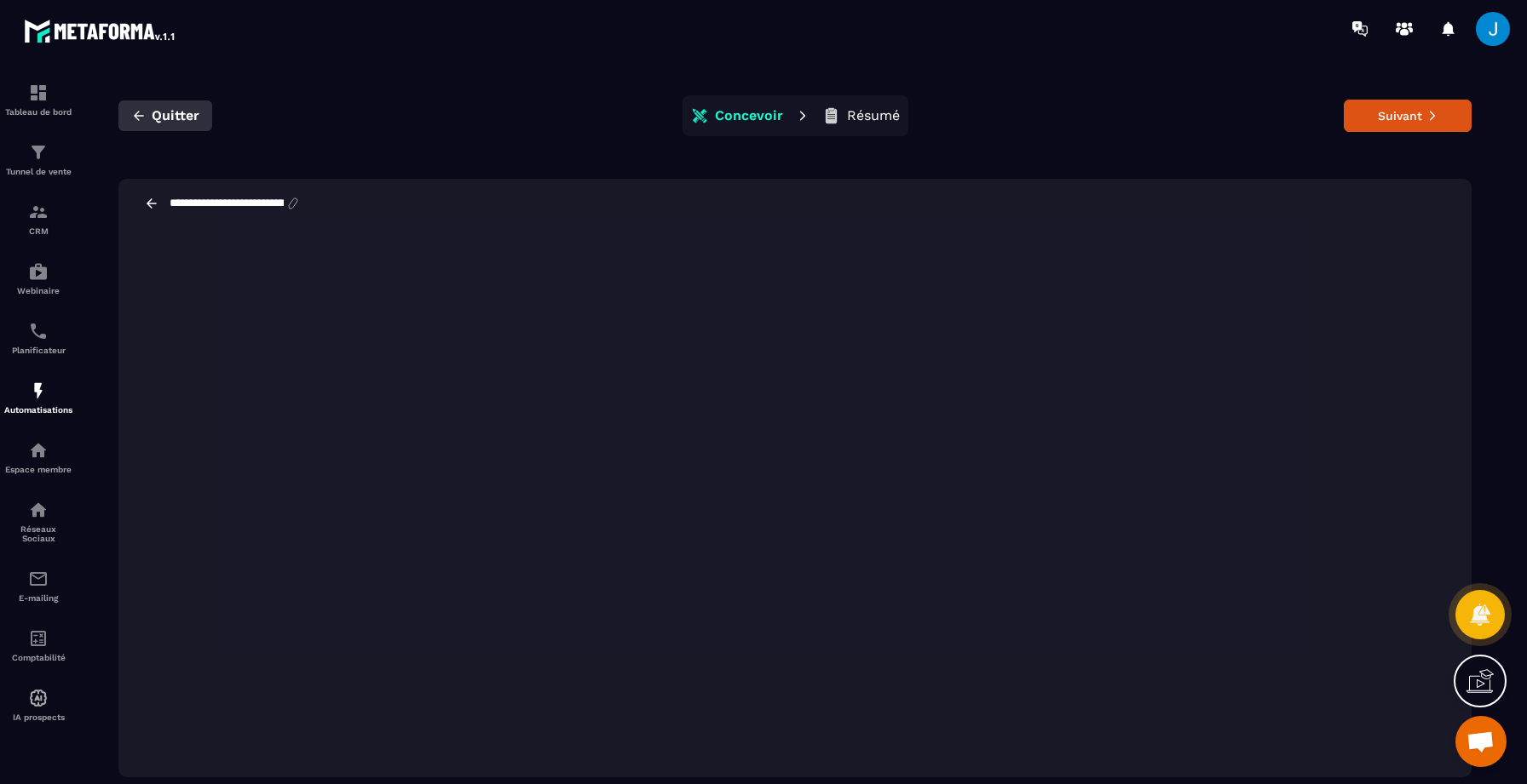
click at [183, 116] on span "Quitter" at bounding box center [176, 115] width 48 height 17
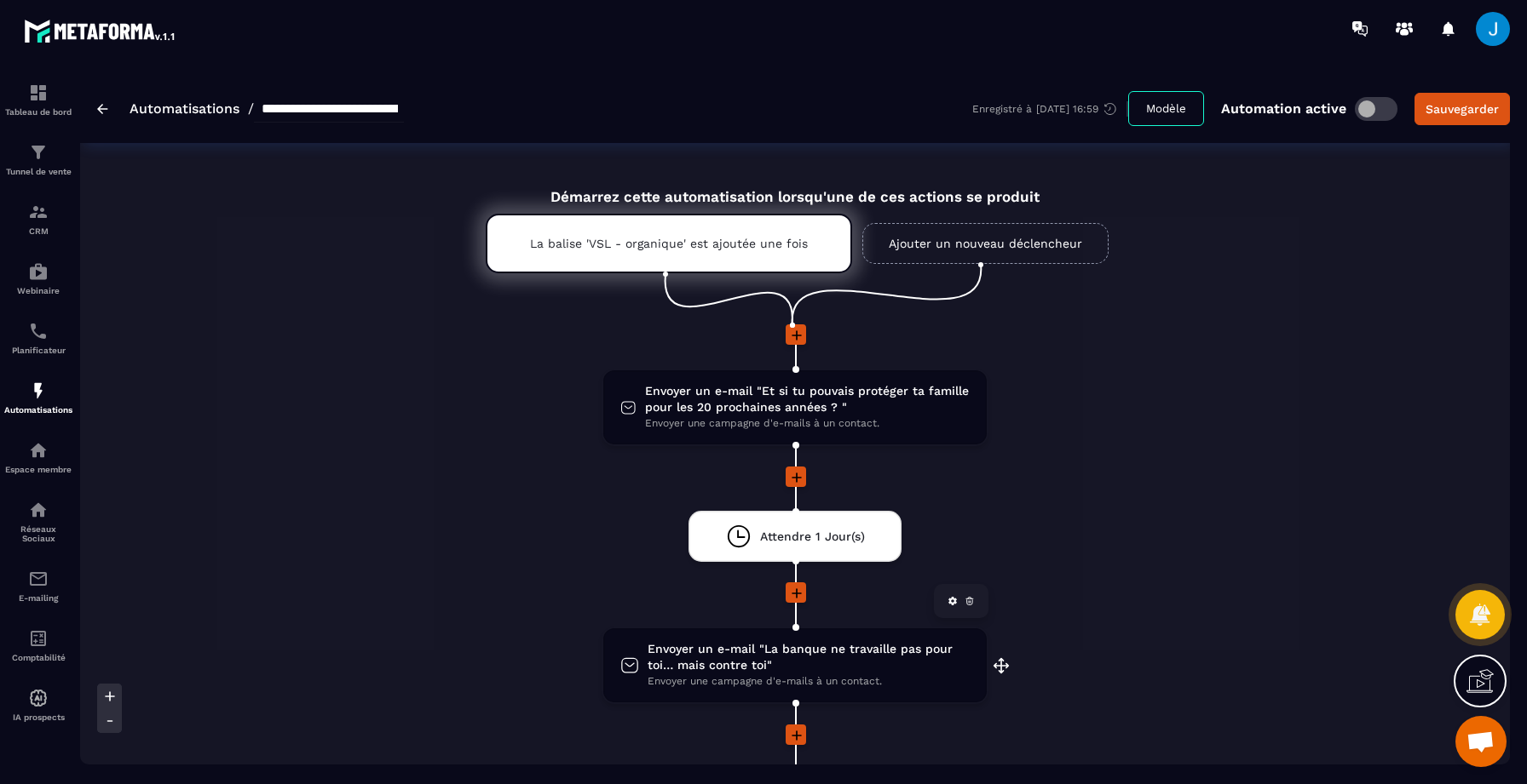
click at [821, 680] on span "Envoyer une campagne d'e-mails à un contact." at bounding box center [808, 682] width 322 height 16
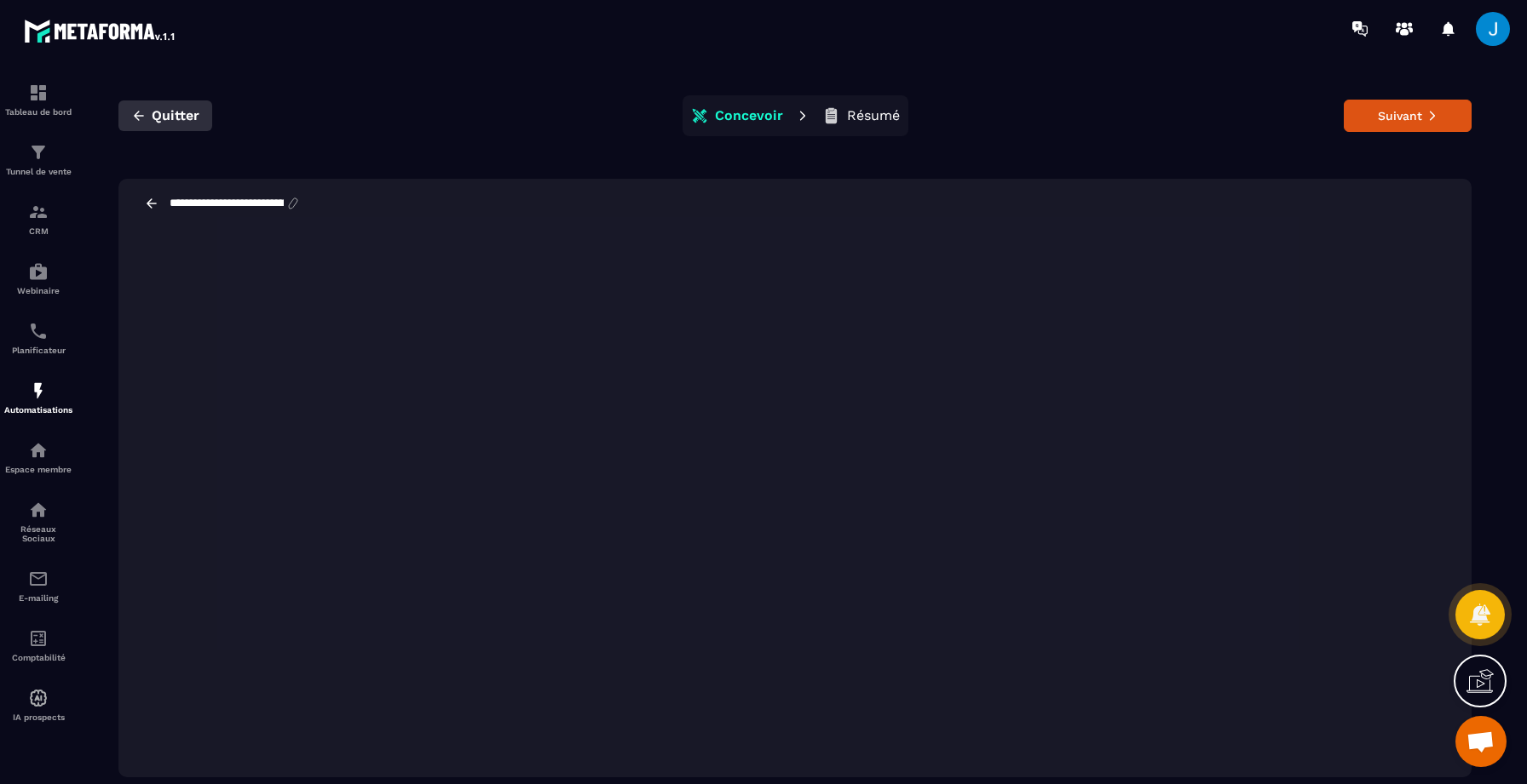
click at [144, 115] on icon "button" at bounding box center [138, 115] width 15 height 15
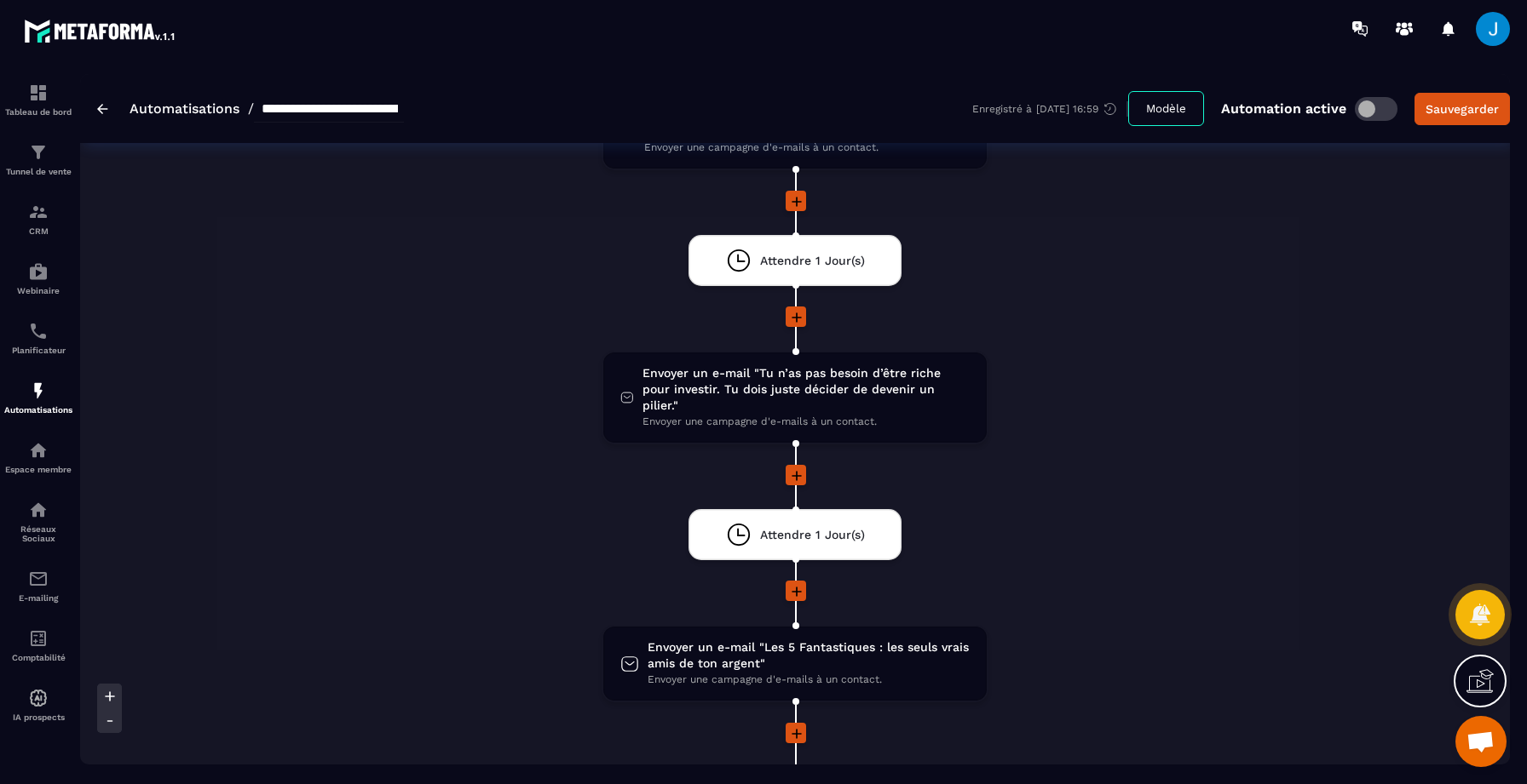
scroll to position [851, 0]
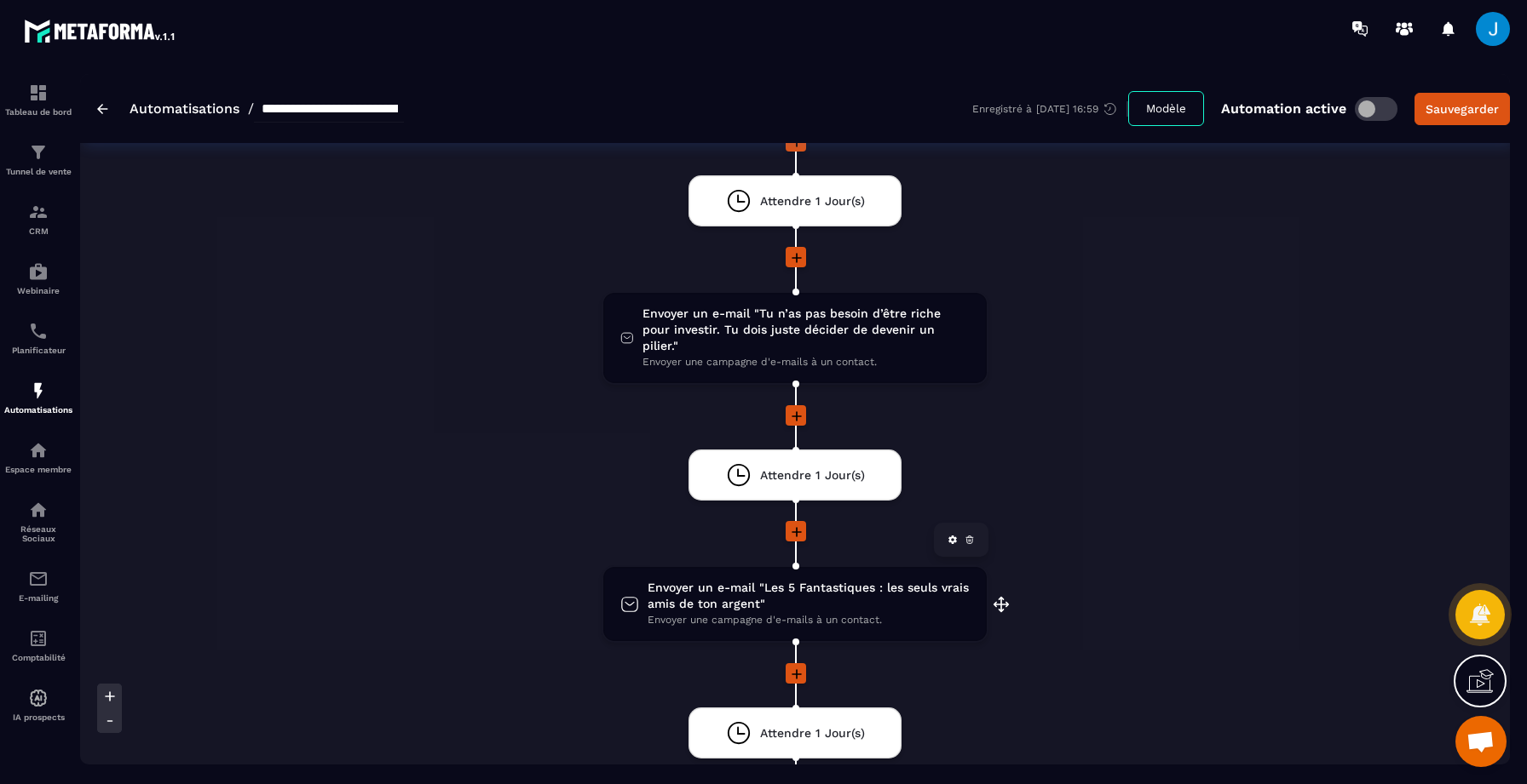
click at [809, 591] on span "Envoyer un e-mail "Les 5 Fantastiques : les seuls vrais amis de ton argent"" at bounding box center [808, 596] width 322 height 33
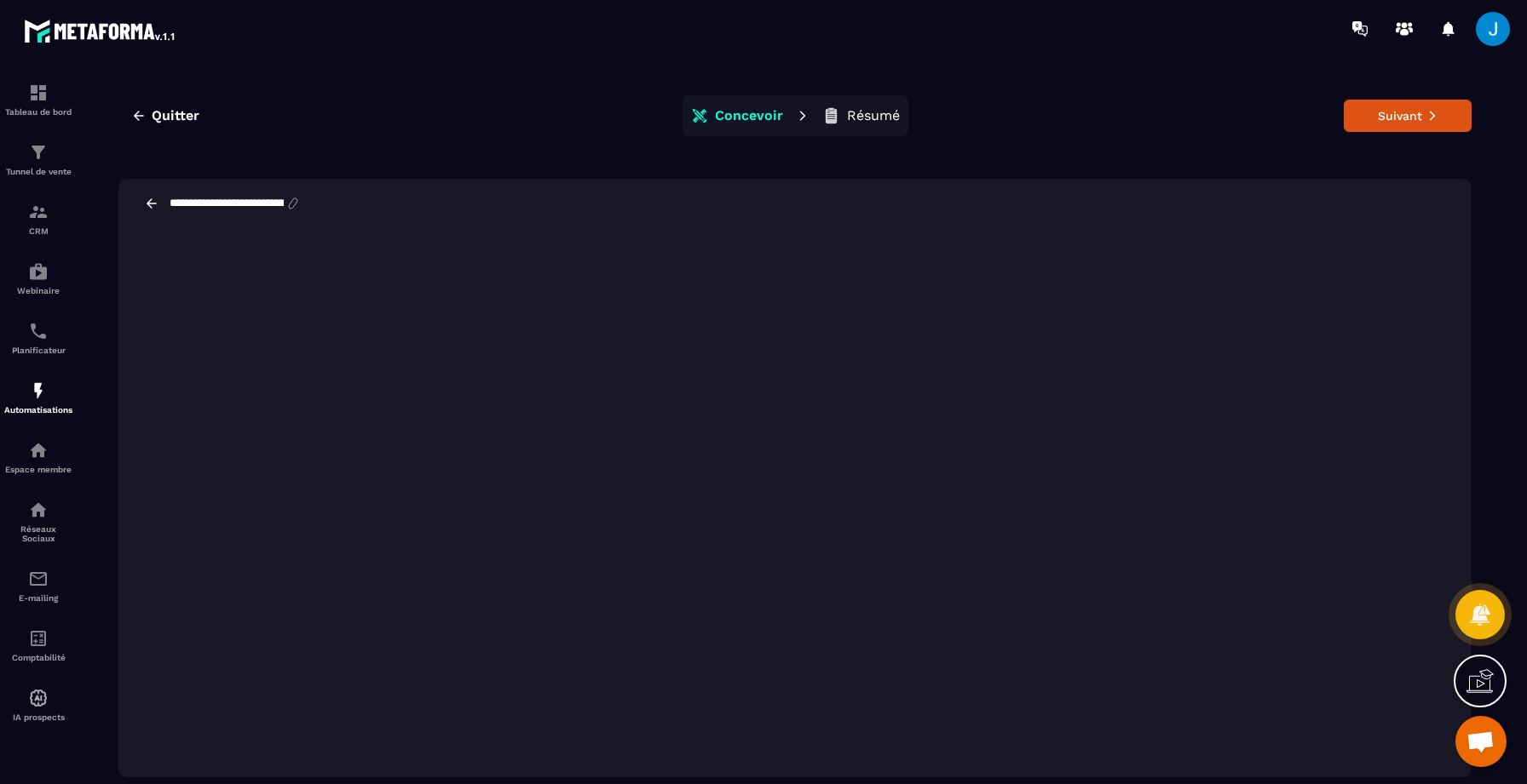
scroll to position [39, 0]
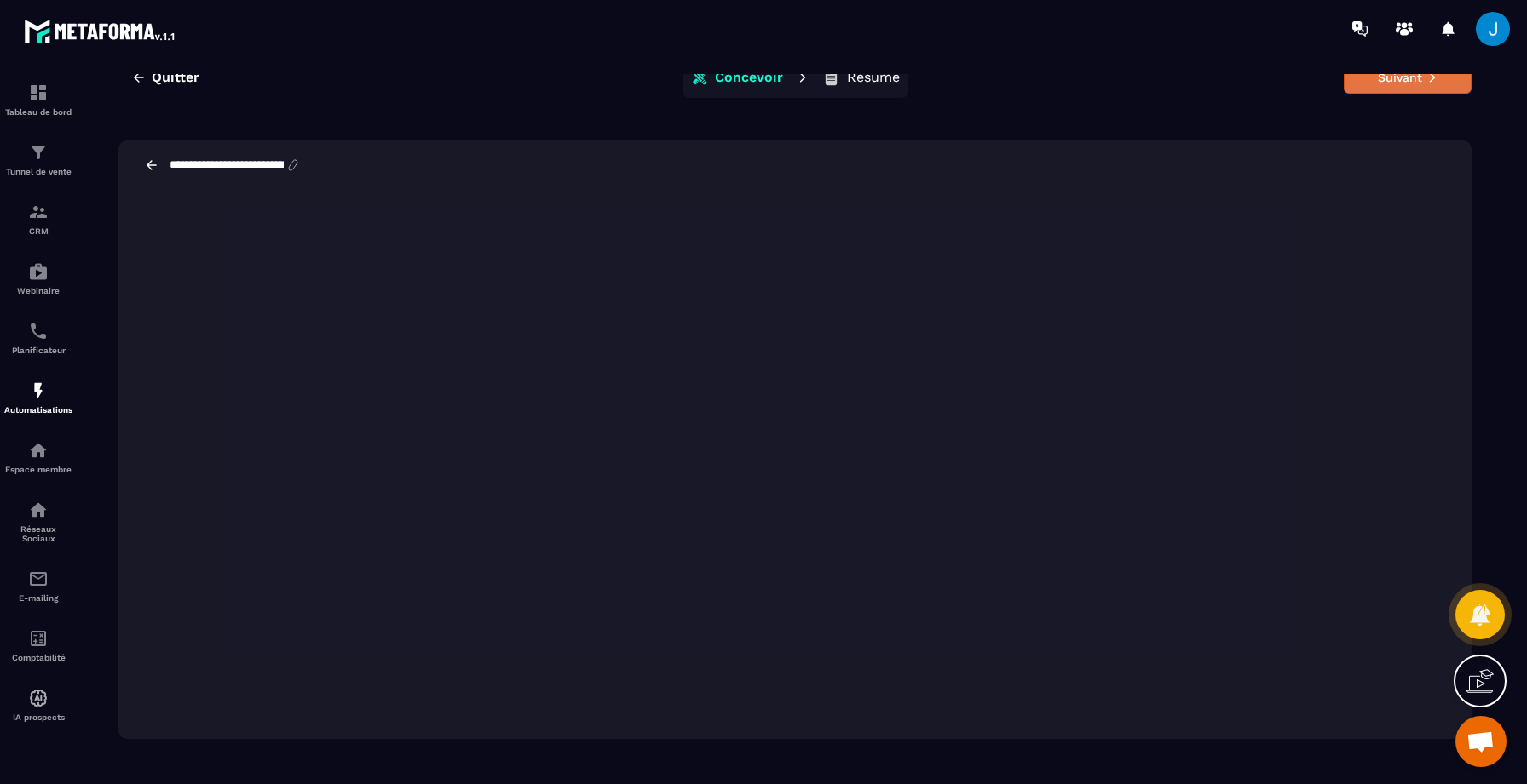
click at [1384, 82] on button "Suivant" at bounding box center [1407, 77] width 128 height 33
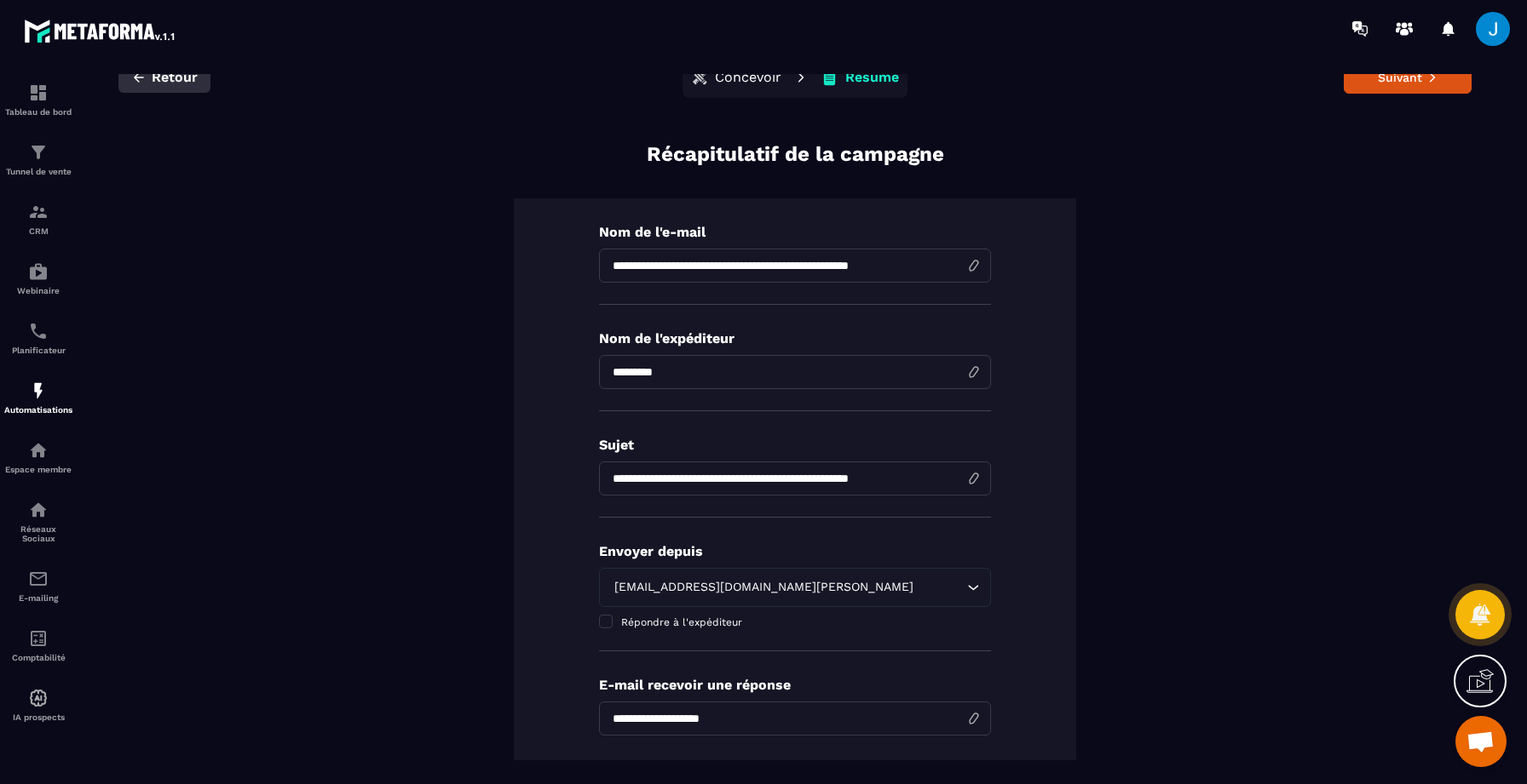
click at [172, 81] on span "Retour" at bounding box center [175, 77] width 46 height 17
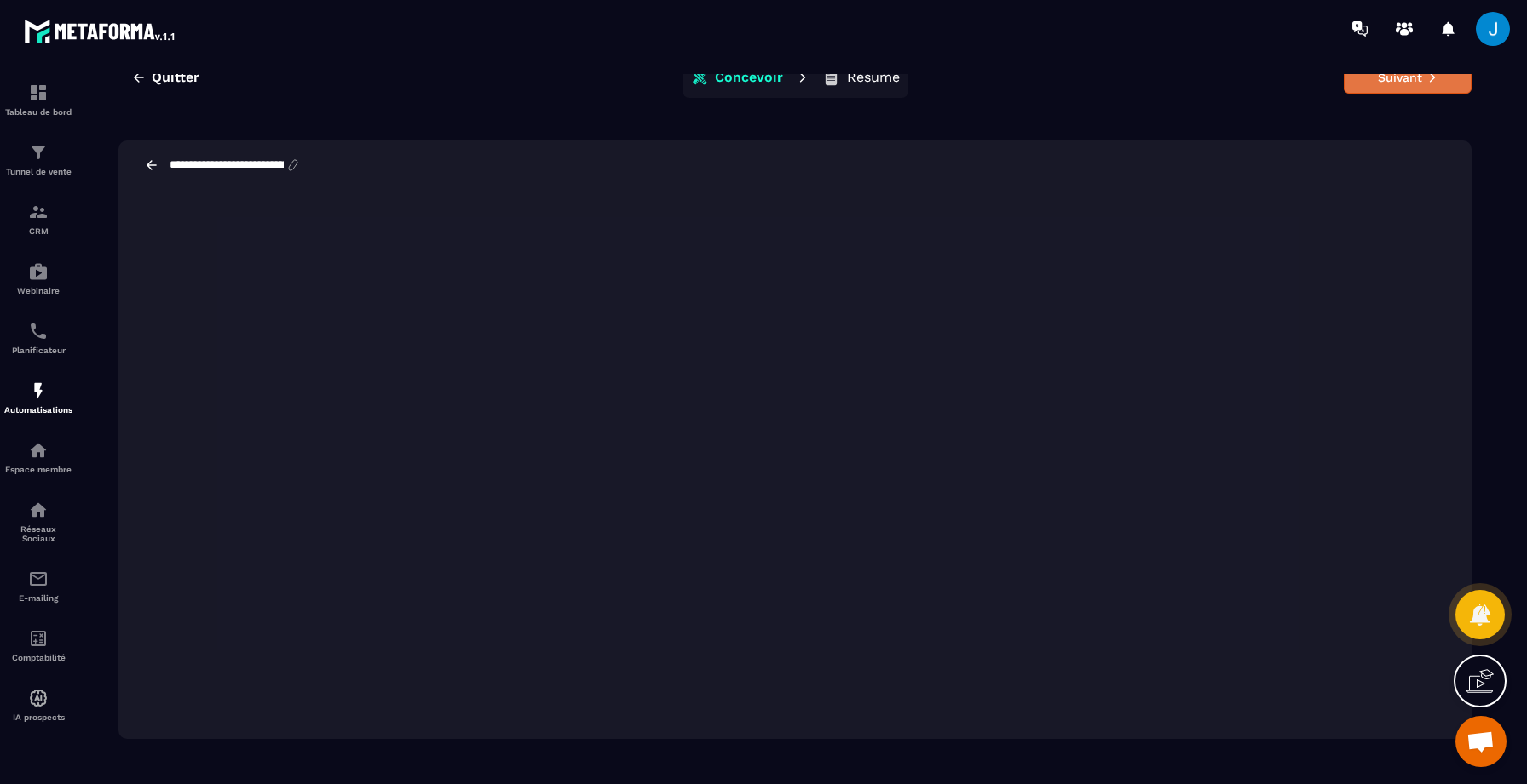
click at [1360, 93] on button "Suivant" at bounding box center [1407, 77] width 128 height 33
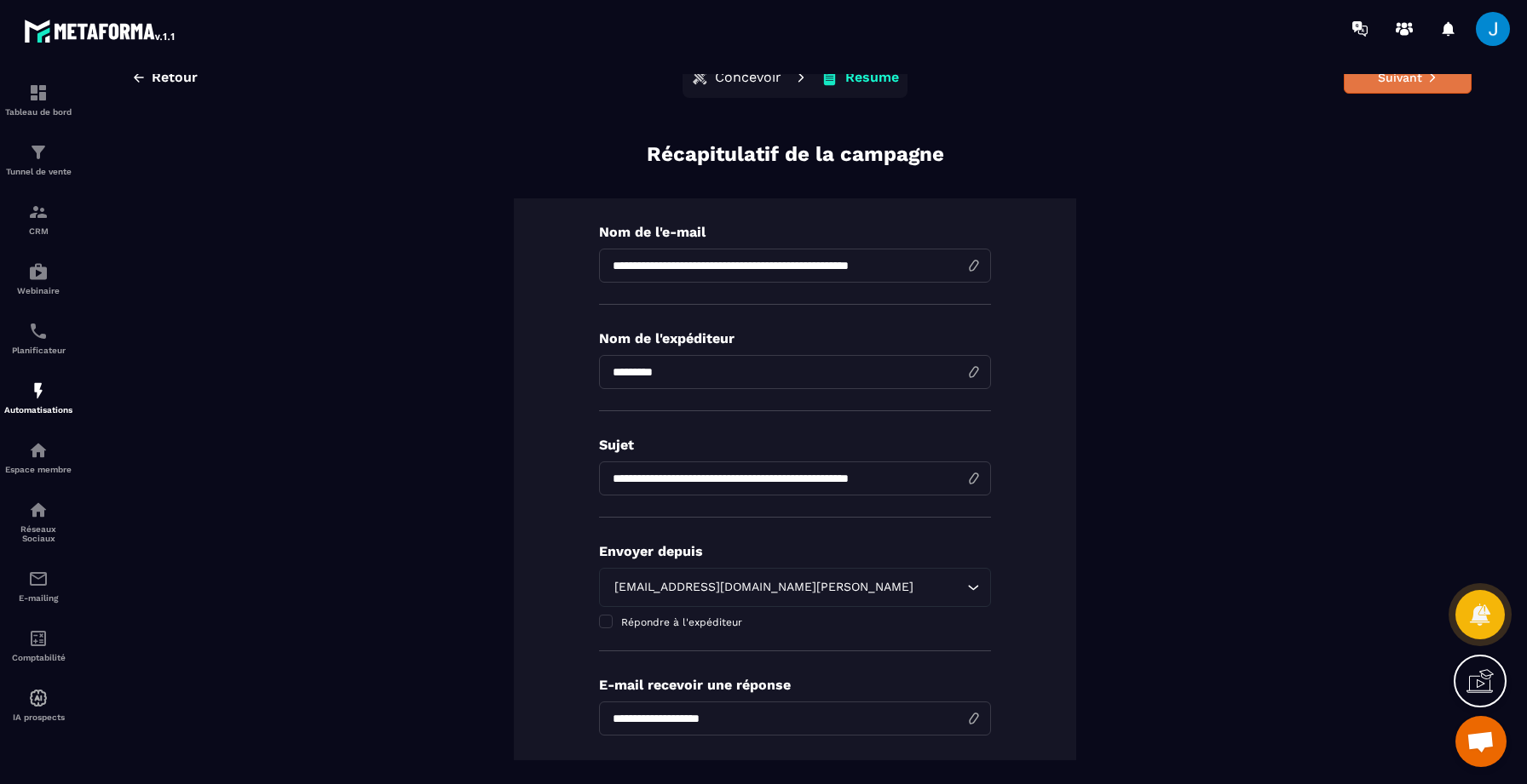
click at [1375, 82] on button "Suivant" at bounding box center [1407, 77] width 128 height 33
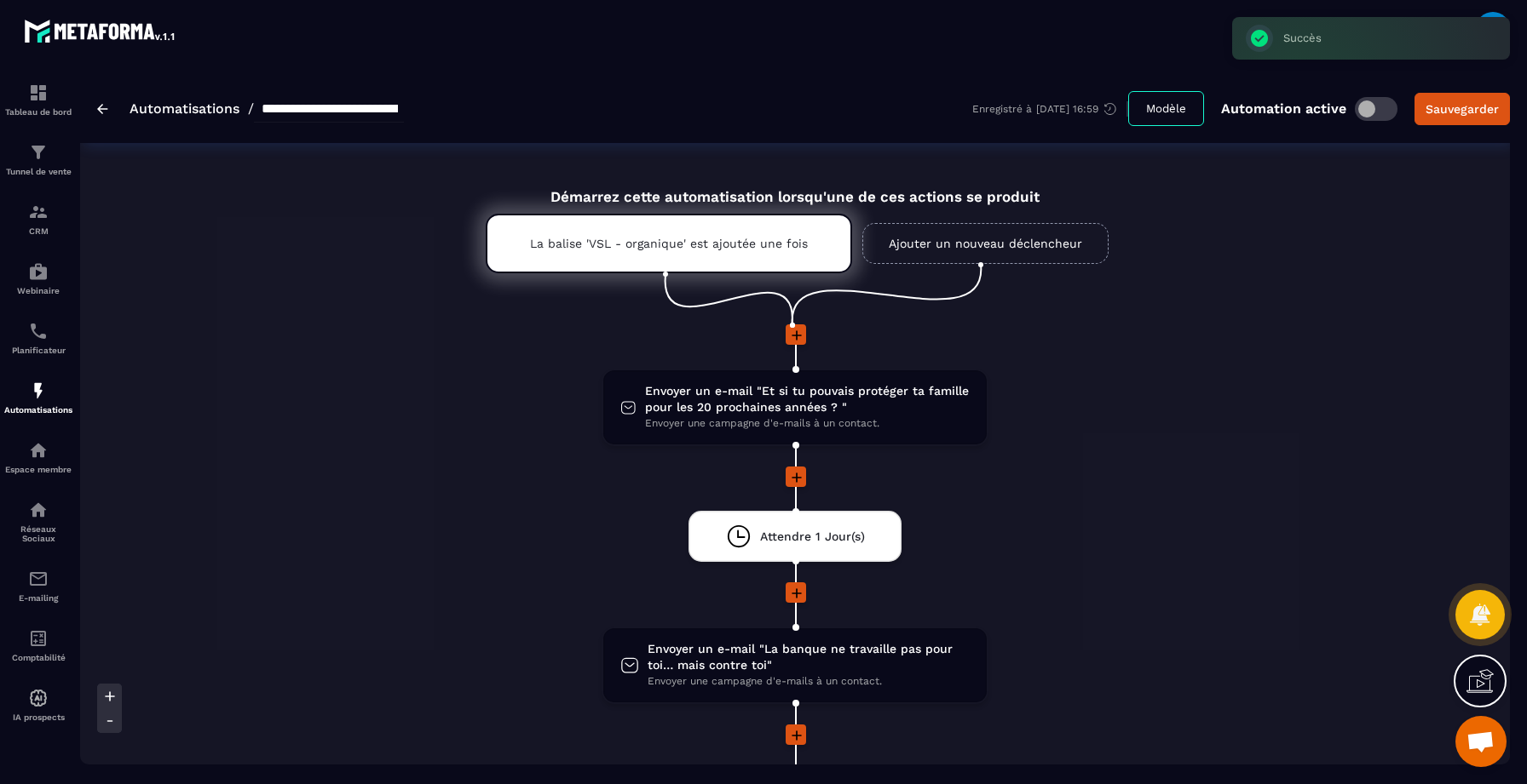
scroll to position [1161, 0]
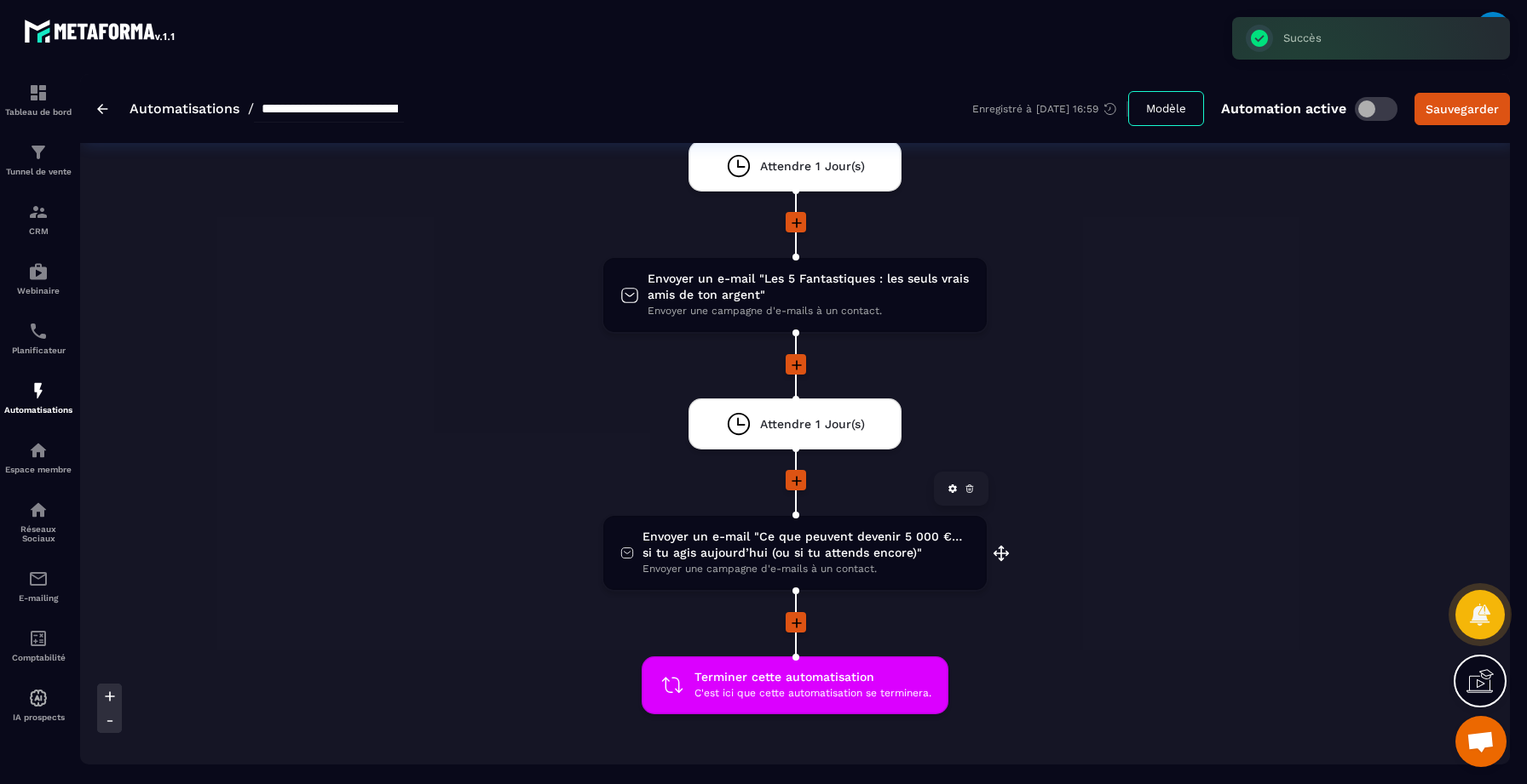
click at [834, 529] on span "Envoyer un e-mail "Ce que peuvent devenir 5 000 €… si tu agis aujourd’hui (ou s…" at bounding box center [806, 545] width 327 height 33
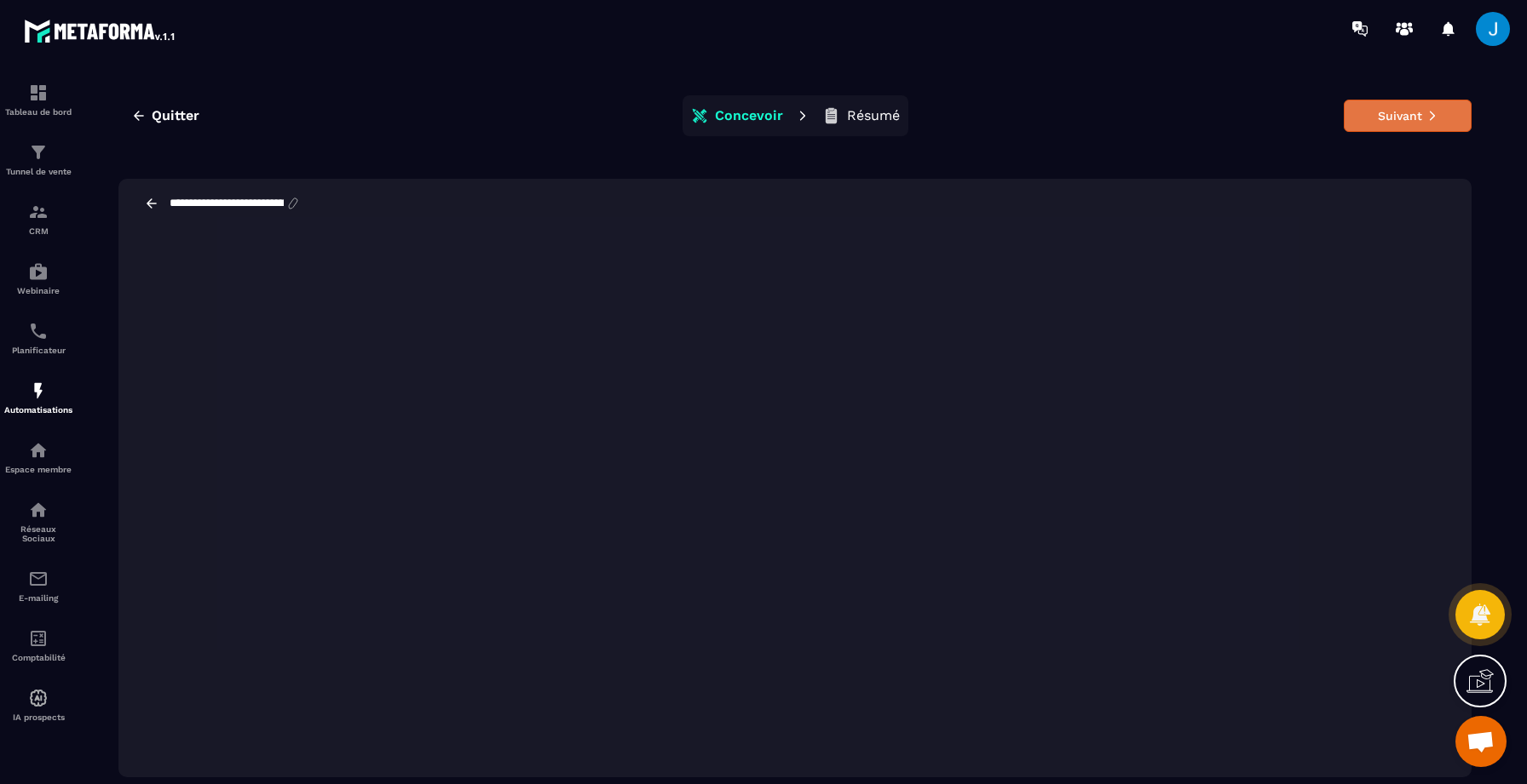
click at [1394, 100] on button "Suivant" at bounding box center [1407, 116] width 128 height 33
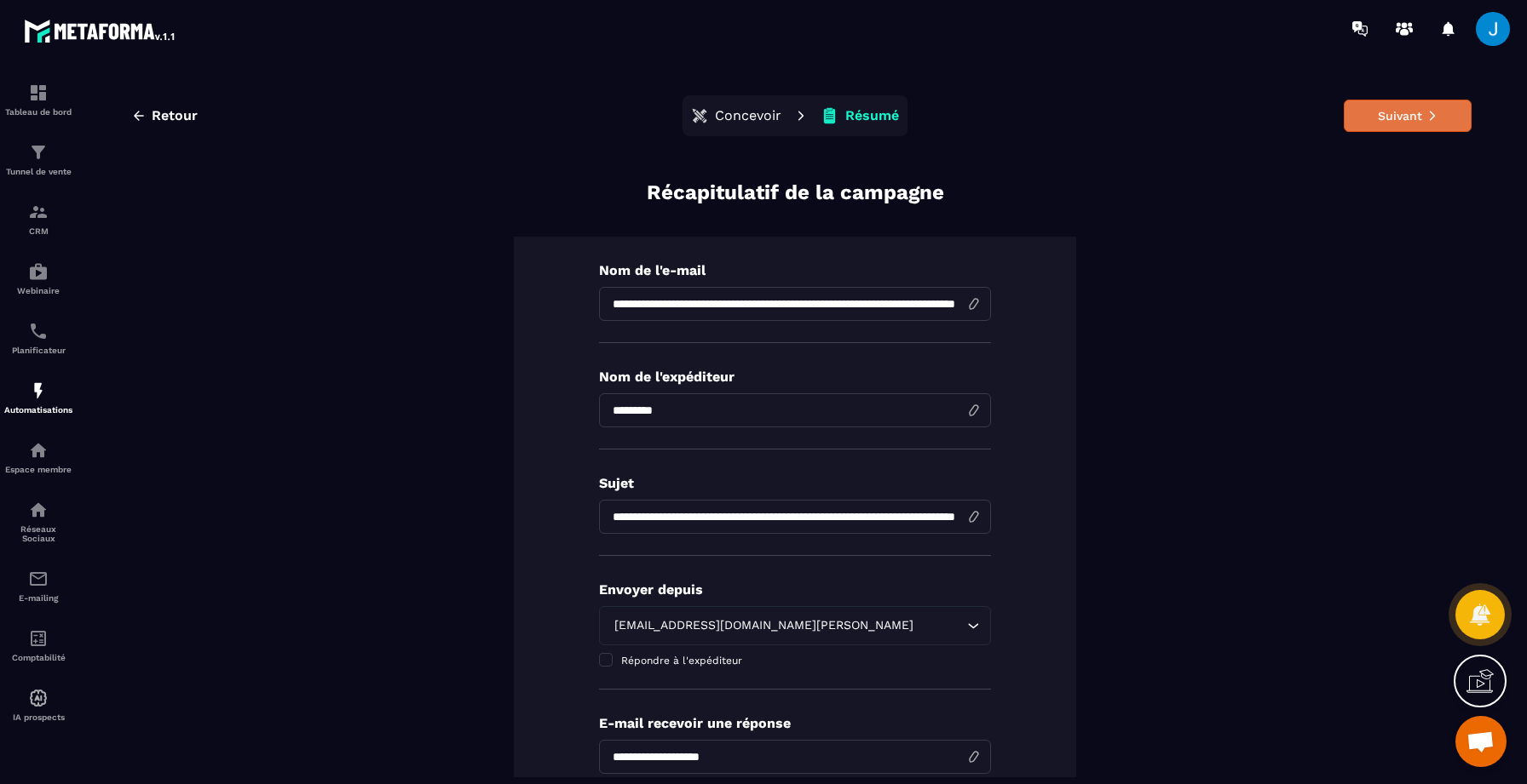
click at [1354, 124] on button "Suivant" at bounding box center [1407, 116] width 128 height 33
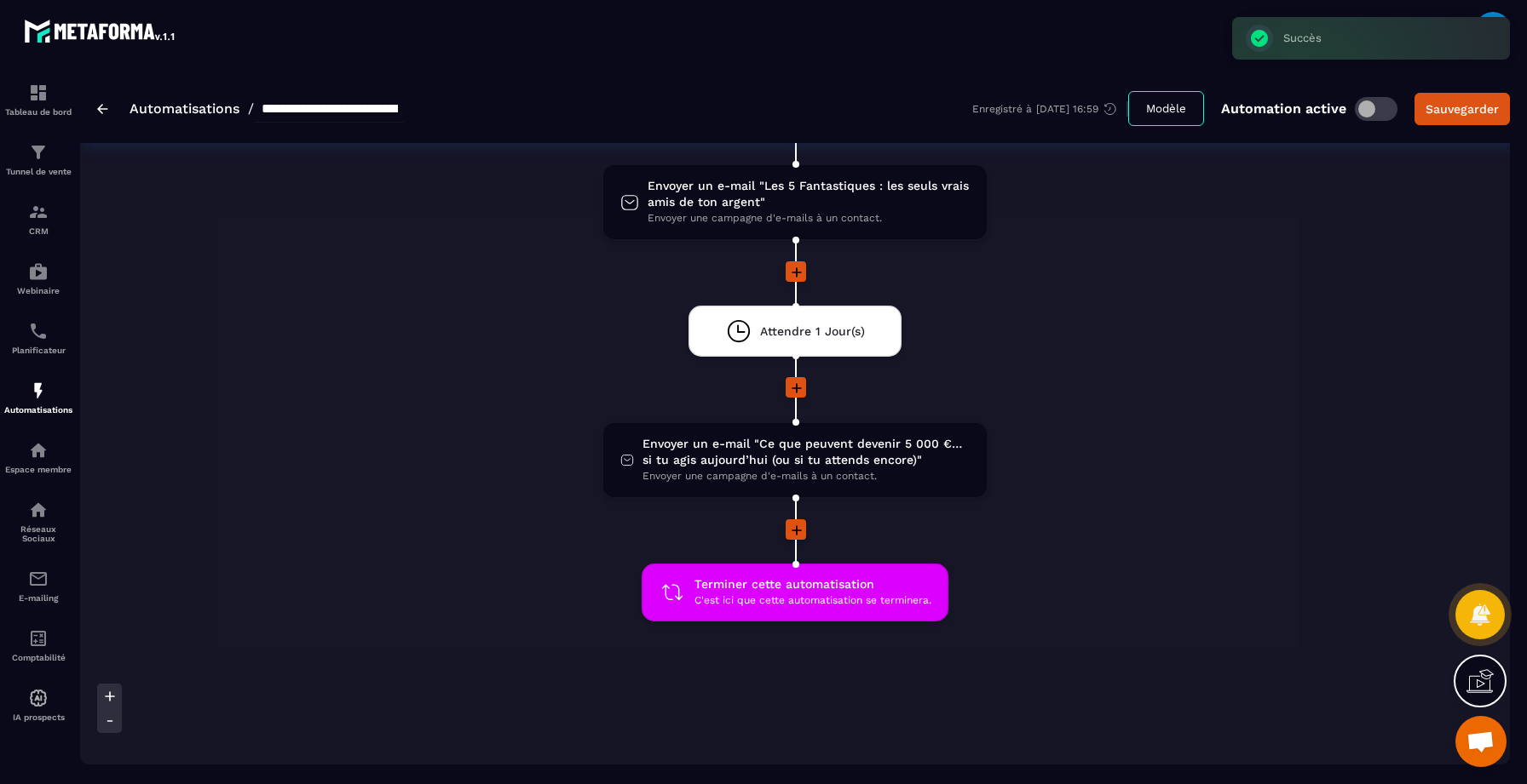
scroll to position [1073, 0]
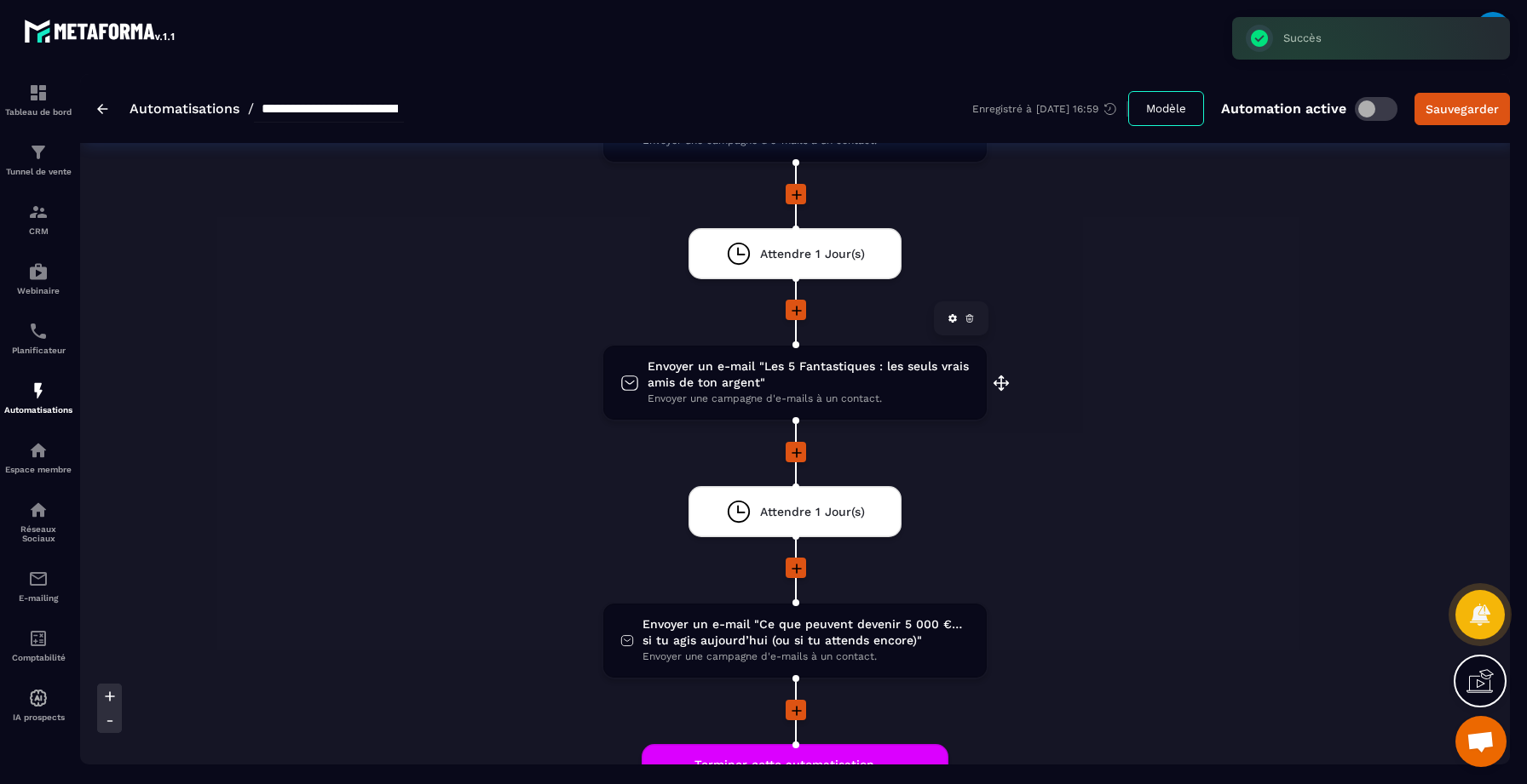
click at [808, 368] on span "Envoyer un e-mail "Les 5 Fantastiques : les seuls vrais amis de ton argent"" at bounding box center [808, 375] width 322 height 33
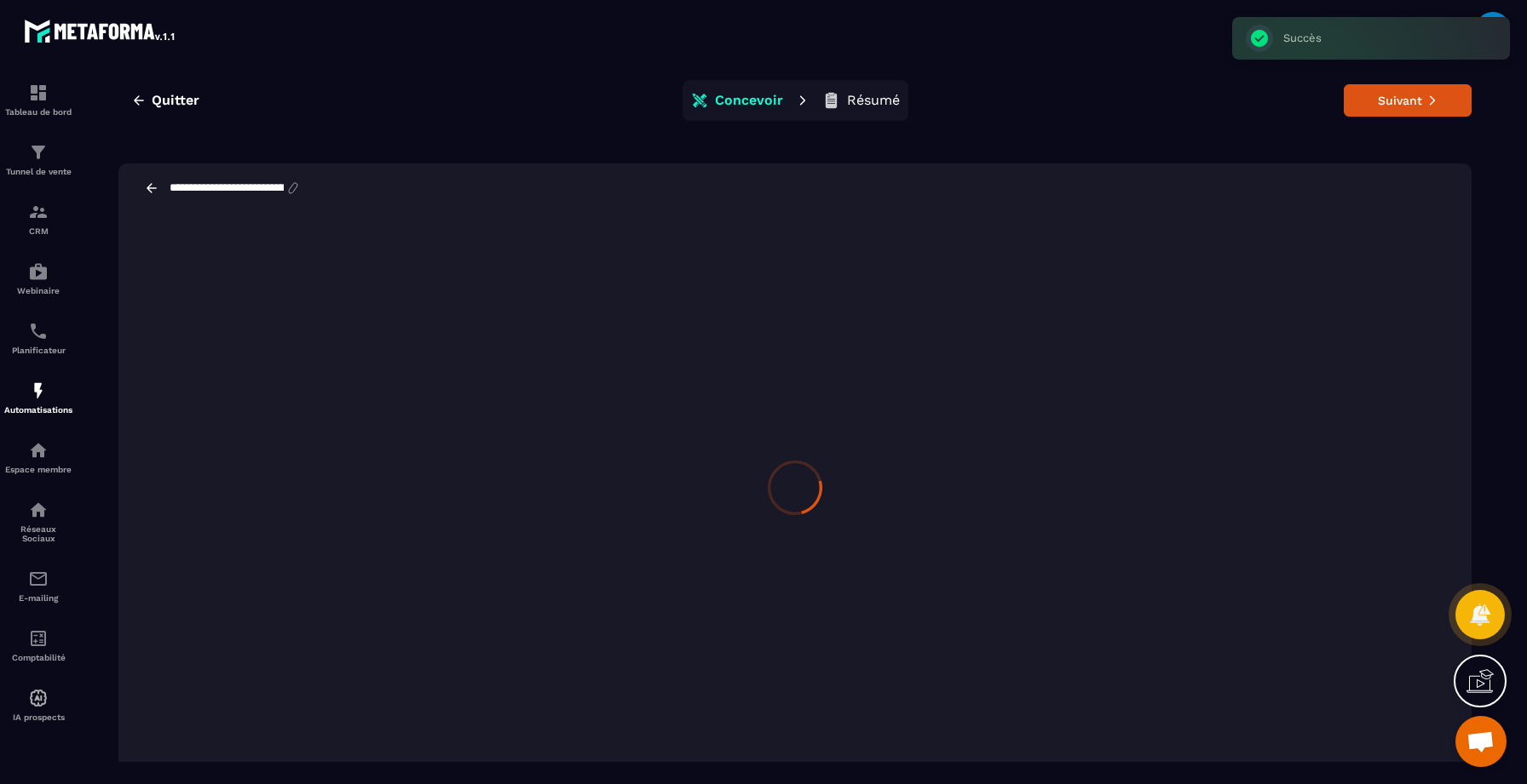
scroll to position [22, 0]
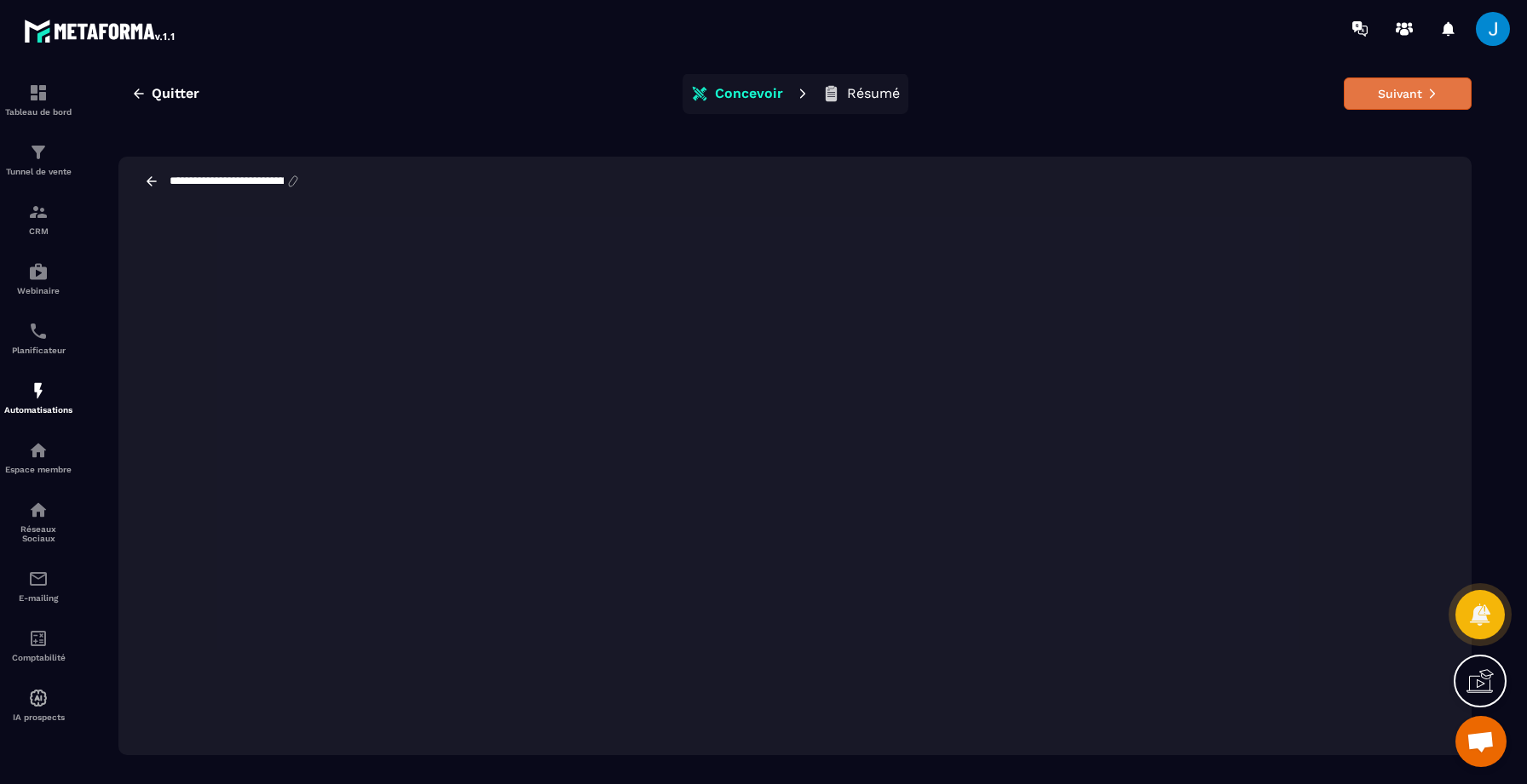
click at [1418, 83] on button "Suivant" at bounding box center [1407, 93] width 128 height 33
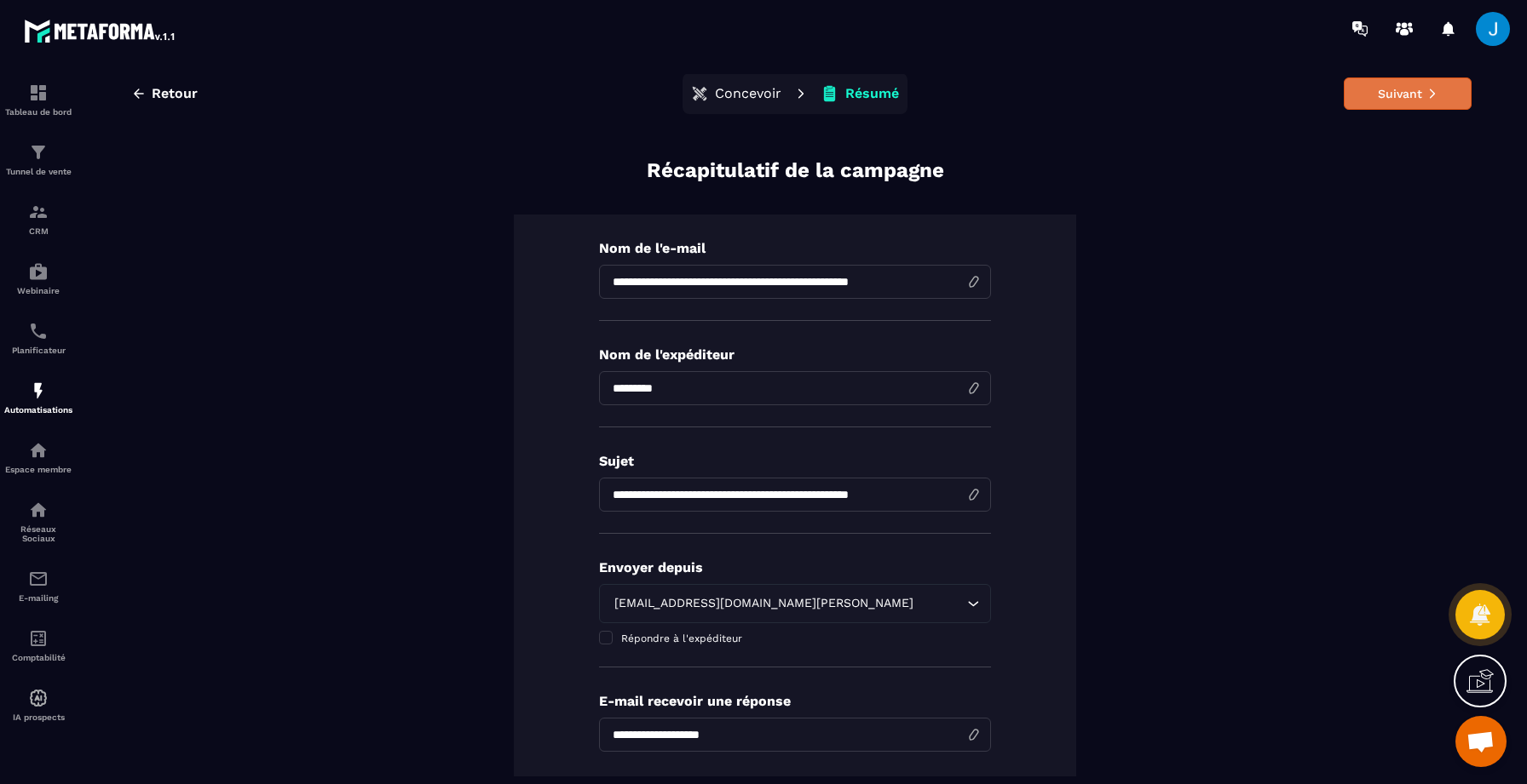
click at [1421, 97] on button "Suivant" at bounding box center [1407, 93] width 128 height 33
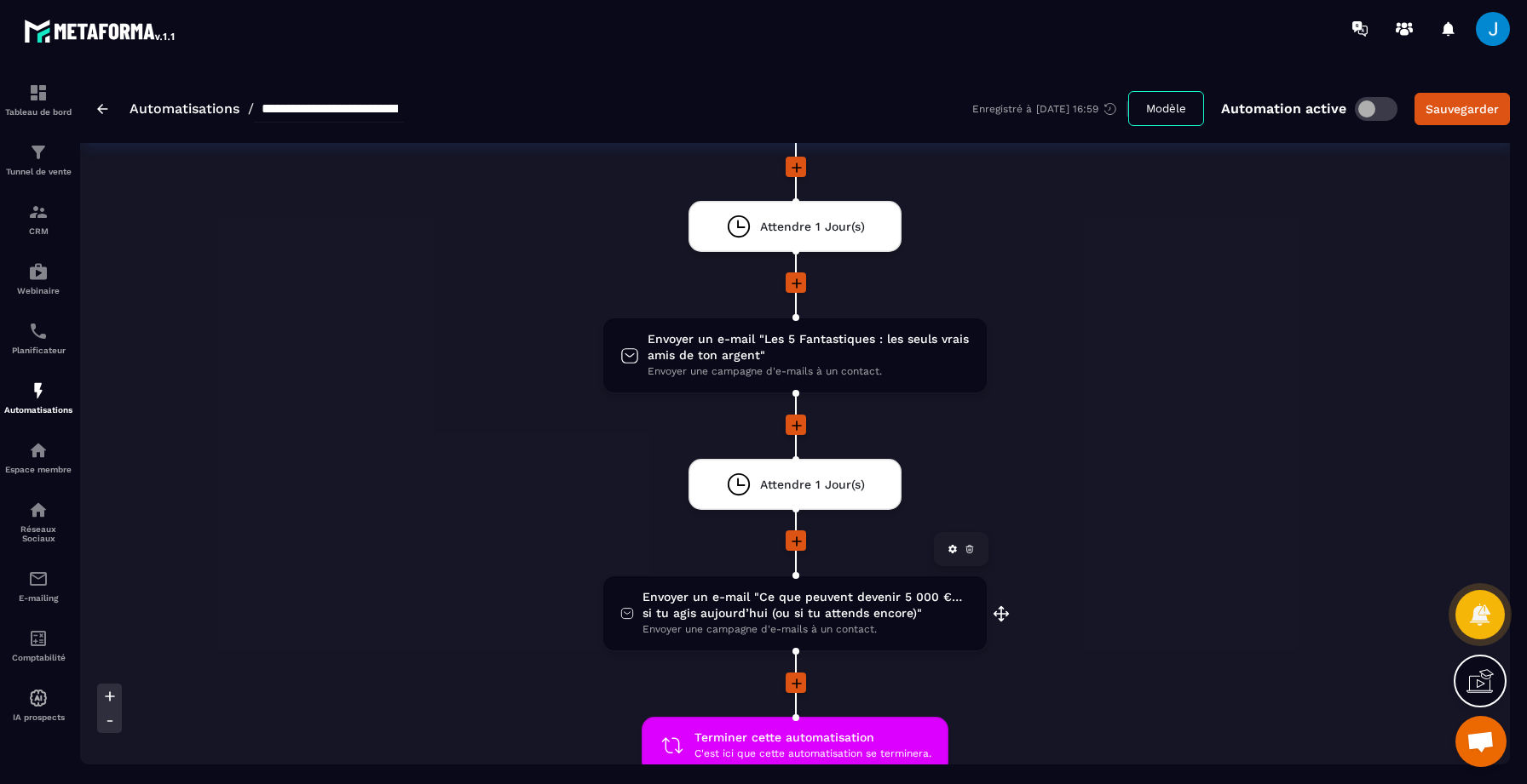
scroll to position [992, 0]
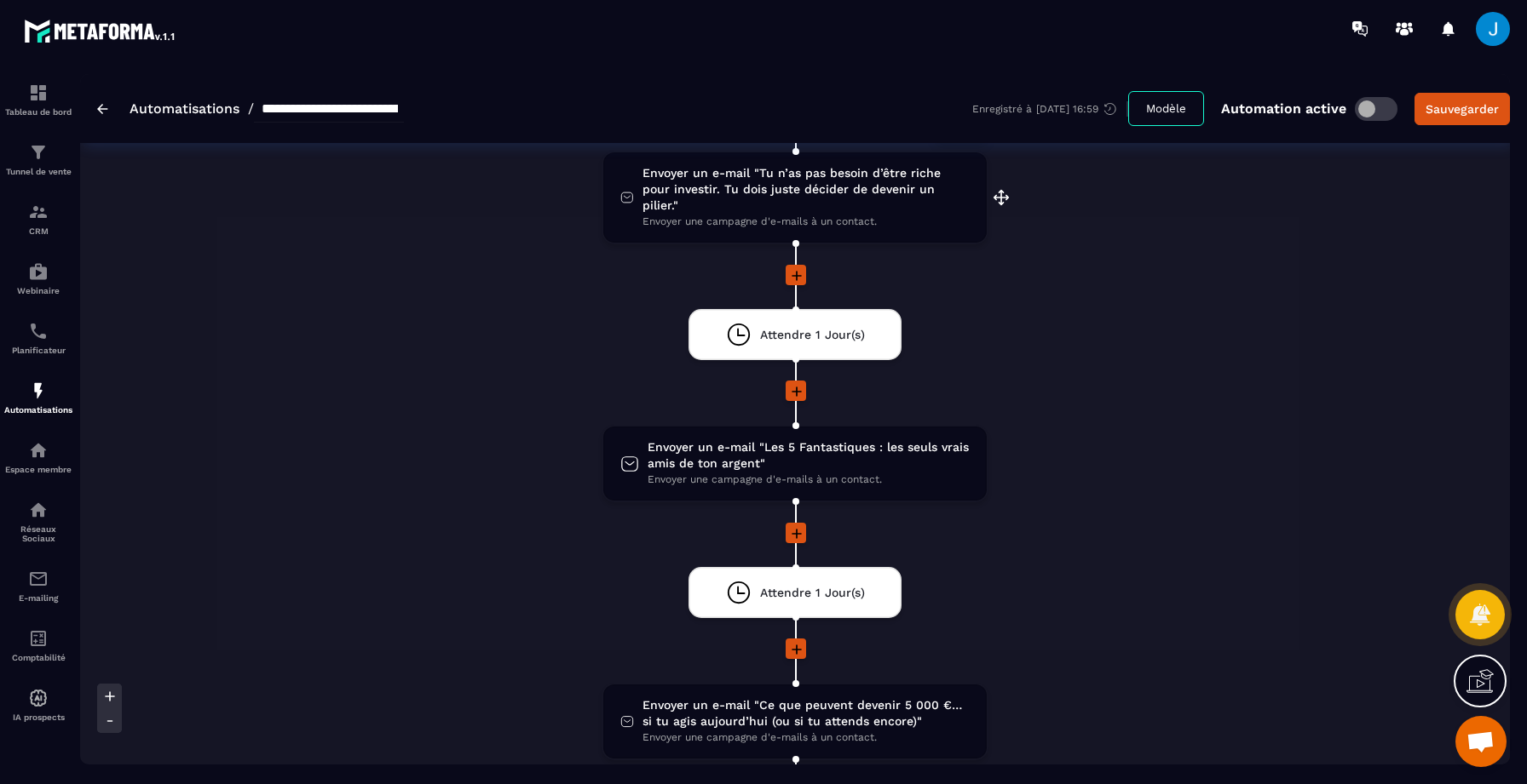
click at [799, 173] on span "Envoyer un e-mail "Tu n’as pas besoin d’être riche pour investir. Tu dois juste…" at bounding box center [806, 189] width 327 height 49
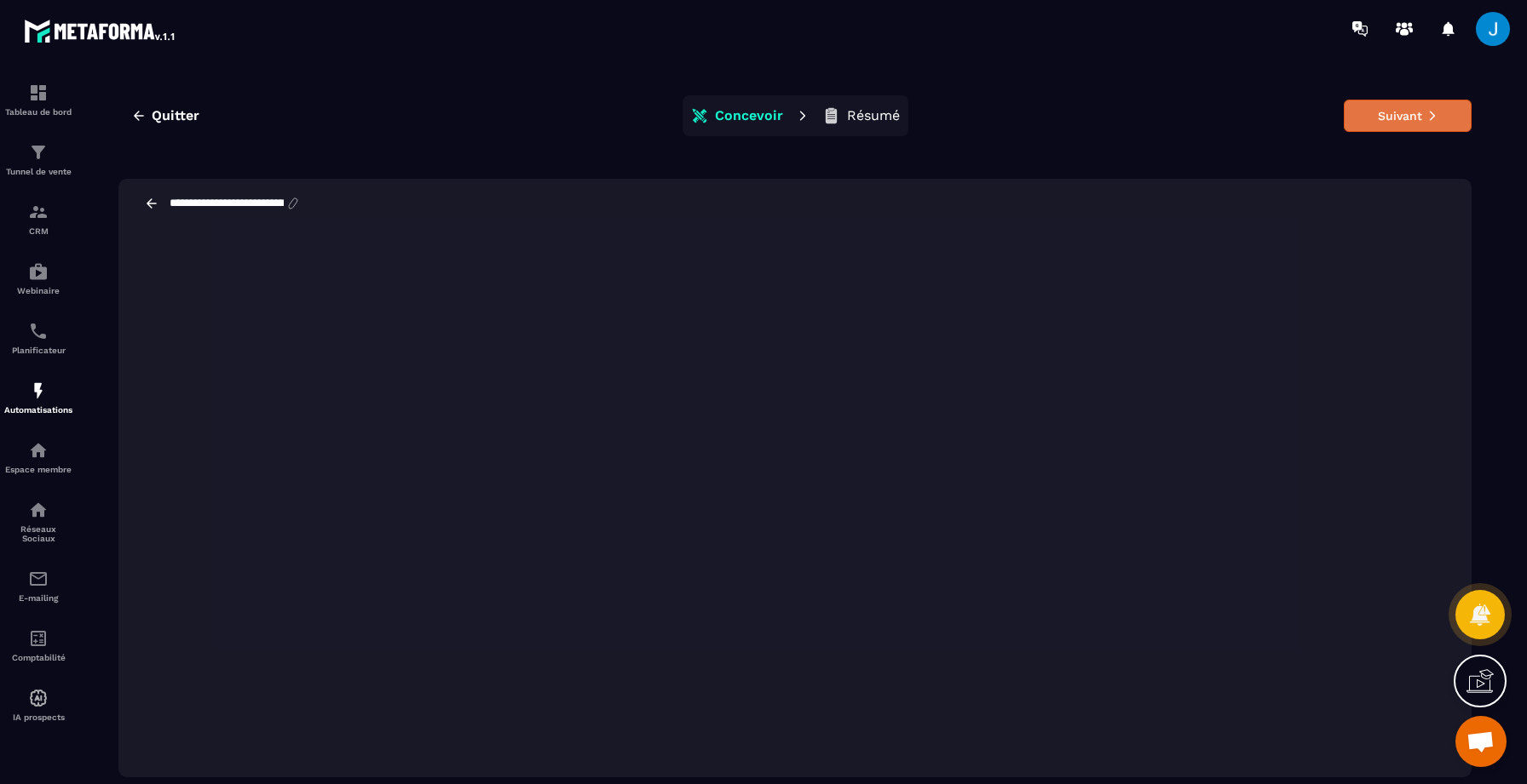
click at [1401, 123] on button "Suivant" at bounding box center [1407, 116] width 128 height 33
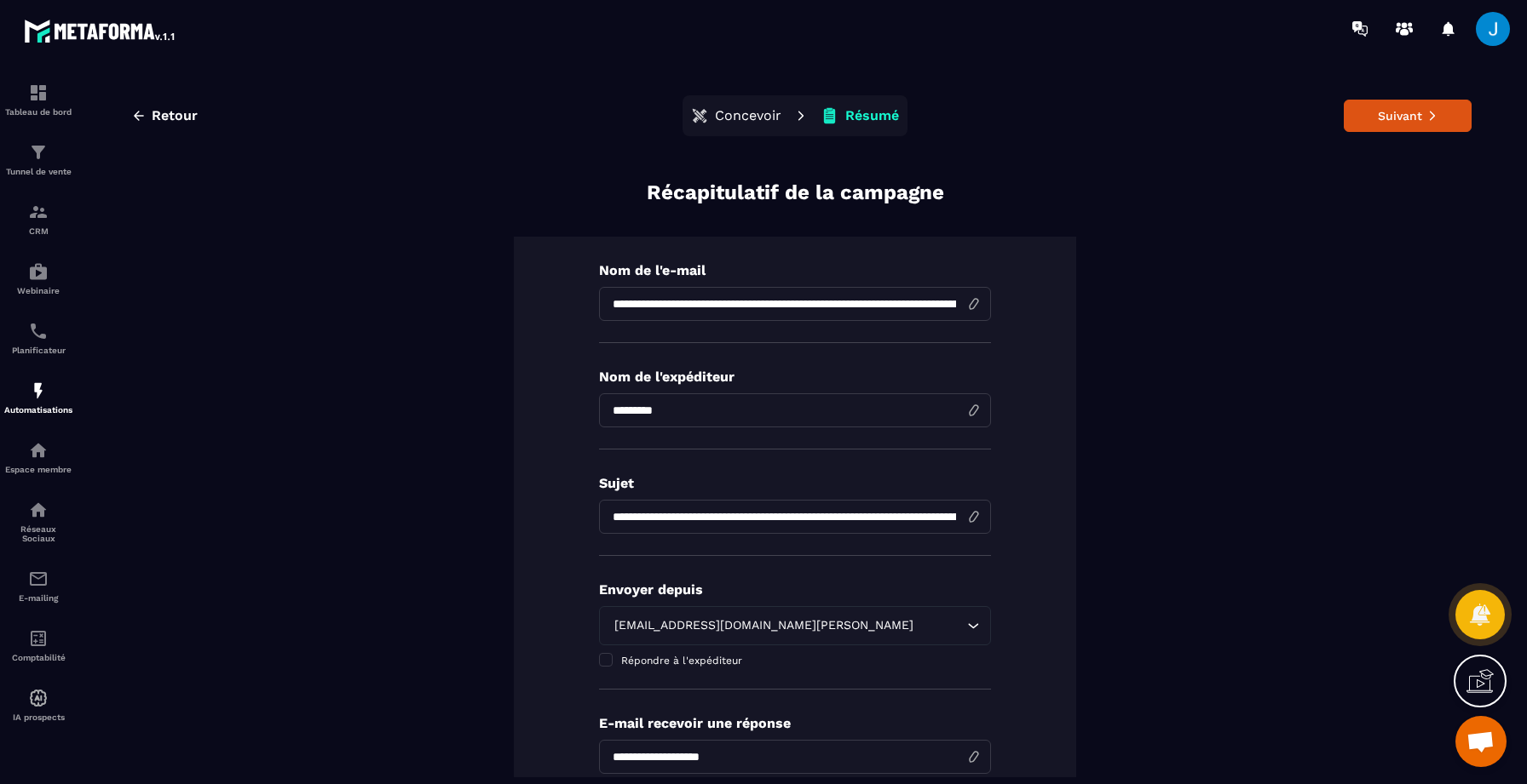
click at [1378, 97] on div "Retour Concevoir Résumé Suivant" at bounding box center [794, 115] width 1353 height 41
click at [1379, 111] on button "Suivant" at bounding box center [1407, 116] width 128 height 33
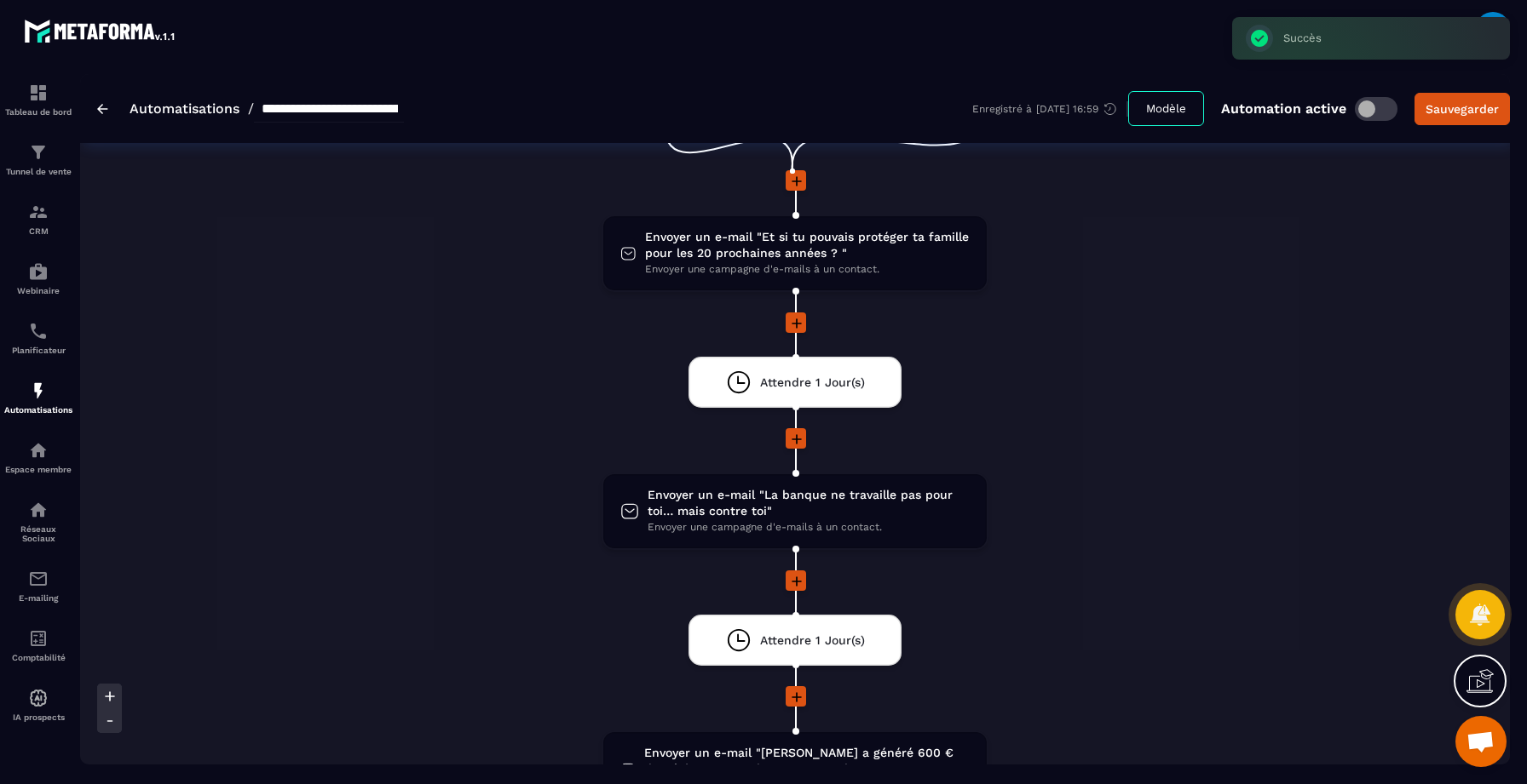
scroll to position [172, 0]
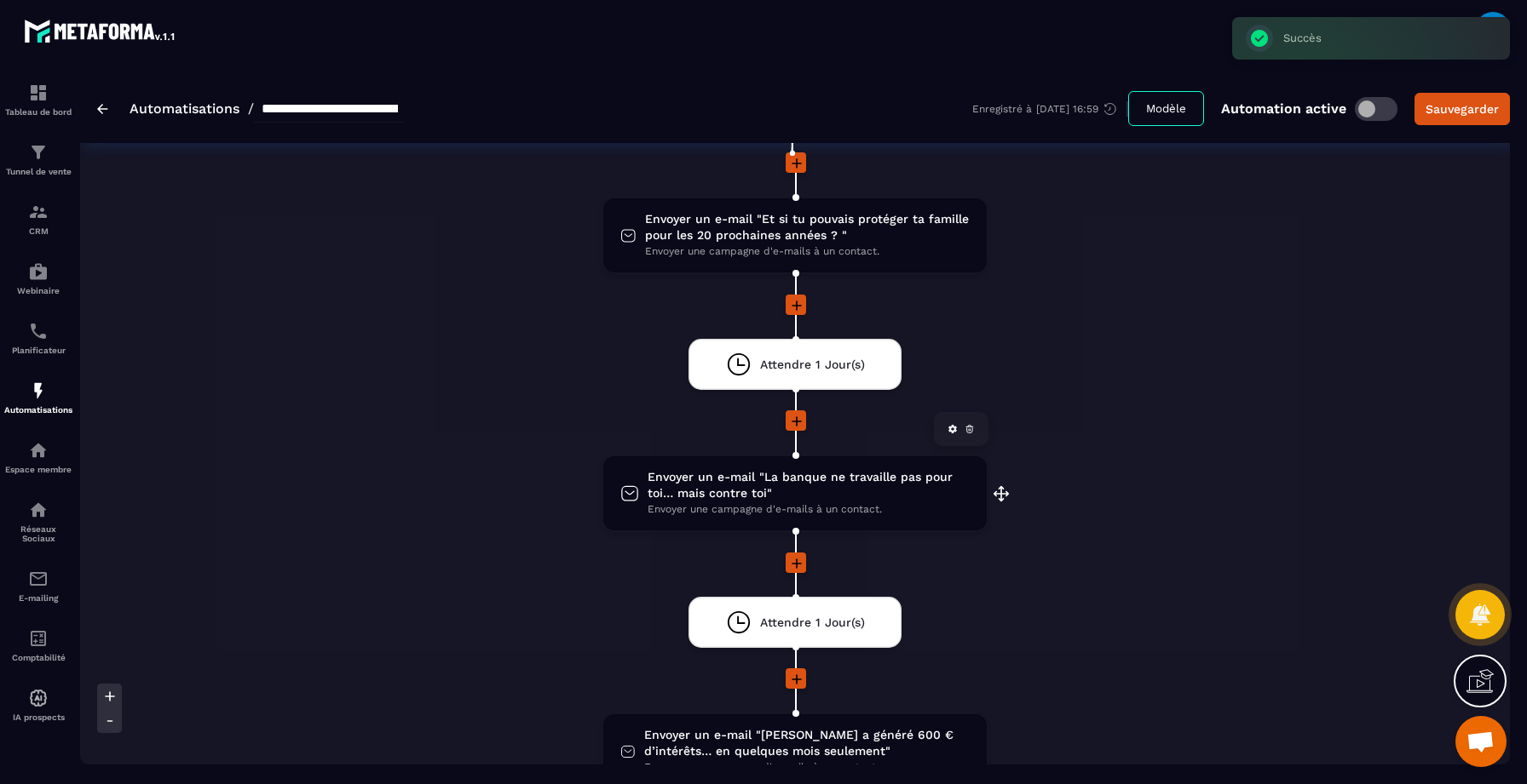
click at [811, 503] on span "Envoyer une campagne d'e-mails à un contact." at bounding box center [808, 509] width 322 height 16
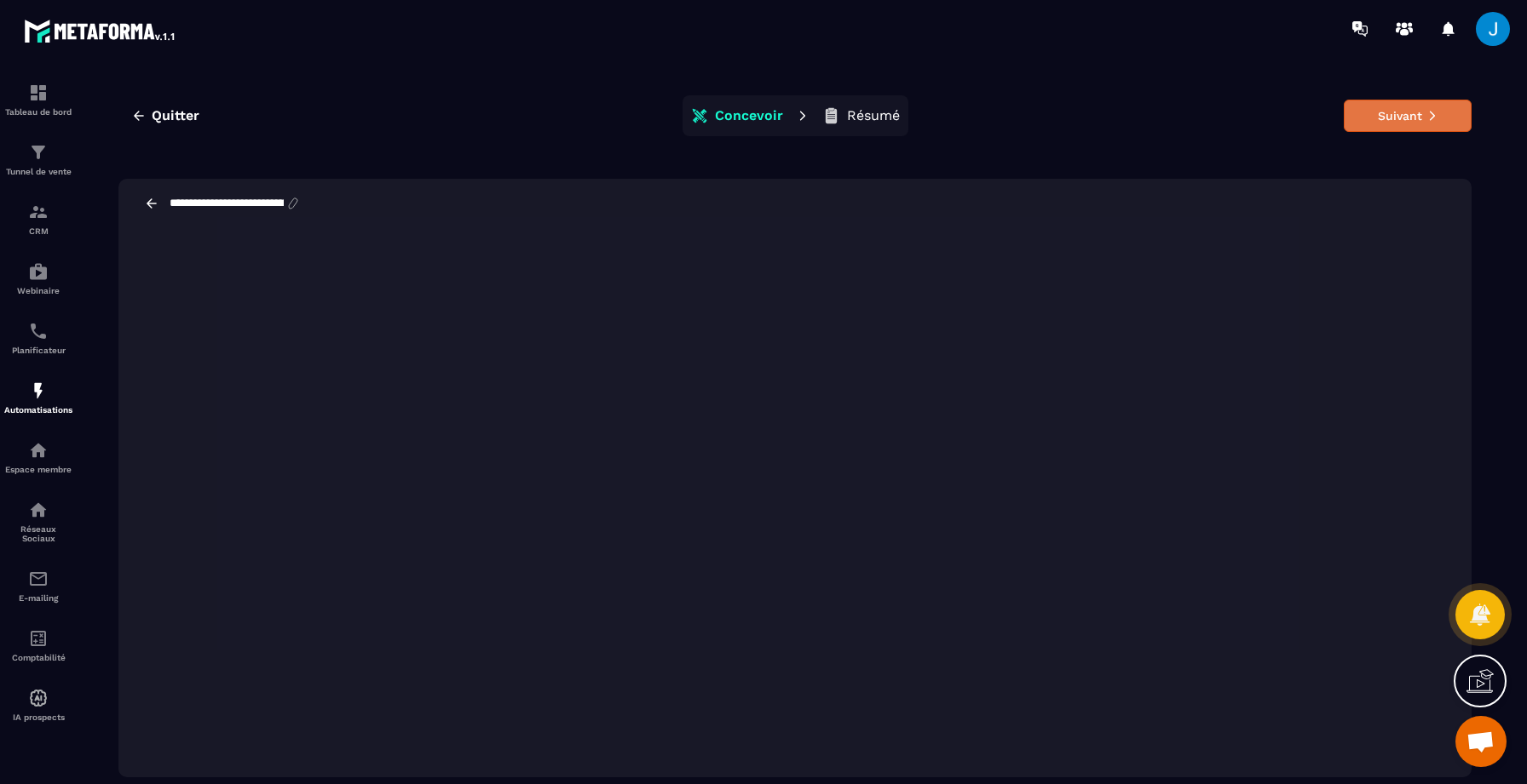
click at [1406, 127] on button "Suivant" at bounding box center [1407, 116] width 128 height 33
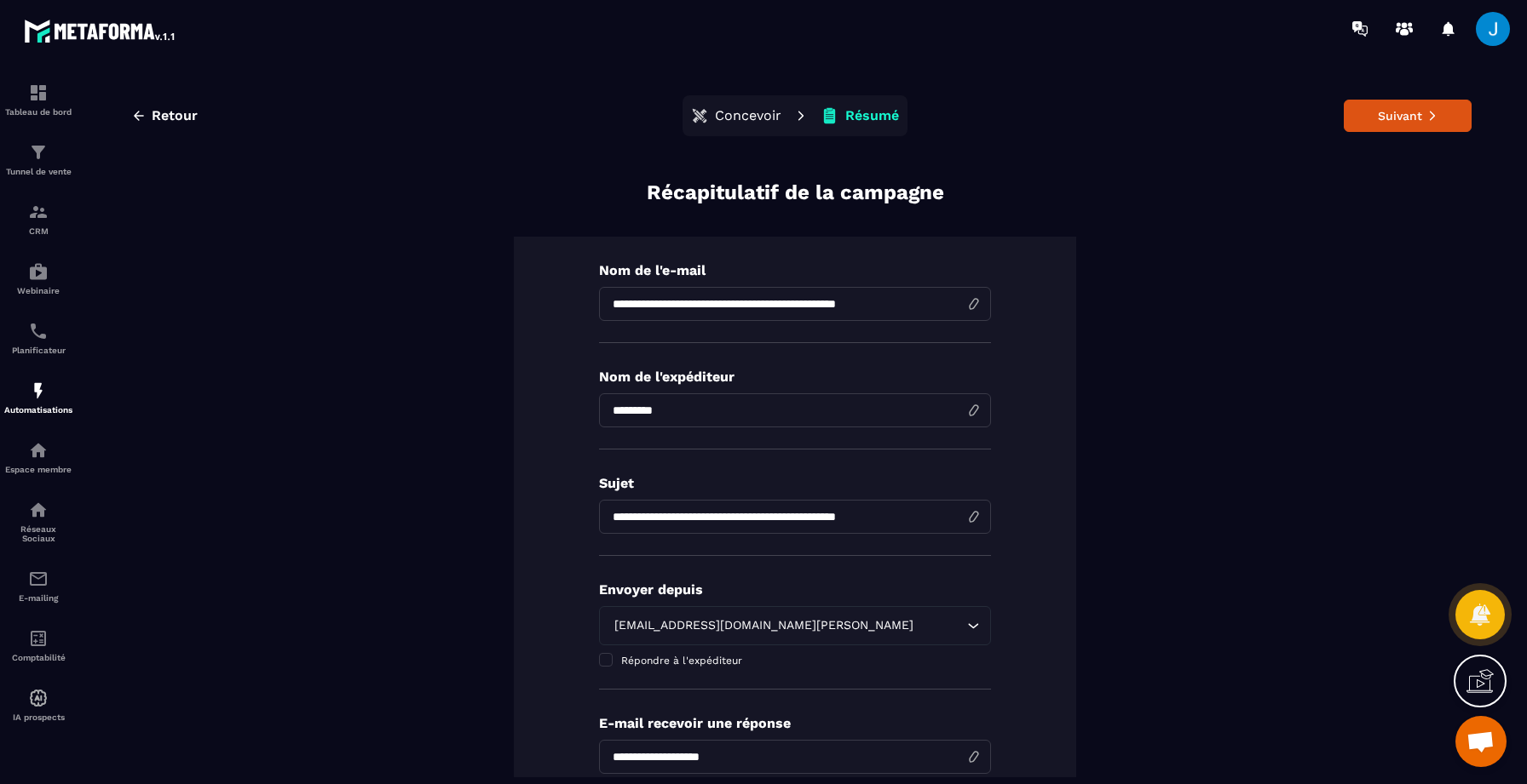
click at [1420, 137] on div "**********" at bounding box center [795, 436] width 1396 height 725
click at [1420, 124] on button "Suivant" at bounding box center [1407, 116] width 128 height 33
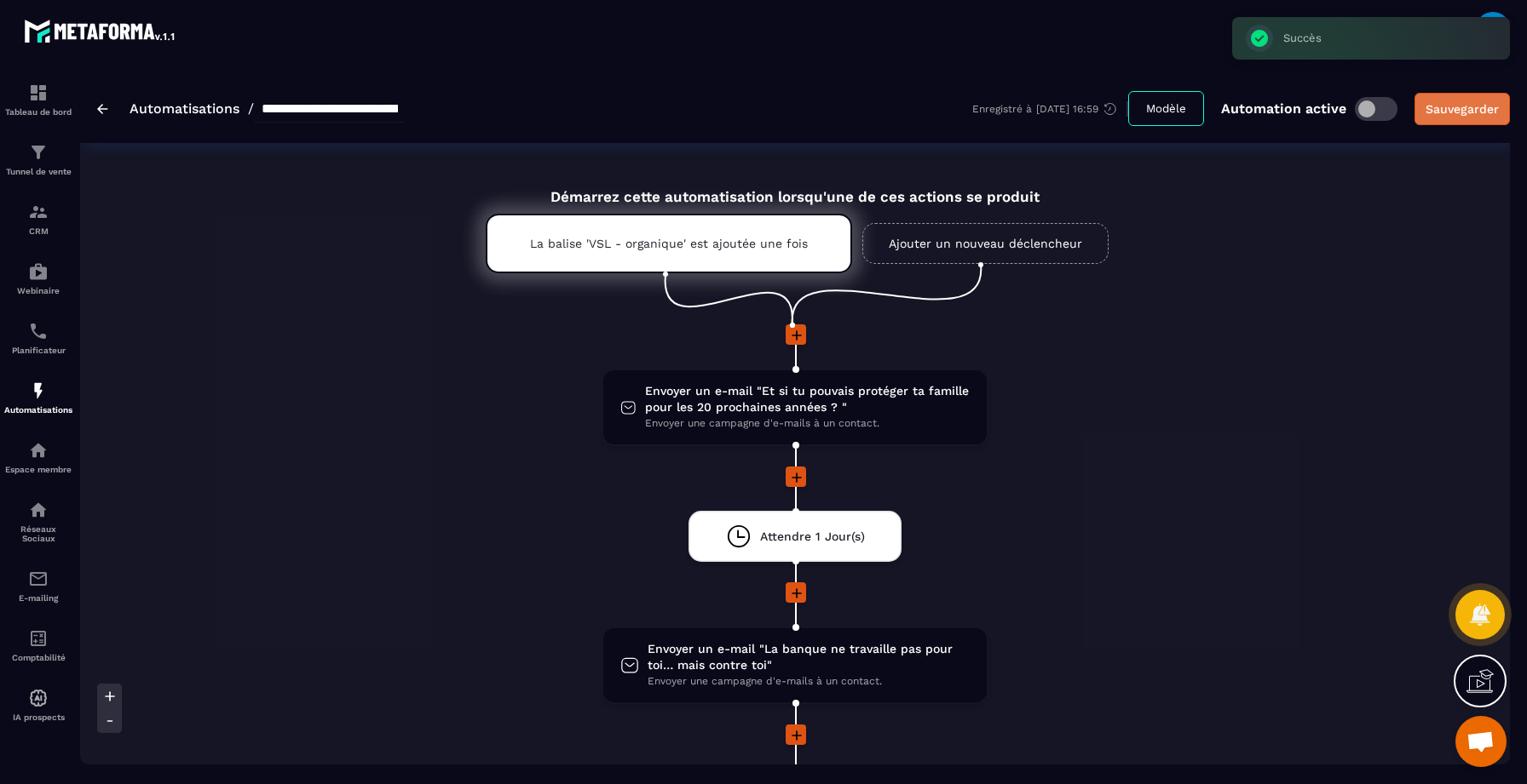
click at [1461, 109] on div "Sauvegarder" at bounding box center [1463, 108] width 73 height 17
click at [107, 111] on img at bounding box center [102, 109] width 11 height 10
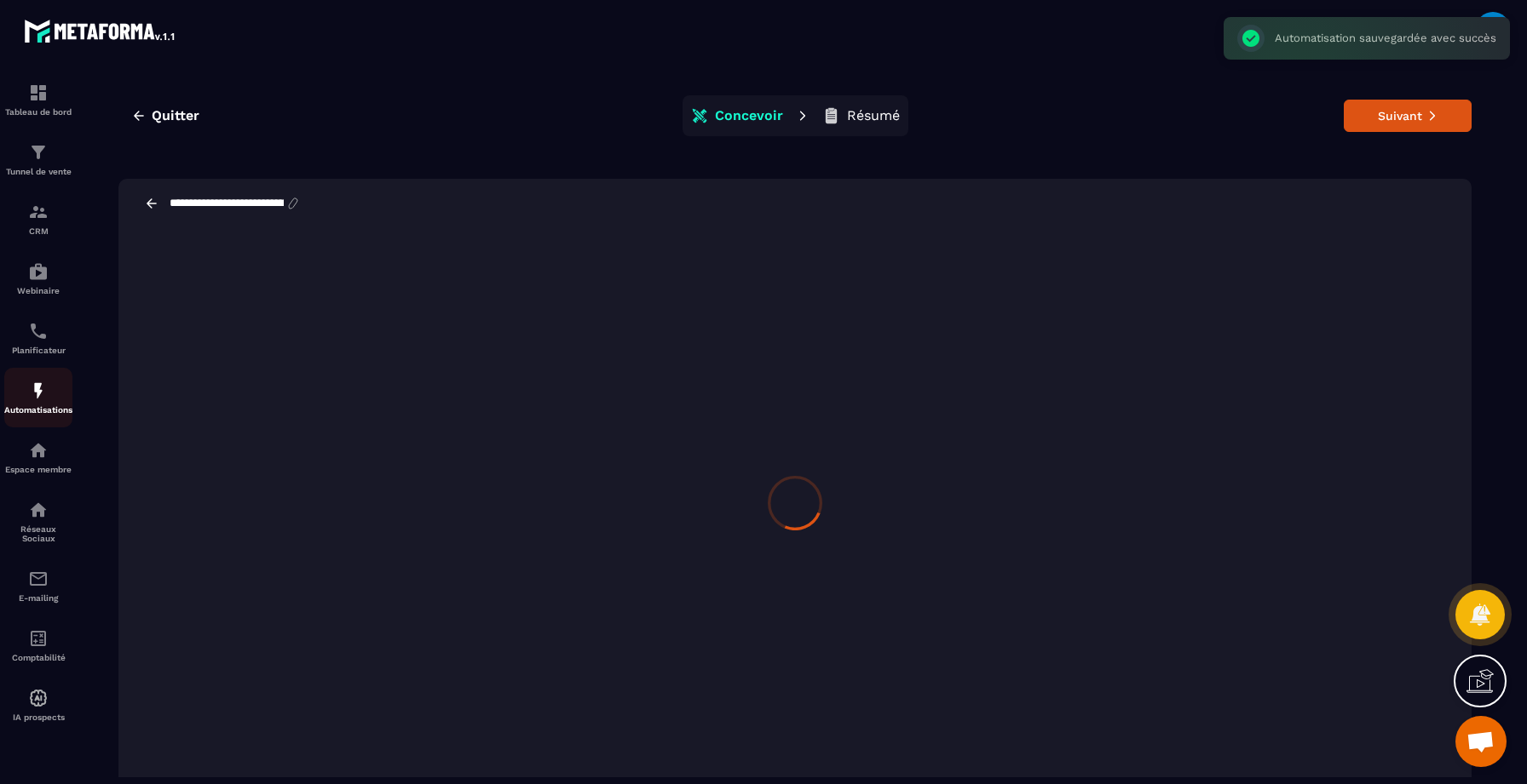
click at [40, 412] on p "Automatisations" at bounding box center [38, 409] width 68 height 9
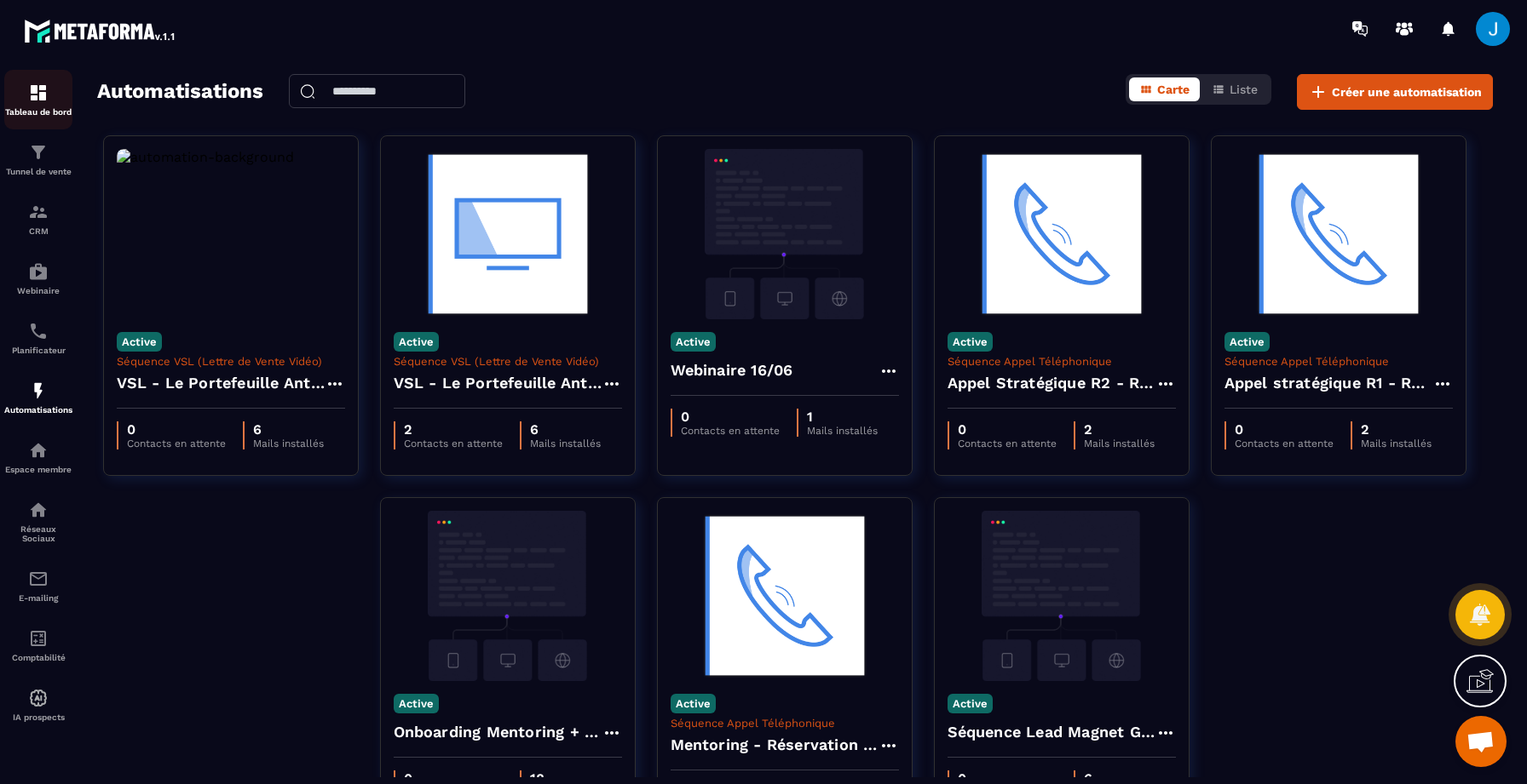
click at [27, 114] on p "Tableau de bord" at bounding box center [38, 111] width 68 height 9
